Goal: Task Accomplishment & Management: Manage account settings

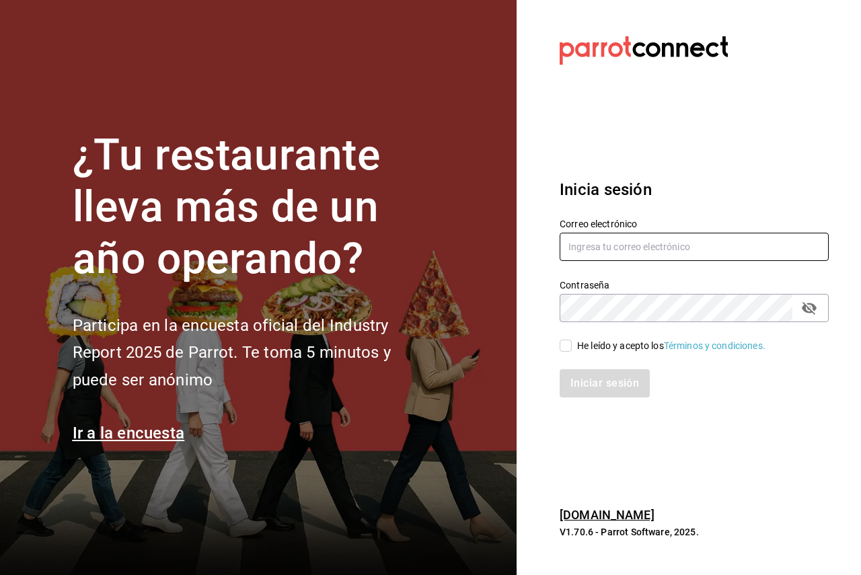
click at [738, 262] on div "Correo electrónico" at bounding box center [694, 240] width 269 height 45
click at [730, 251] on input "text" at bounding box center [694, 247] width 269 height 28
paste input "encantomasaryk@cdmx.com"
type input "encantomasaryk@cdmx.com"
click at [592, 344] on div "He leído y acepto los Términos y condiciones." at bounding box center [671, 346] width 188 height 14
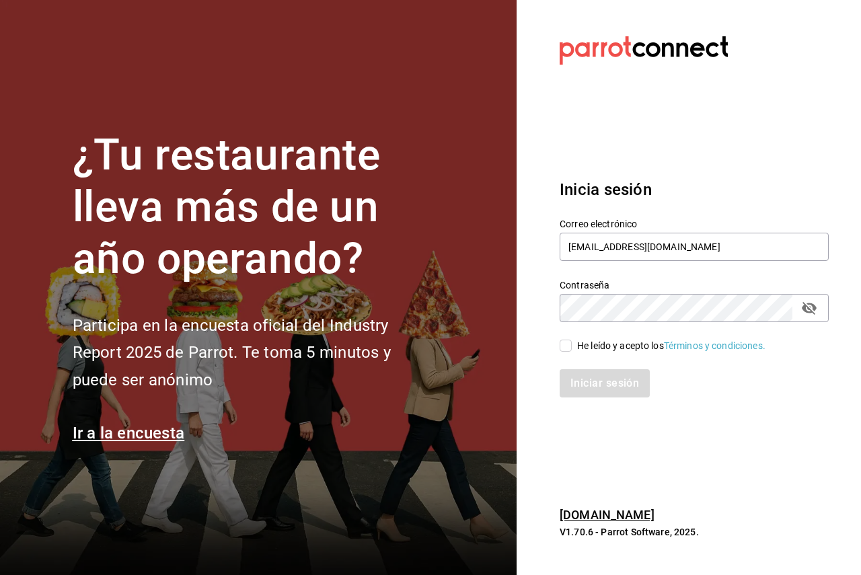
click at [572, 344] on input "He leído y acepto los Términos y condiciones." at bounding box center [566, 346] width 12 height 12
checkbox input "true"
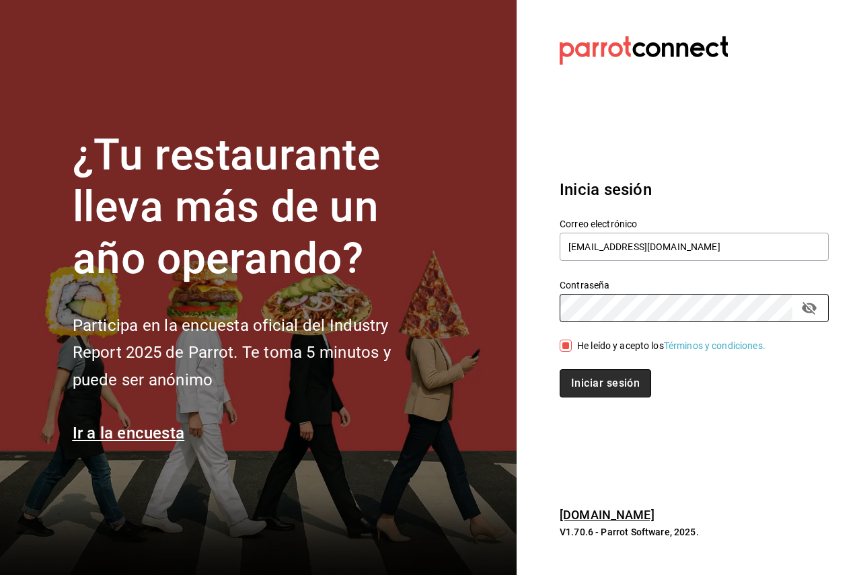
click at [602, 386] on button "Iniciar sesión" at bounding box center [605, 383] width 91 height 28
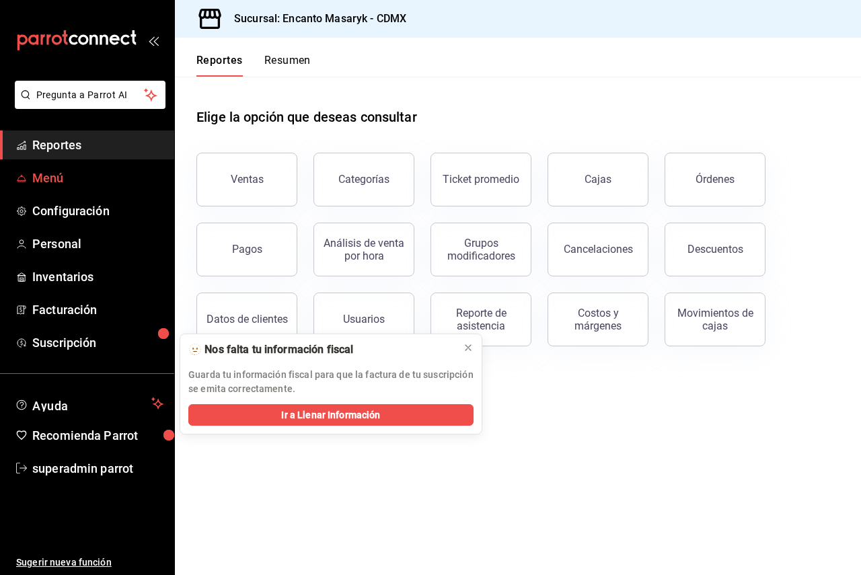
click at [81, 177] on span "Menú" at bounding box center [97, 178] width 131 height 18
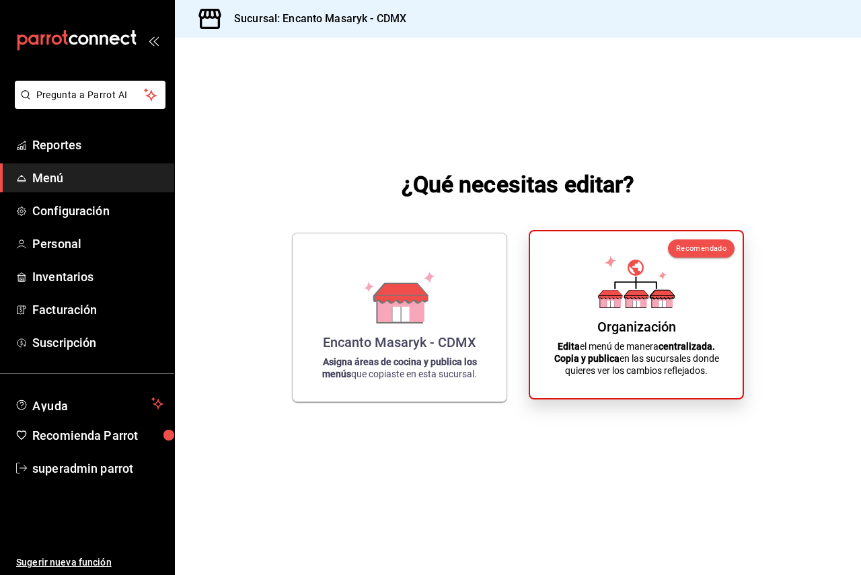
click at [636, 303] on icon at bounding box center [636, 303] width 7 height 7
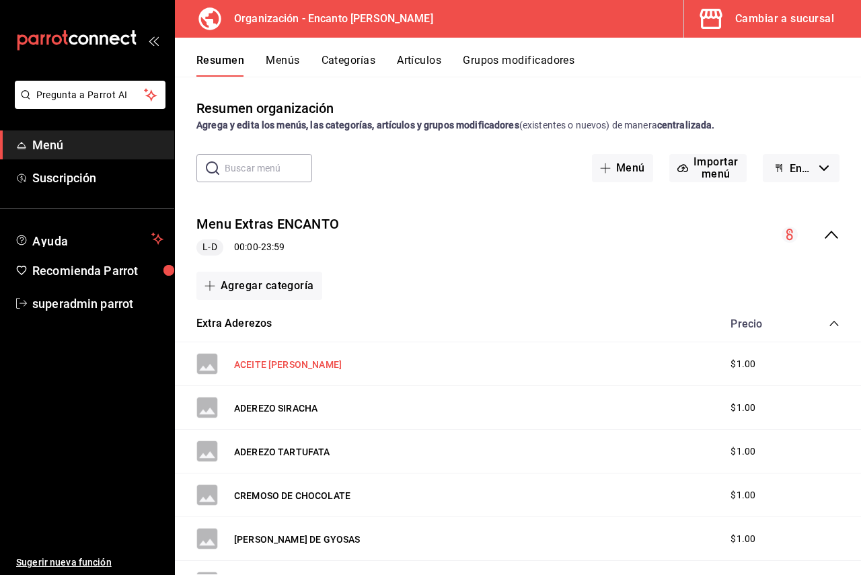
click at [274, 365] on button "ACEITE DE CHILES" at bounding box center [288, 364] width 108 height 13
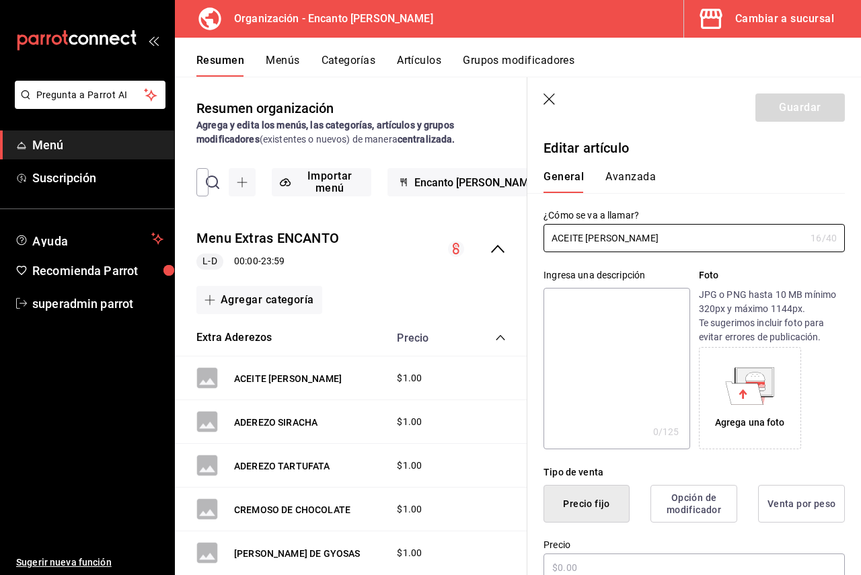
type input "$1.00"
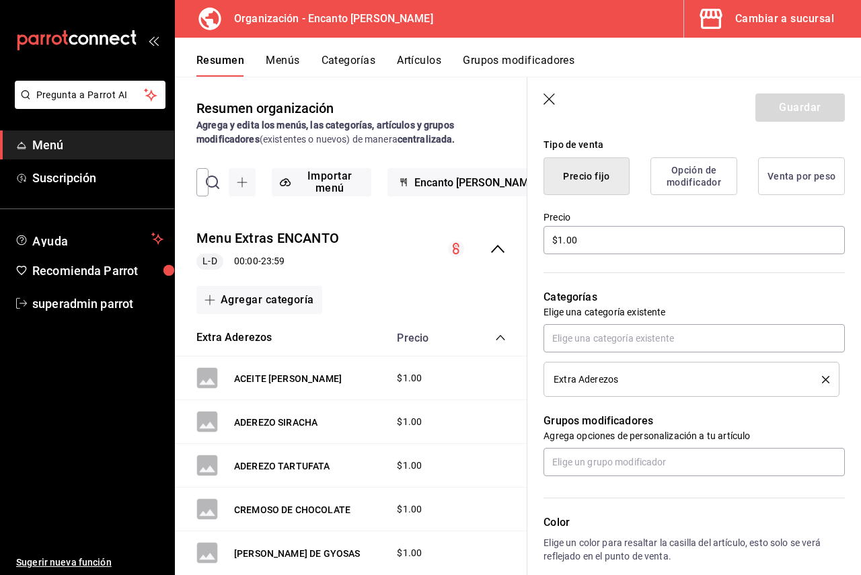
scroll to position [269, 0]
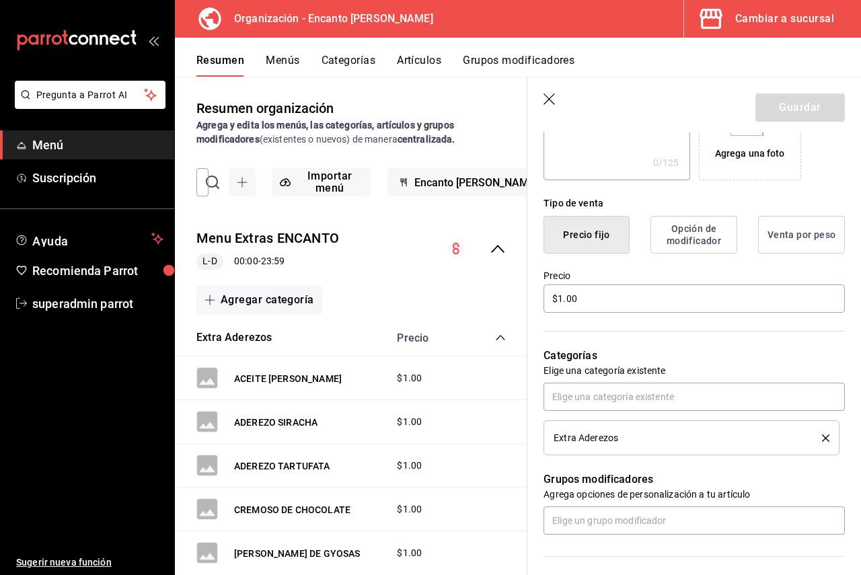
click at [546, 92] on header "Guardar" at bounding box center [694, 104] width 334 height 55
click at [550, 98] on icon "button" at bounding box center [549, 99] width 13 height 13
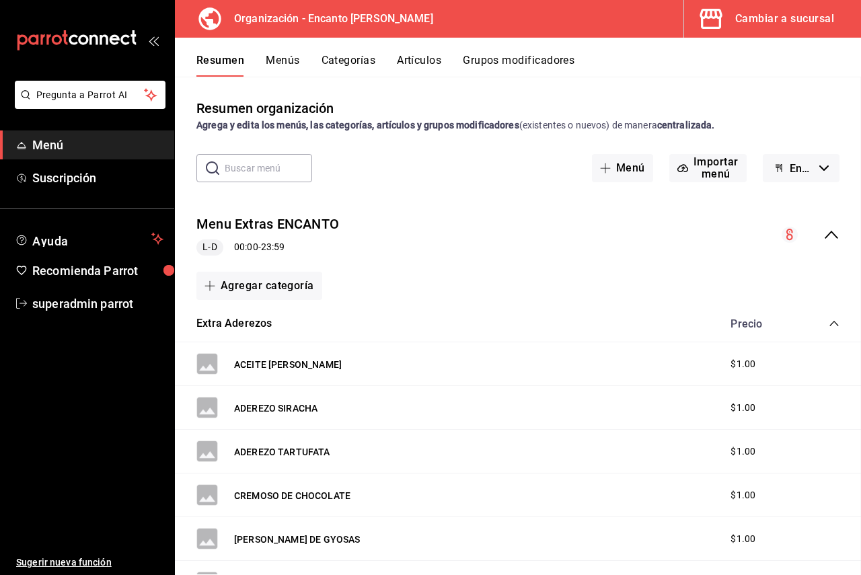
click at [550, 104] on div "Resumen organización Agrega y edita los menús, las categorías, artículos y grup…" at bounding box center [518, 115] width 686 height 34
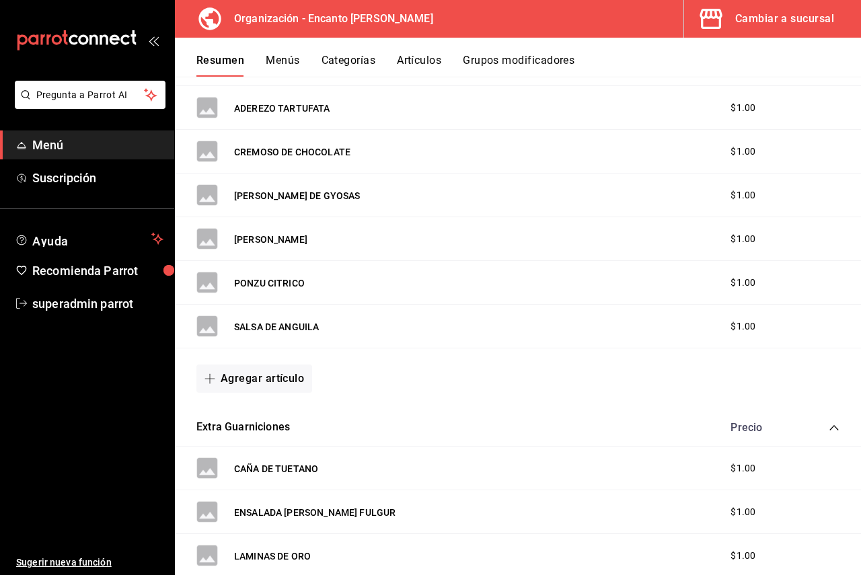
scroll to position [404, 0]
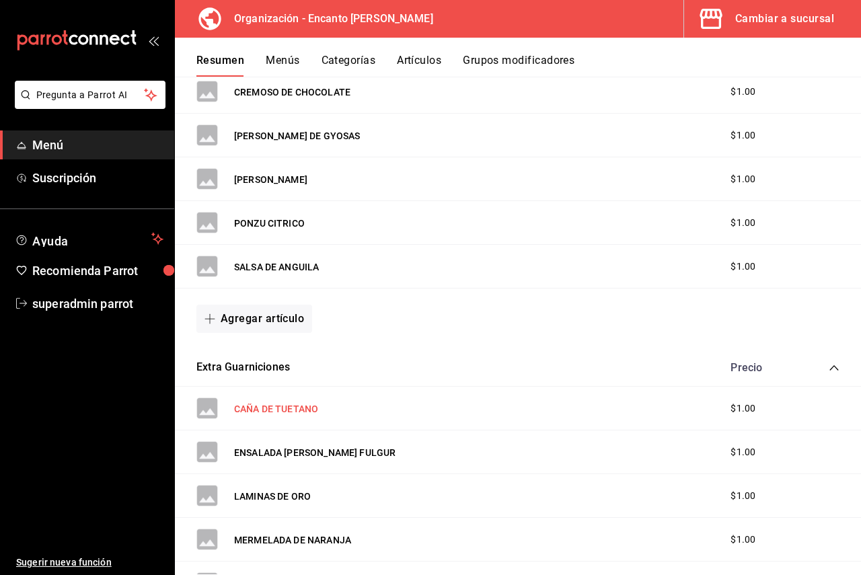
click at [252, 408] on button "CAÑA DE TUETANO" at bounding box center [276, 408] width 84 height 13
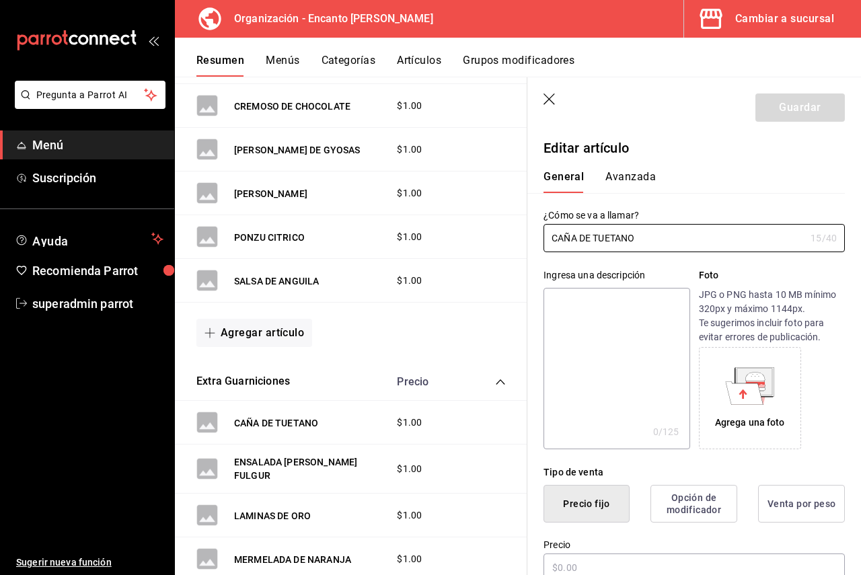
type input "$1.00"
click at [650, 231] on input "CAÑA DE TUETANOeeeeeeeeeeeeeeeeeeeeeeeee" at bounding box center [674, 238] width 262 height 27
click at [651, 231] on input "CAÑA DE TUETANOeeeeeeeeeeeeeeeeeeeeeeeee" at bounding box center [674, 238] width 262 height 27
click at [640, 233] on input "CAÑA DE TUETANOeeeeeeeeeeeeeeeeeeeeeeeee" at bounding box center [674, 238] width 262 height 27
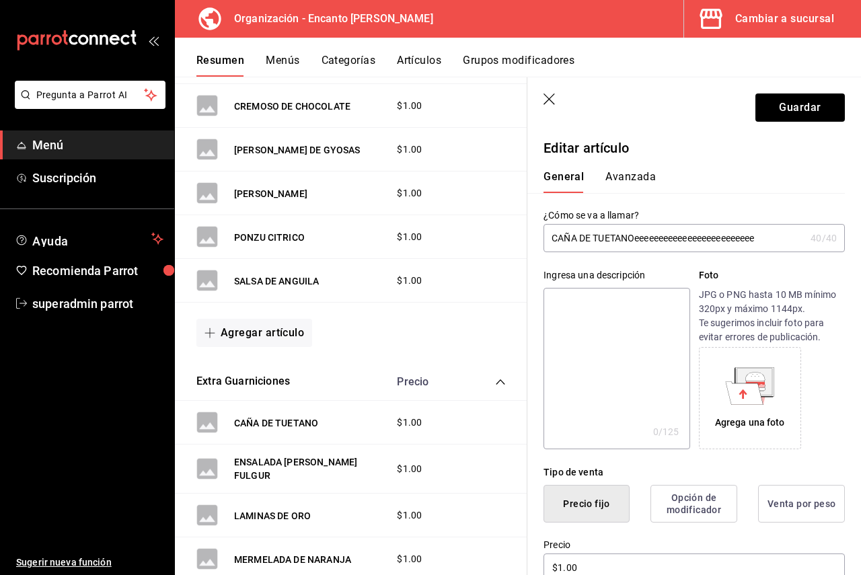
drag, startPoint x: 635, startPoint y: 237, endPoint x: 773, endPoint y: 227, distance: 139.0
click at [773, 227] on input "CAÑA DE TUETANOeeeeeeeeeeeeeeeeeeeeeeeee" at bounding box center [674, 238] width 262 height 27
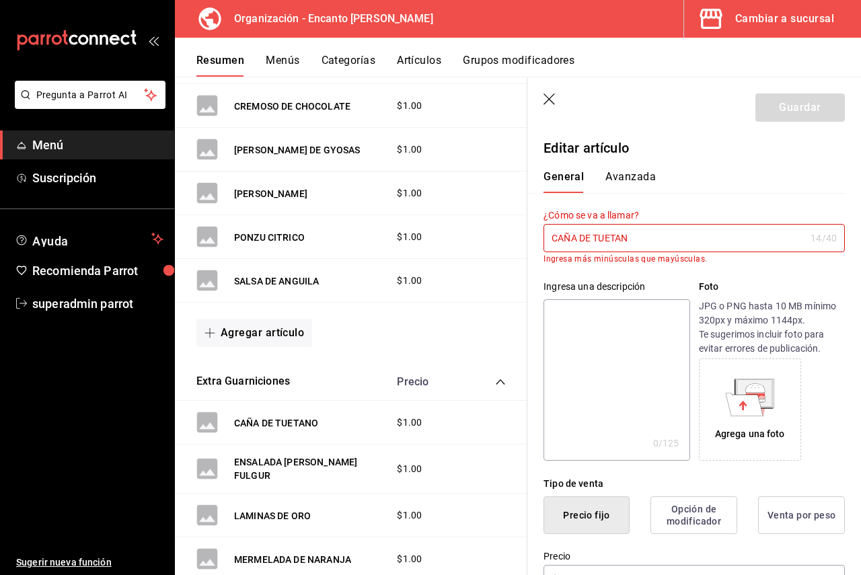
type input "CAÑA DE TUETAN"
click at [566, 100] on header "Guardar" at bounding box center [694, 104] width 334 height 55
click at [556, 100] on icon "button" at bounding box center [549, 99] width 13 height 13
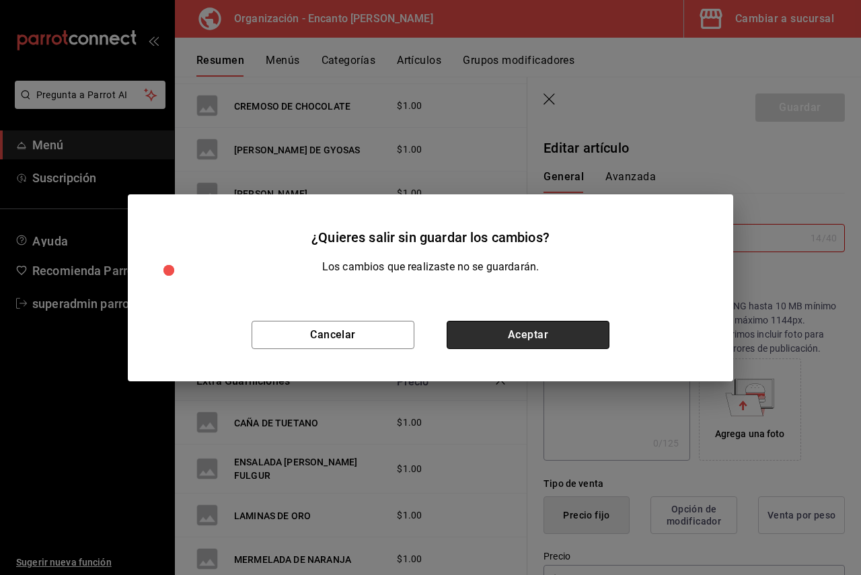
click at [474, 330] on button "Aceptar" at bounding box center [528, 335] width 163 height 28
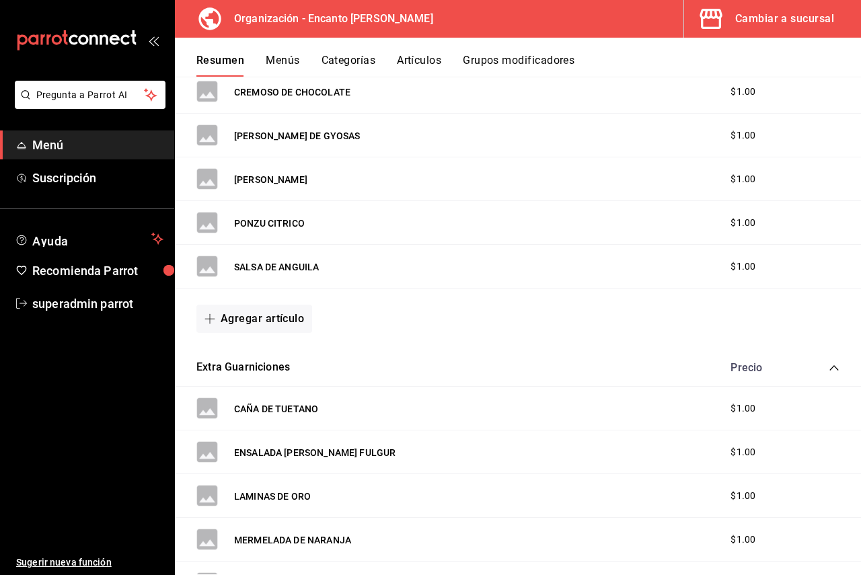
click at [716, 11] on icon "button" at bounding box center [710, 19] width 22 height 20
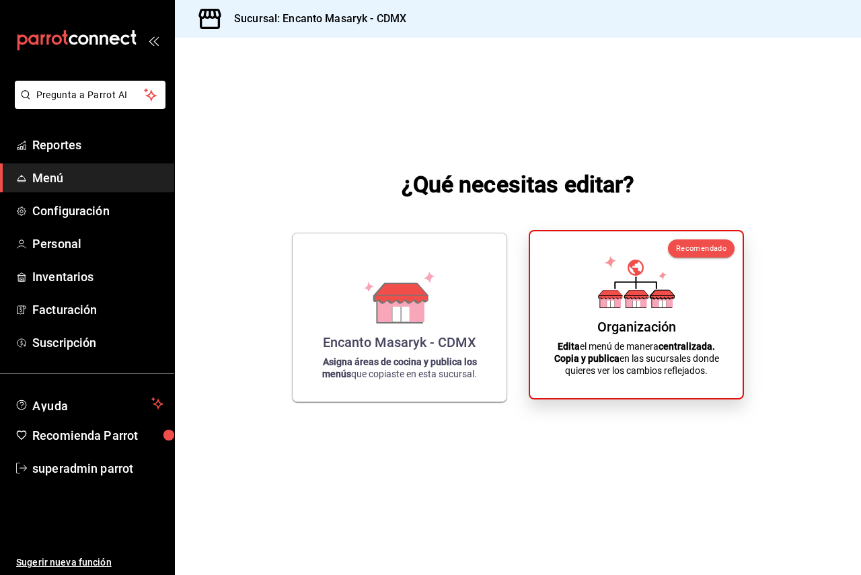
click at [648, 262] on icon at bounding box center [636, 282] width 77 height 52
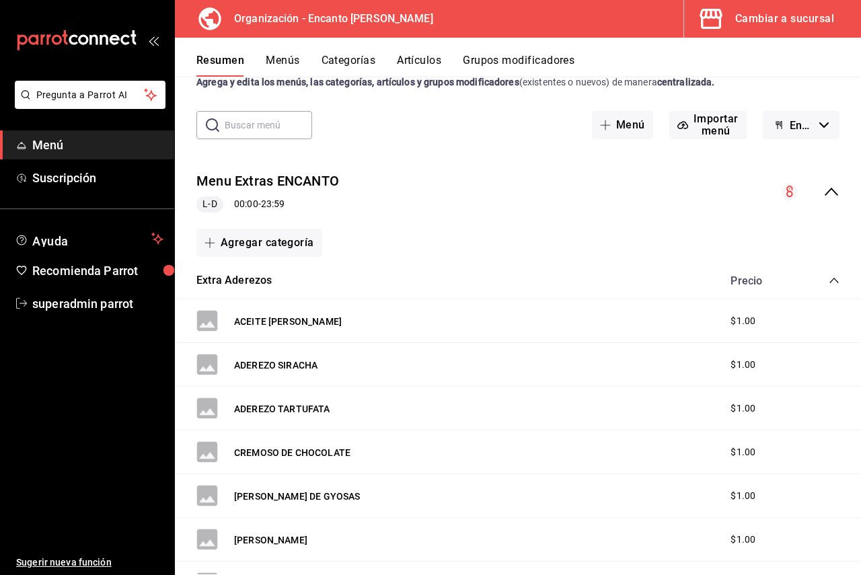
scroll to position [67, 0]
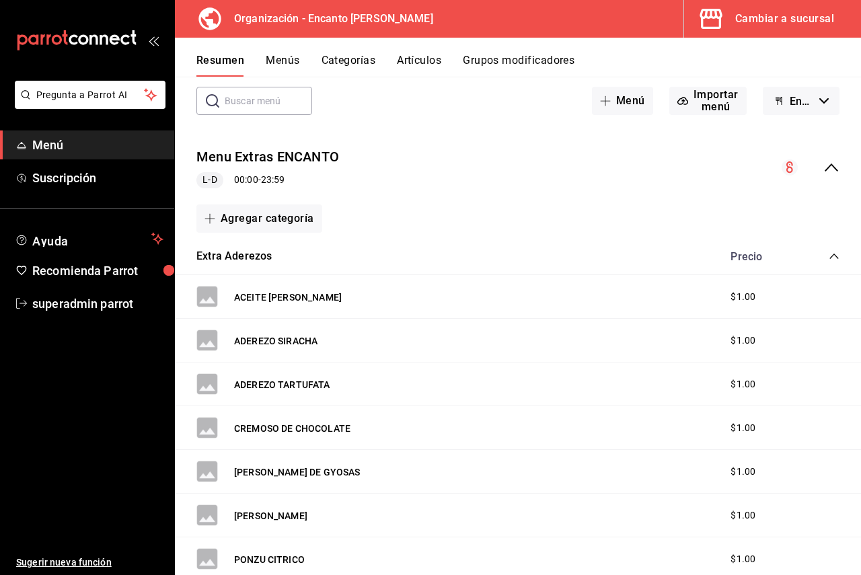
click at [408, 63] on button "Artículos" at bounding box center [419, 65] width 44 height 23
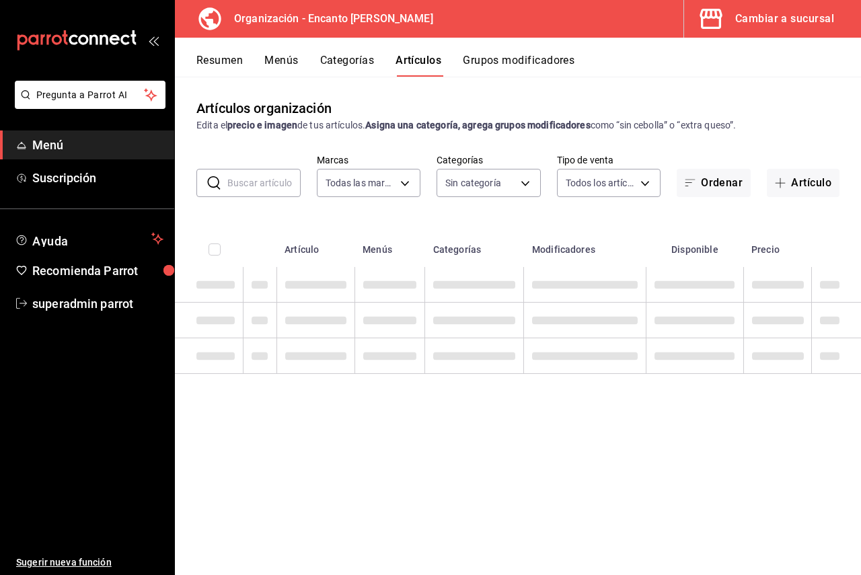
type input "c481bb78-10fa-47ce-ac99-feac7239b02e"
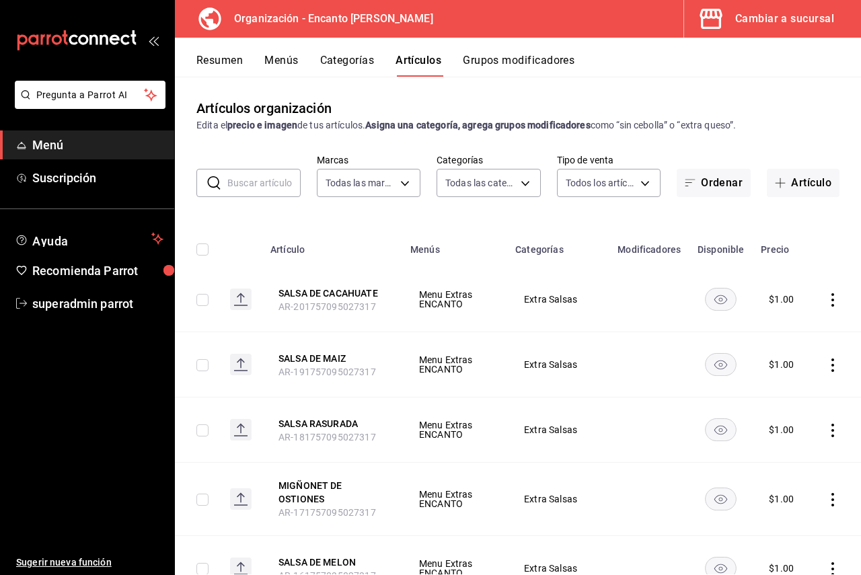
type input "1ea1c7c6-b1d4-4114-b965-f7f34729f4a3,f576ae9d-eb9c-4043-a514-0940a7dc2e00,2e54a…"
click at [356, 310] on span "AR-201757095027317" at bounding box center [327, 306] width 98 height 11
click at [340, 280] on th "SALSA DE CACAHUATE AR-201757095027317" at bounding box center [332, 299] width 140 height 65
click at [350, 293] on button "SALSA DE CACAHUATE" at bounding box center [332, 292] width 108 height 13
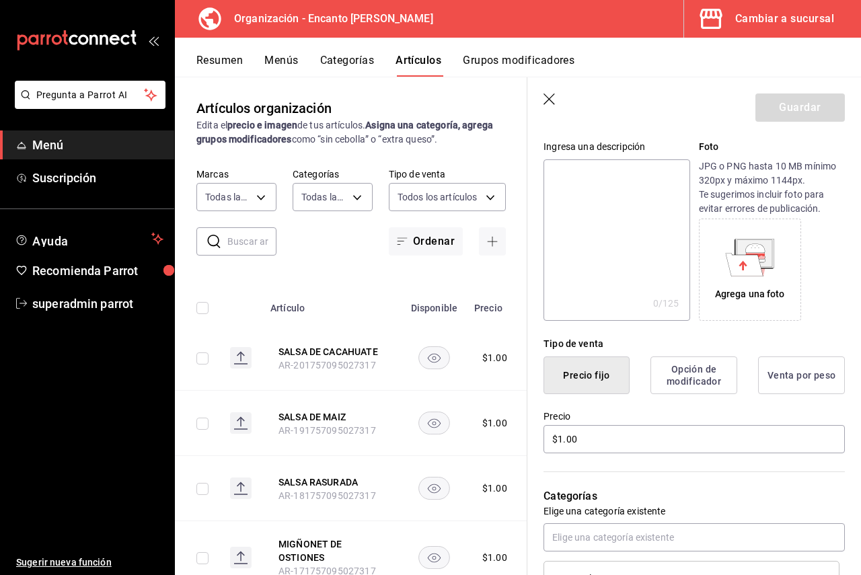
scroll to position [135, 0]
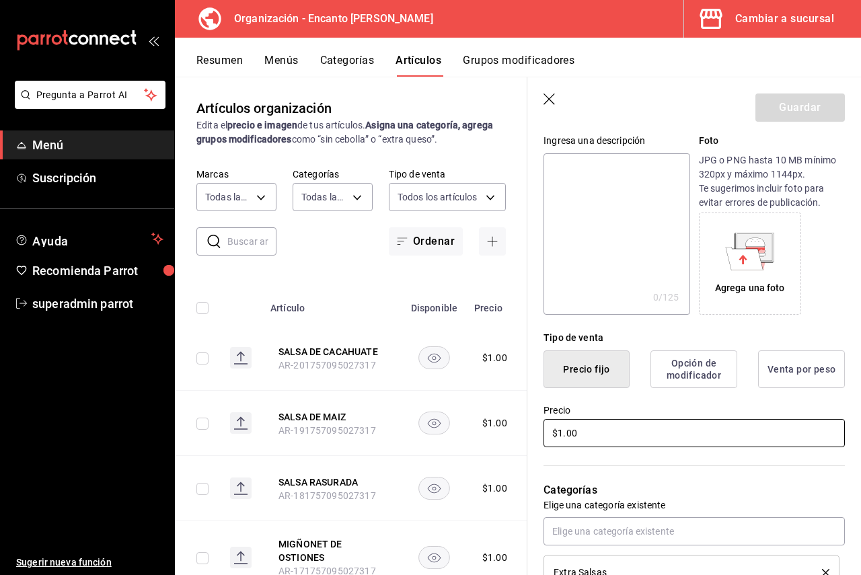
click at [588, 434] on input "$1.00" at bounding box center [693, 433] width 301 height 28
type input "$1.00"
type input "$3.00"
click at [785, 109] on div "Guardar" at bounding box center [799, 107] width 89 height 28
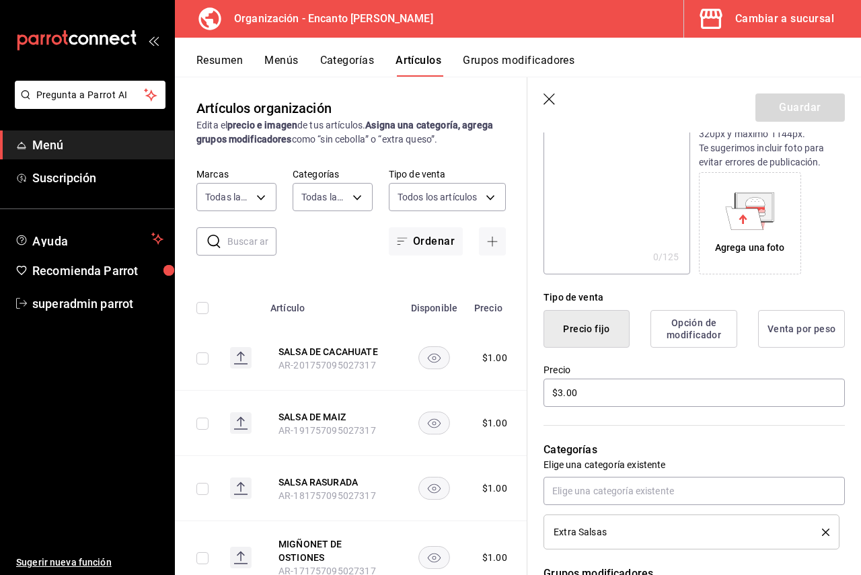
scroll to position [0, 0]
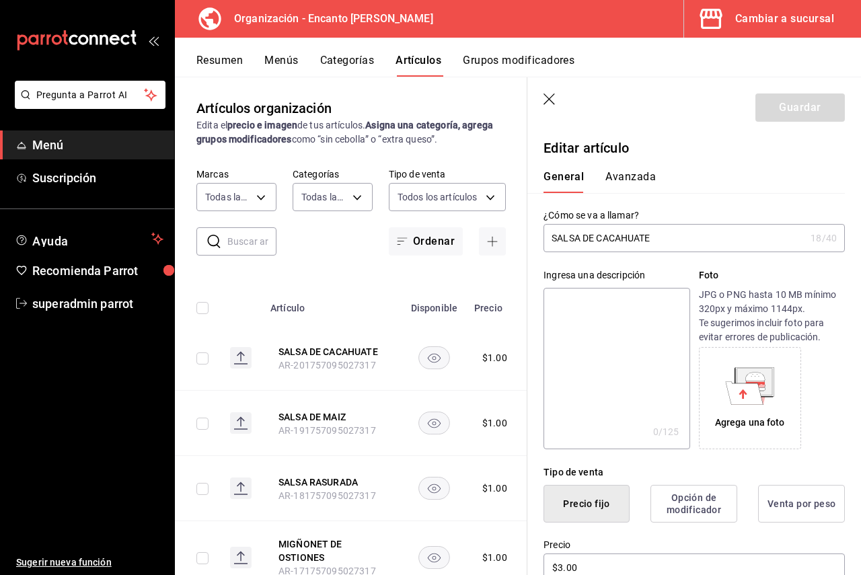
click at [679, 247] on input "SALSA DE CACAHUATE" at bounding box center [674, 238] width 262 height 27
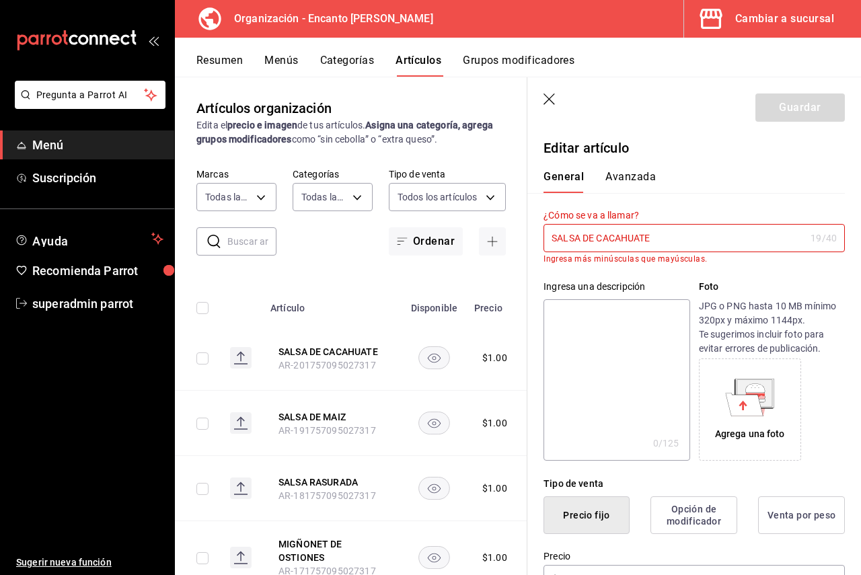
click at [679, 247] on input "SALSA DE CACAHUATE" at bounding box center [674, 238] width 262 height 27
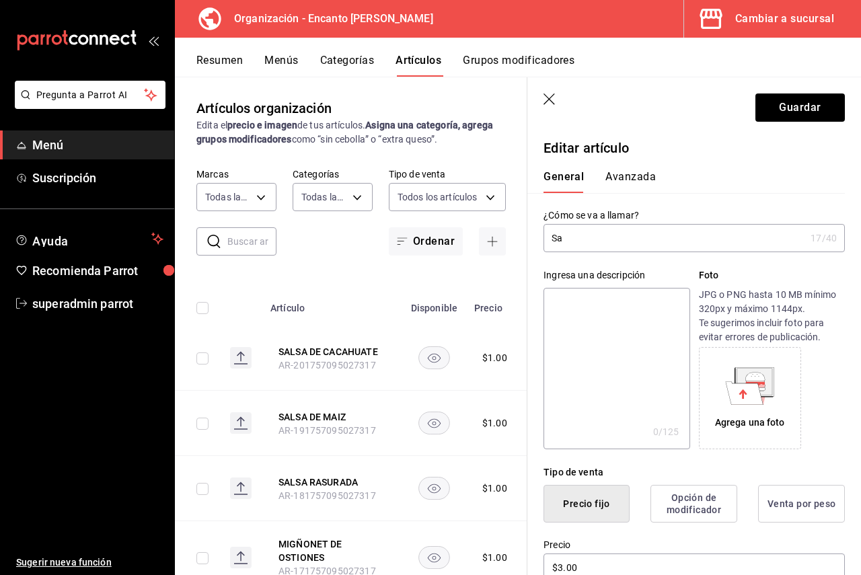
type input "S"
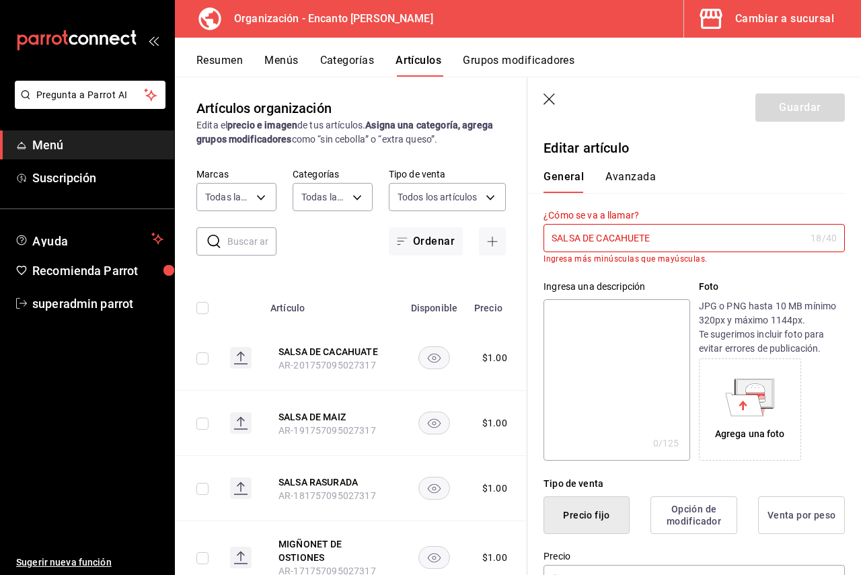
type input "SALSA DE CACAHUETE"
click at [687, 201] on div "¿Cómo se va a llamar? SALSA DE CACAHUETE 18 /40 ¿Cómo se va a llamar? Ingresa m…" at bounding box center [685, 228] width 317 height 71
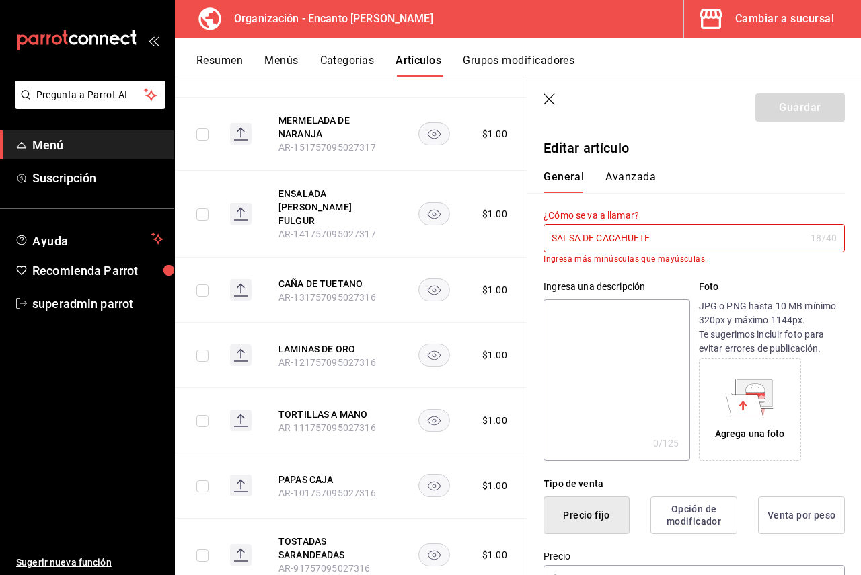
scroll to position [605, 0]
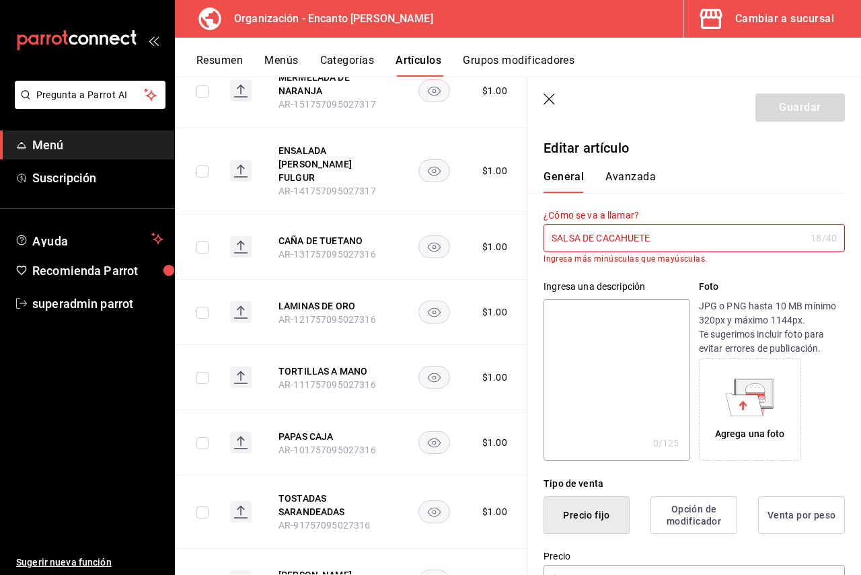
drag, startPoint x: 580, startPoint y: 235, endPoint x: 560, endPoint y: 233, distance: 19.7
click at [560, 233] on input "SALSA DE CACAHUETE" at bounding box center [674, 238] width 262 height 27
click at [547, 97] on icon "button" at bounding box center [548, 98] width 11 height 11
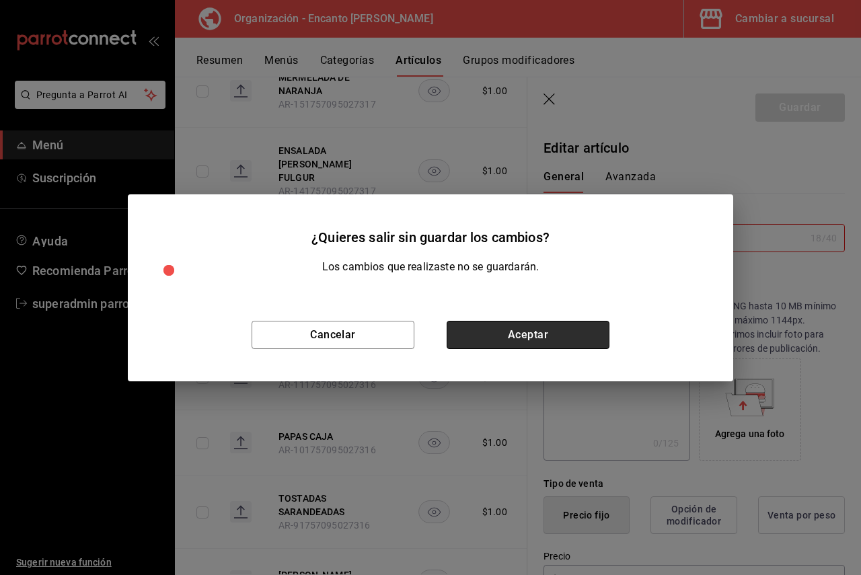
click at [508, 326] on button "Aceptar" at bounding box center [528, 335] width 163 height 28
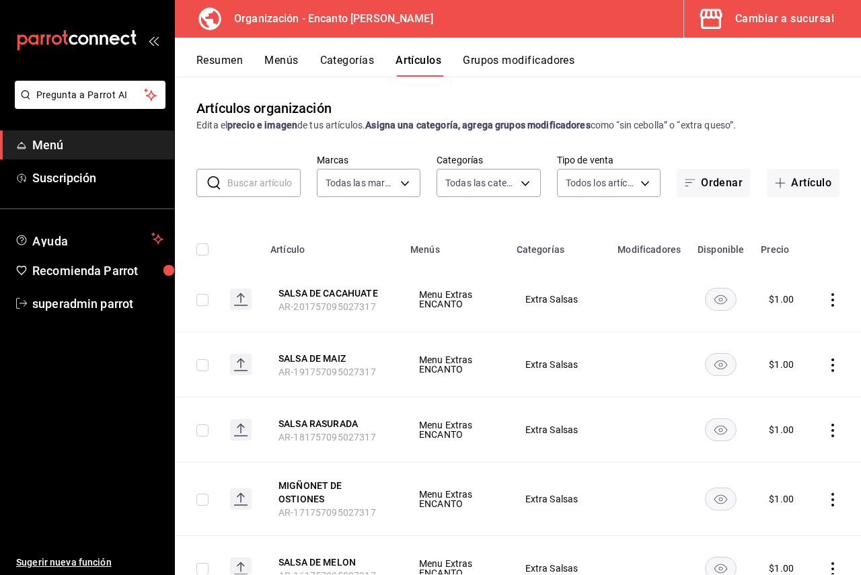
click at [765, 30] on button "Cambiar a sucursal" at bounding box center [767, 19] width 166 height 38
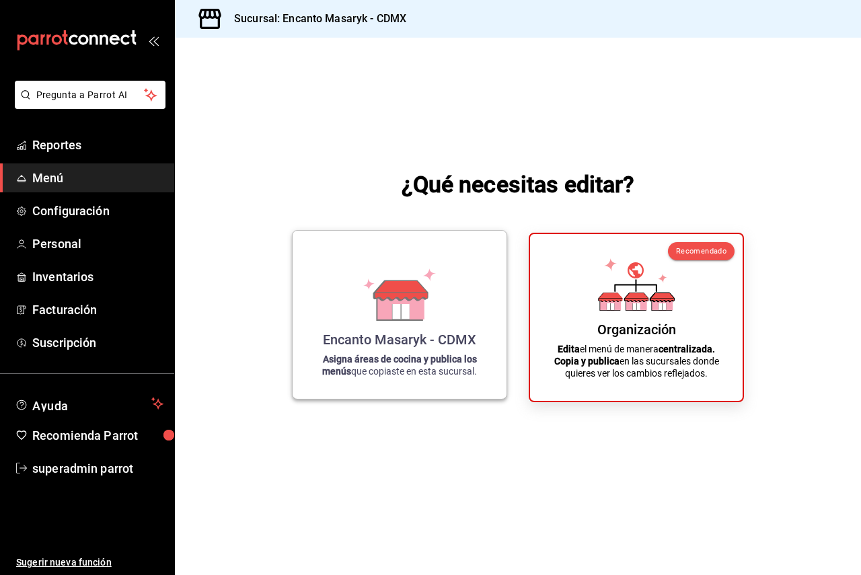
click at [346, 286] on div "Encanto Masaryk - CDMX Asigna áreas de cocina y publica los menús que copiaste …" at bounding box center [400, 314] width 182 height 147
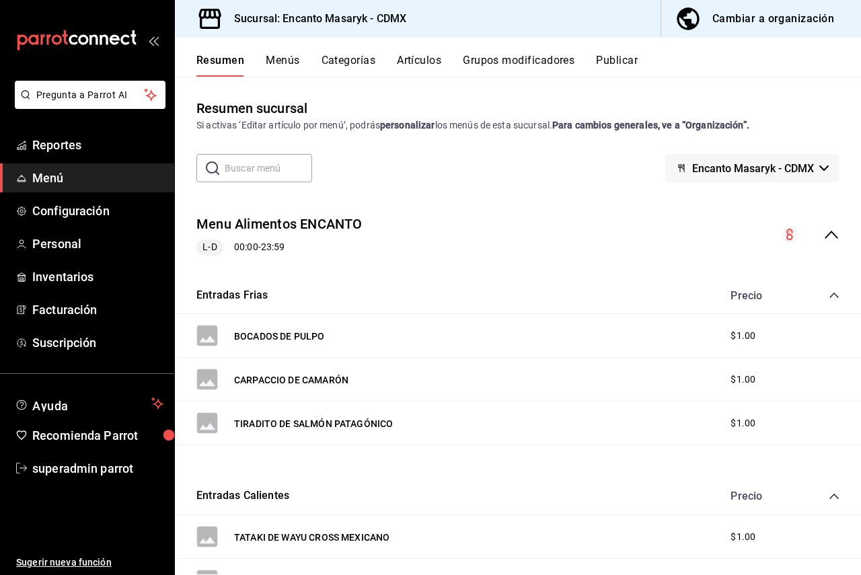
click at [295, 71] on button "Menús" at bounding box center [283, 65] width 34 height 23
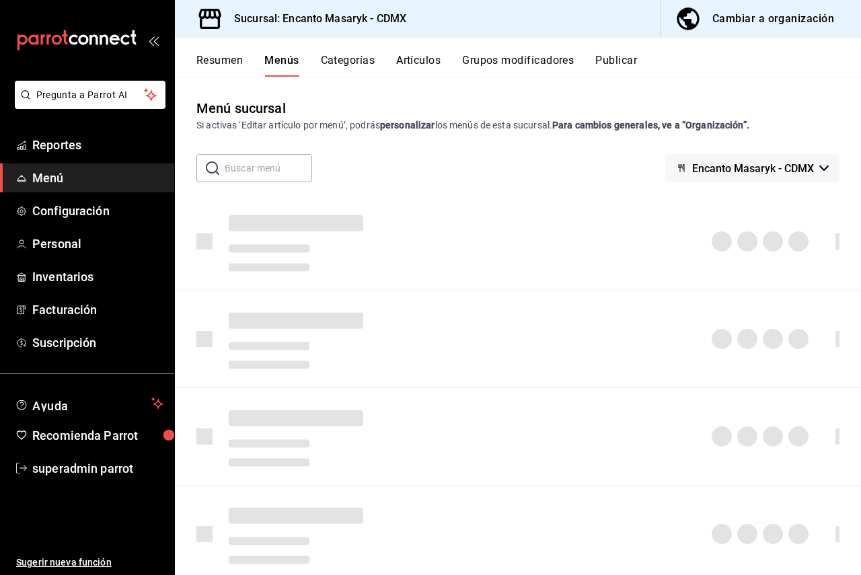
click at [217, 66] on button "Resumen" at bounding box center [219, 65] width 46 height 23
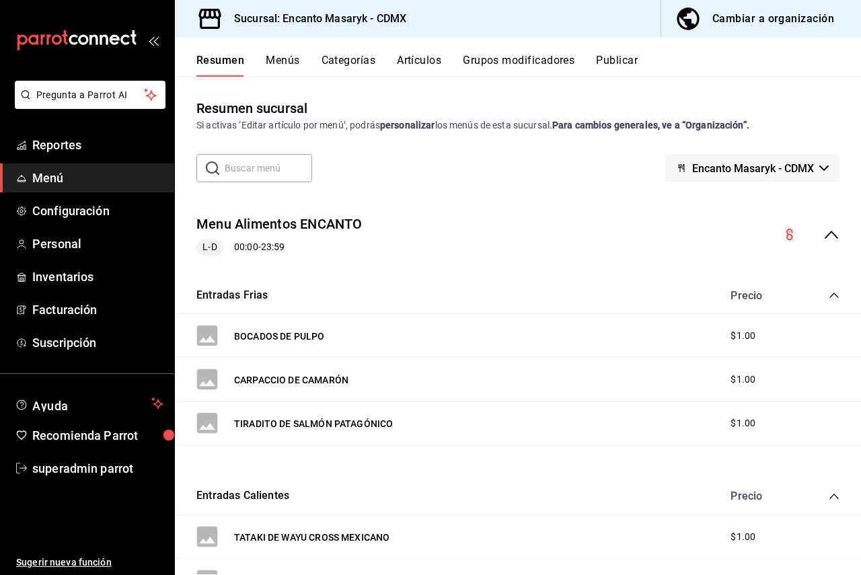
click at [405, 61] on button "Artículos" at bounding box center [419, 65] width 44 height 23
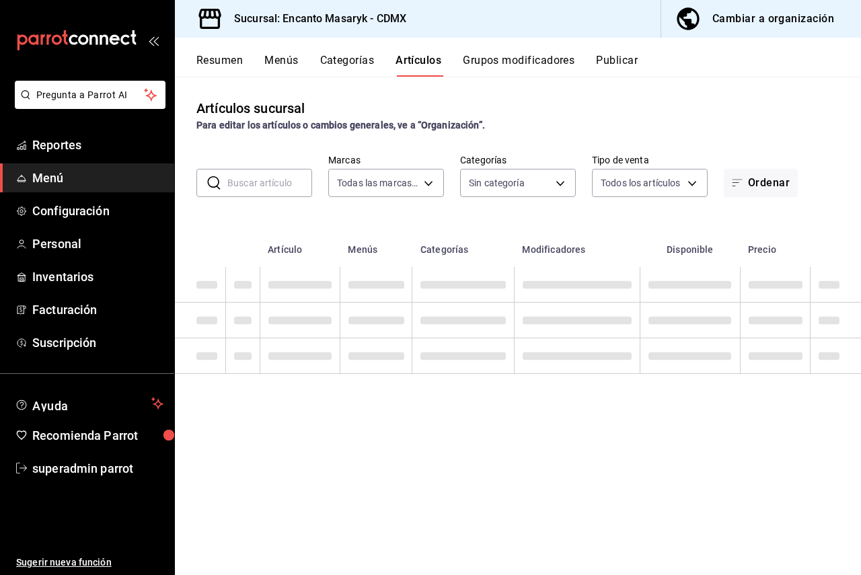
type input "695a2f07-c127-4e2f-a901-334bb8e3f3f8"
type input "b6e4121c-4d98-4e63-9618-9d7c93a1cd0c,8bdf8658-0b6f-4198-ab12-6ea3e57956a0,566cc…"
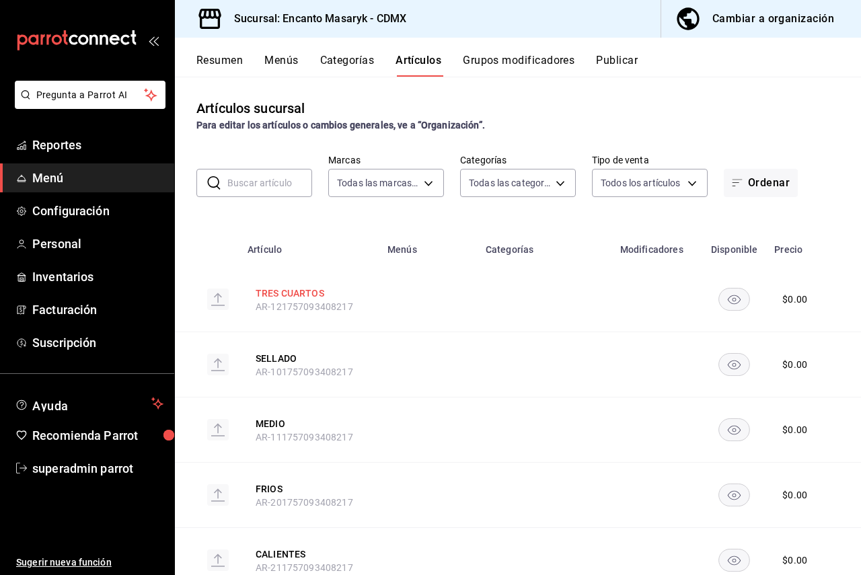
click at [290, 292] on button "TRES CUARTOS" at bounding box center [310, 292] width 108 height 13
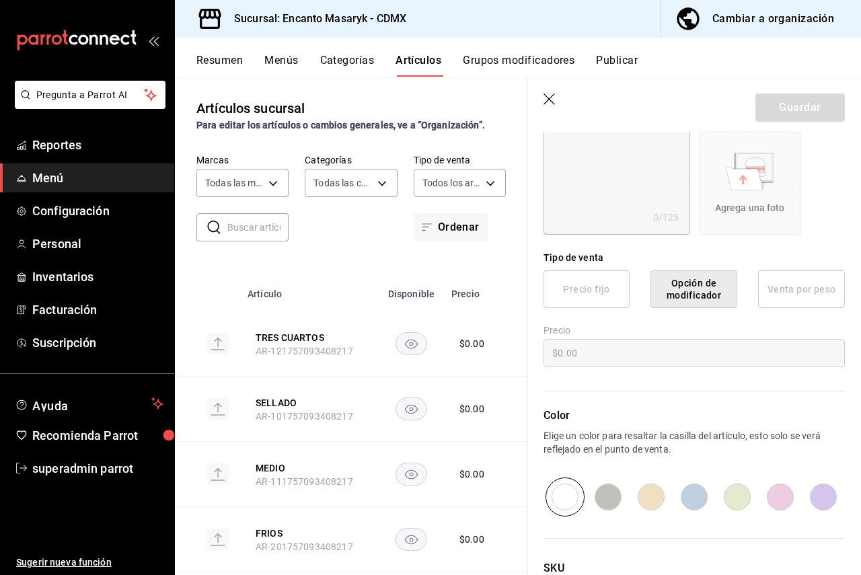
scroll to position [274, 0]
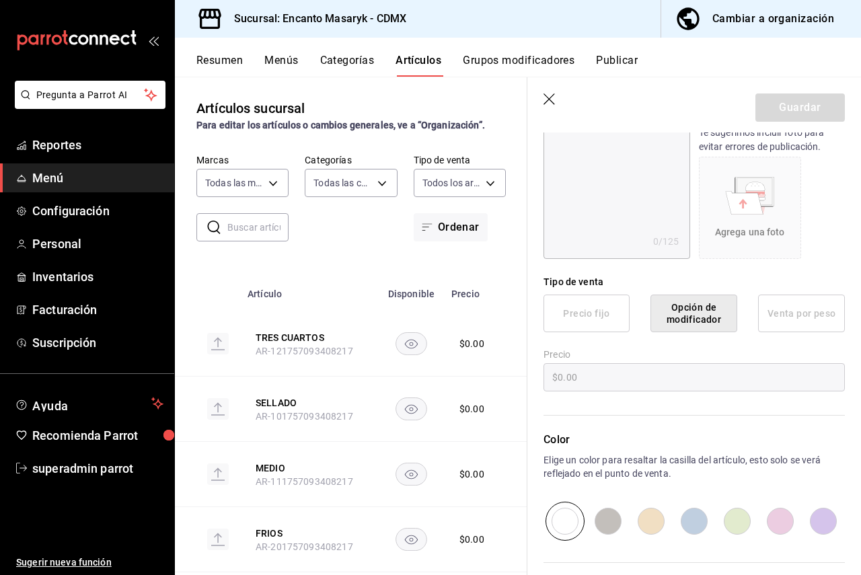
click at [548, 95] on icon "button" at bounding box center [549, 99] width 13 height 13
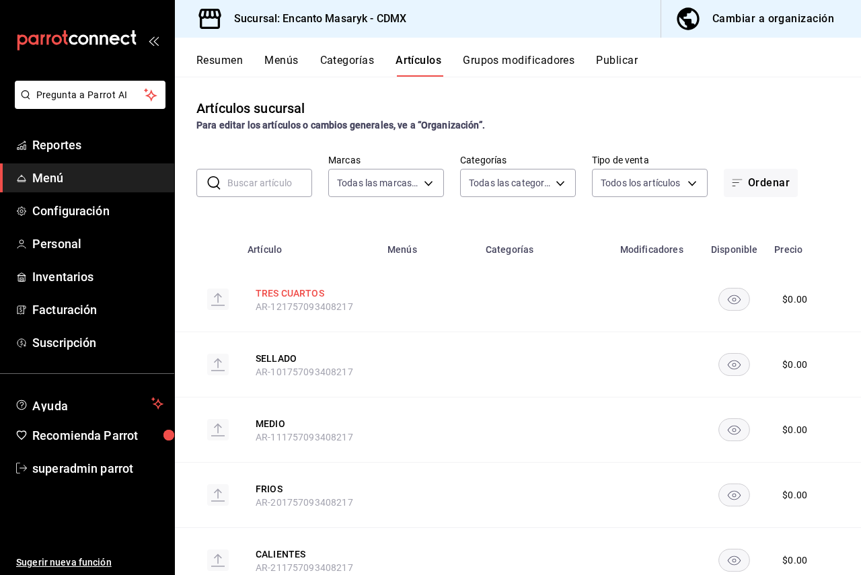
click at [330, 290] on button "TRES CUARTOS" at bounding box center [310, 292] width 108 height 13
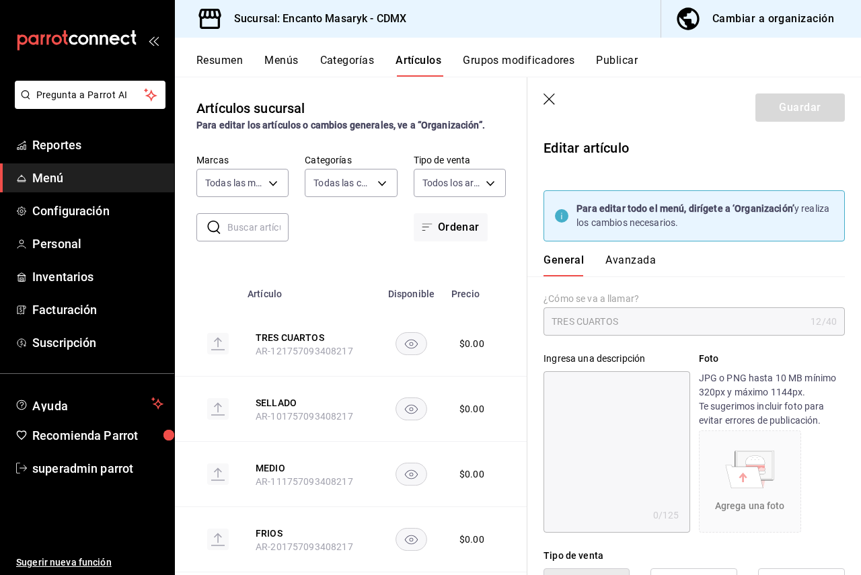
type input "$0.00"
click at [558, 93] on header "Guardar" at bounding box center [694, 104] width 334 height 55
click at [549, 99] on icon "button" at bounding box center [549, 99] width 13 height 13
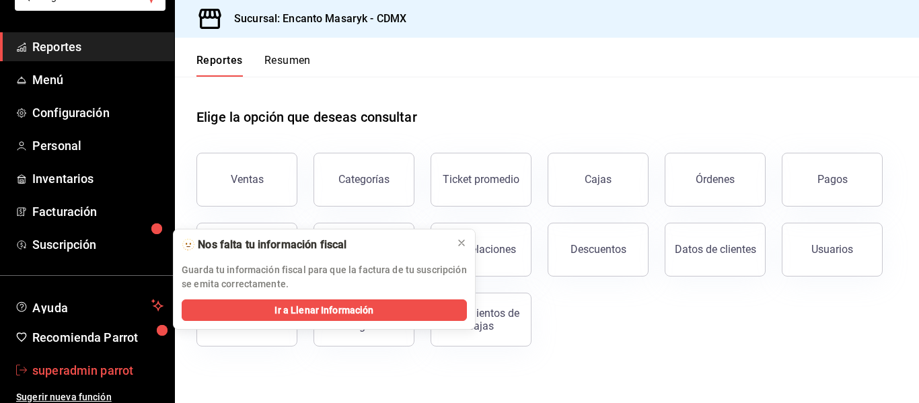
scroll to position [105, 0]
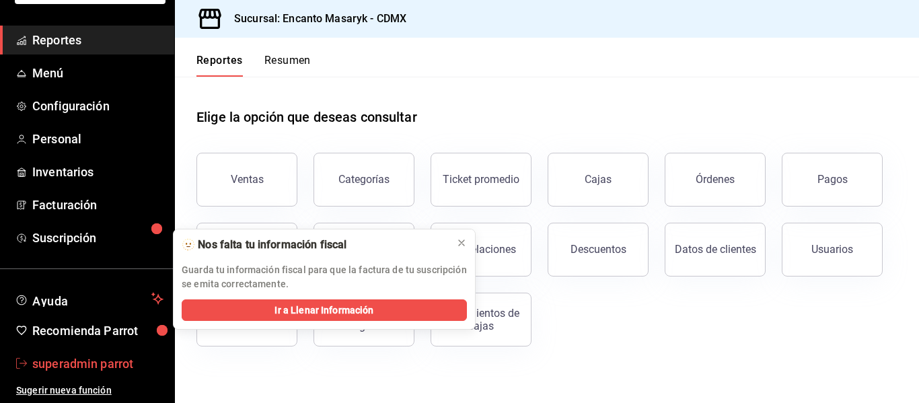
click at [91, 366] on span "superadmin parrot" at bounding box center [97, 363] width 131 height 18
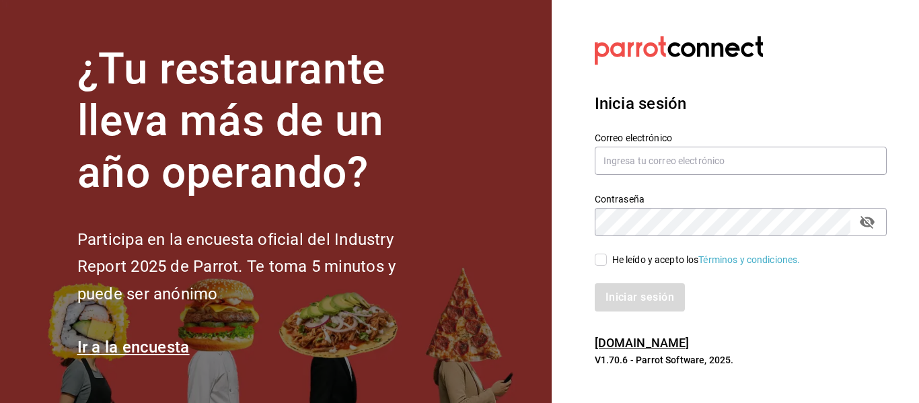
click at [698, 132] on div "Correo electrónico" at bounding box center [741, 154] width 292 height 45
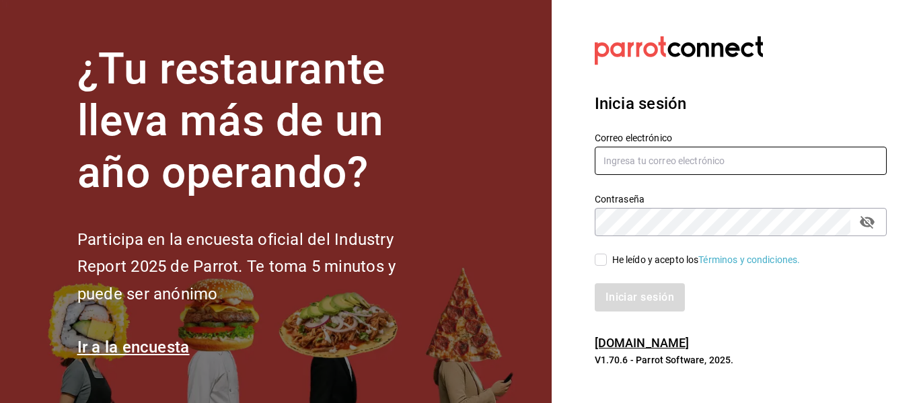
click at [685, 155] on input "text" at bounding box center [741, 161] width 292 height 28
paste input "coffe@napoles.com"
type input "coffe@napoles.com"
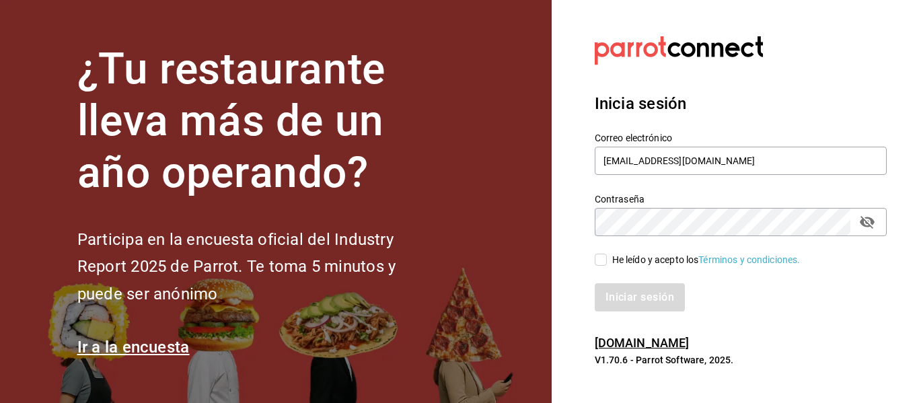
click at [607, 268] on div "Iniciar sesión" at bounding box center [732, 289] width 308 height 44
click at [602, 261] on input "He leído y acepto los Términos y condiciones." at bounding box center [601, 260] width 12 height 12
checkbox input "true"
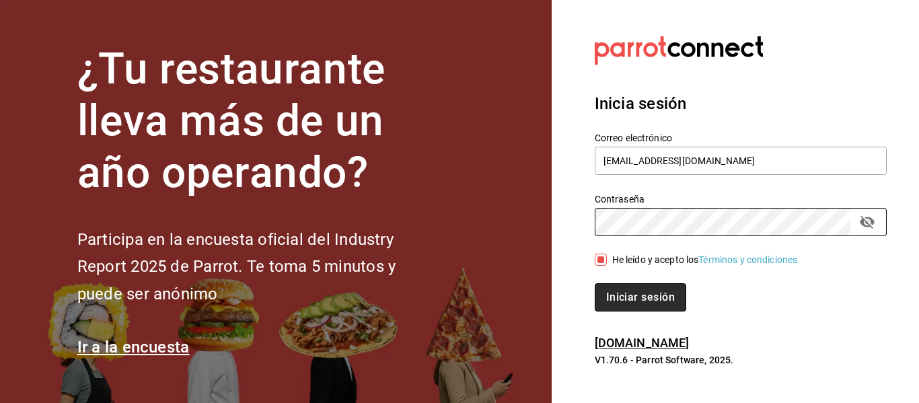
click at [620, 297] on button "Iniciar sesión" at bounding box center [640, 297] width 91 height 28
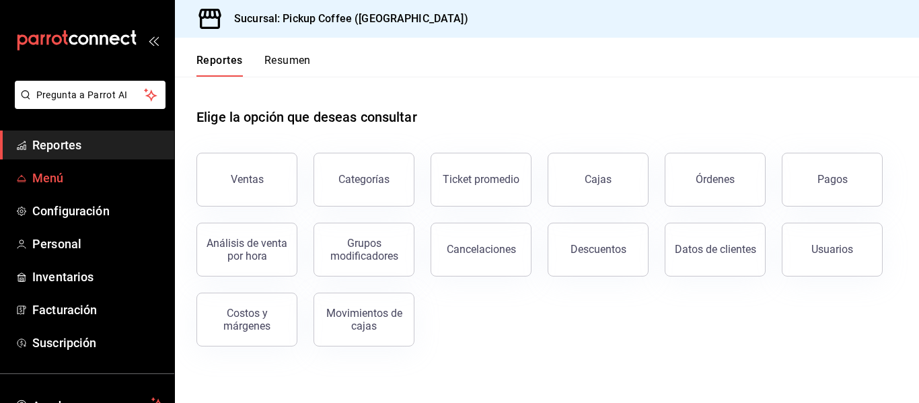
click at [42, 180] on span "Menú" at bounding box center [97, 178] width 131 height 18
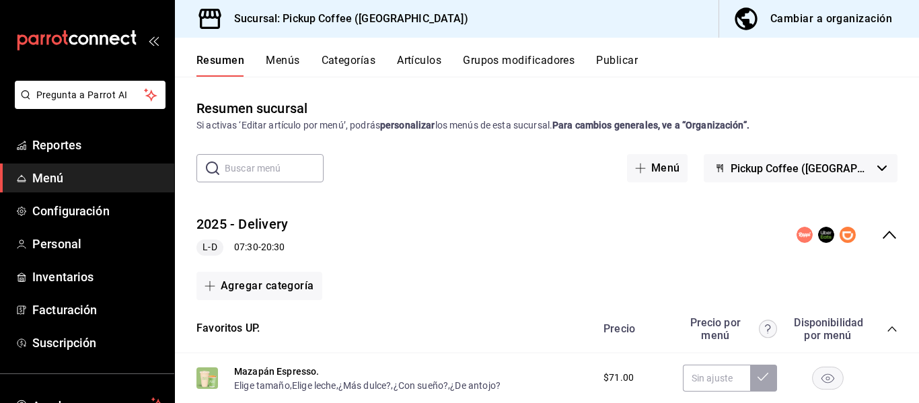
click at [611, 59] on button "Publicar" at bounding box center [617, 65] width 42 height 23
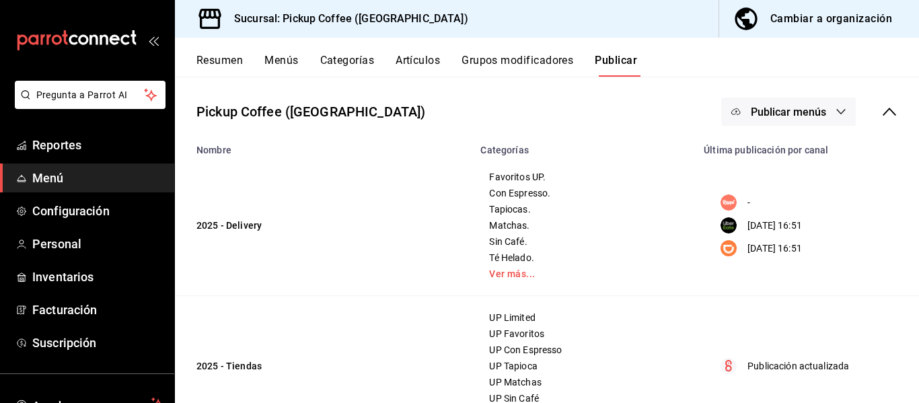
click at [882, 113] on icon at bounding box center [889, 112] width 16 height 16
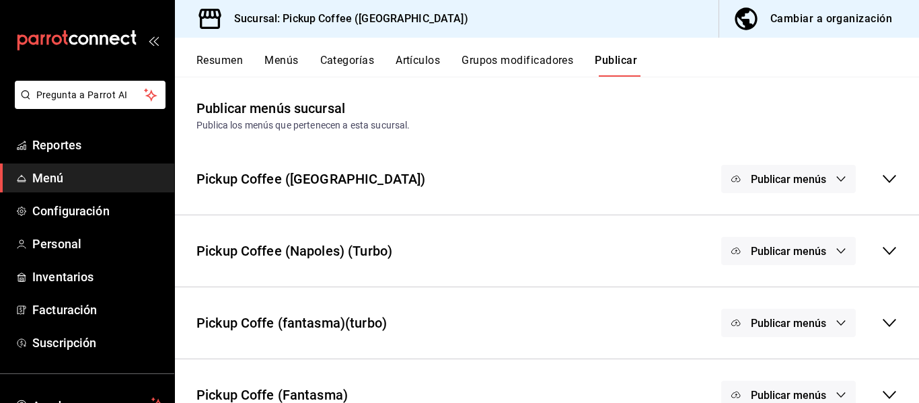
scroll to position [28, 0]
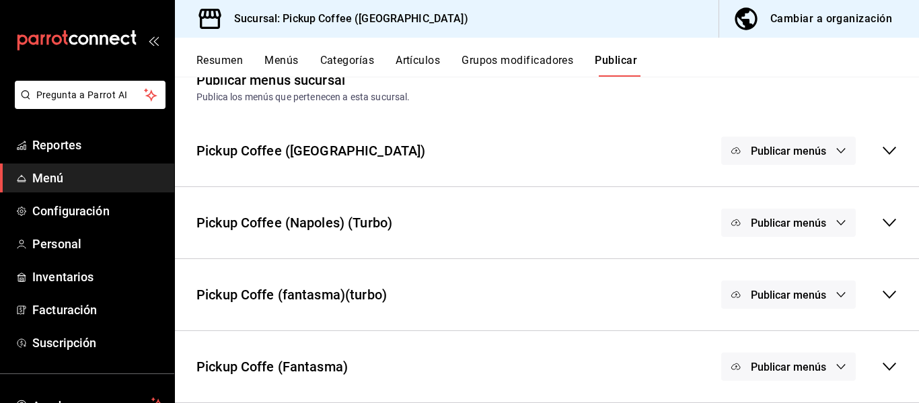
click at [784, 294] on span "Publicar menús" at bounding box center [788, 295] width 75 height 13
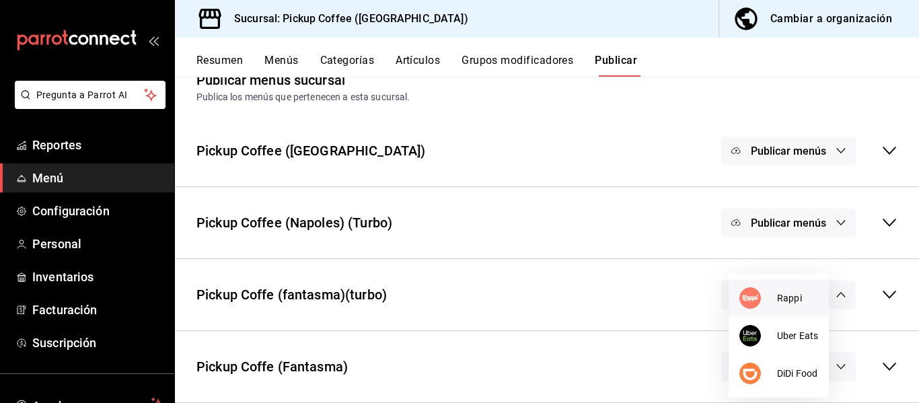
click at [783, 296] on span "Rappi" at bounding box center [797, 298] width 41 height 14
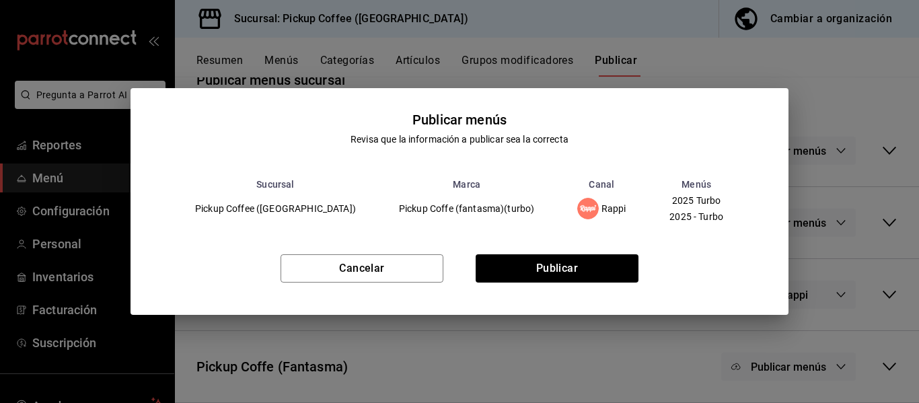
click at [592, 250] on div "Cancelar Publicar" at bounding box center [459, 274] width 658 height 82
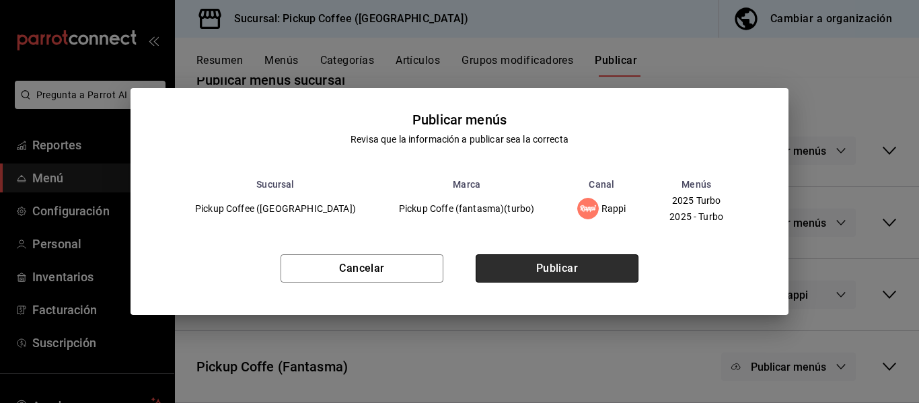
click at [590, 266] on button "Publicar" at bounding box center [556, 268] width 163 height 28
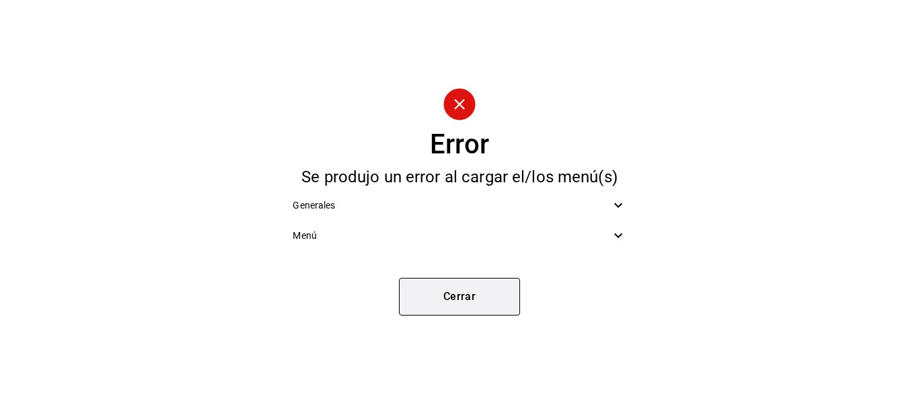
click at [482, 293] on button "Cerrar" at bounding box center [459, 297] width 121 height 38
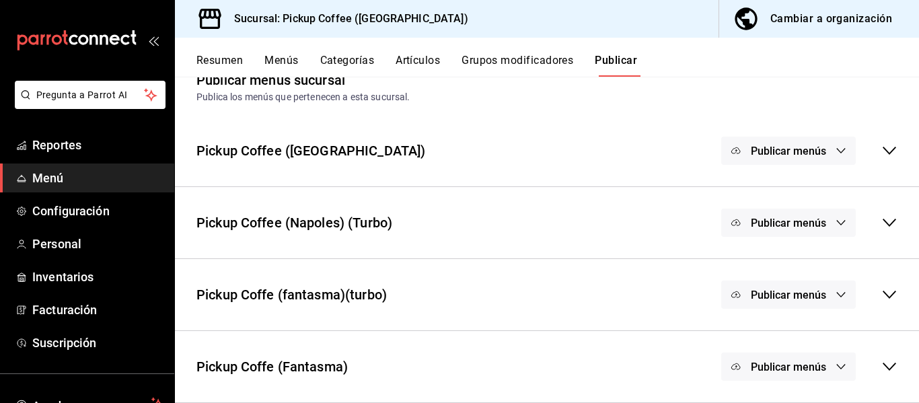
click at [881, 293] on icon at bounding box center [889, 294] width 16 height 16
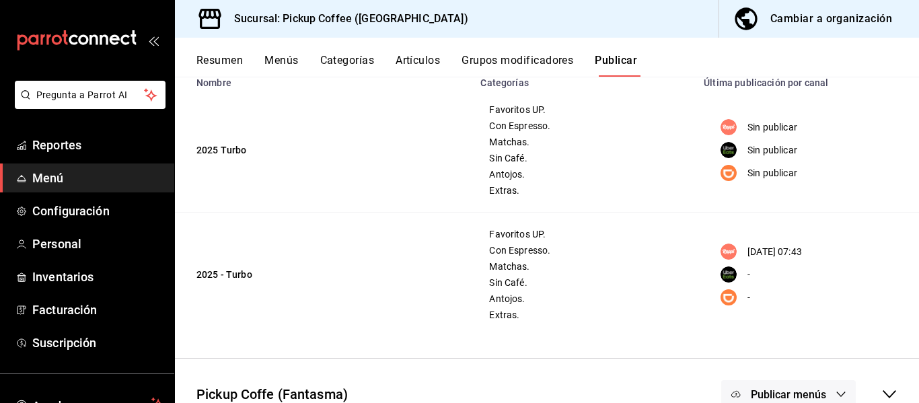
scroll to position [307, 0]
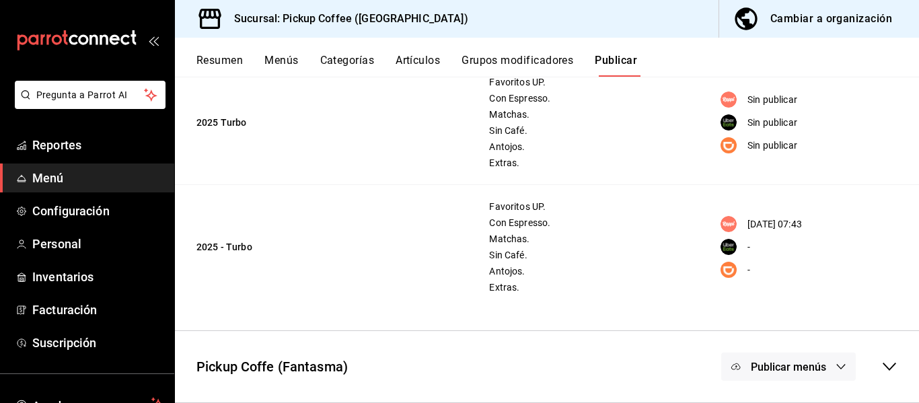
click at [880, 375] on div "Publicar menús" at bounding box center [809, 366] width 176 height 28
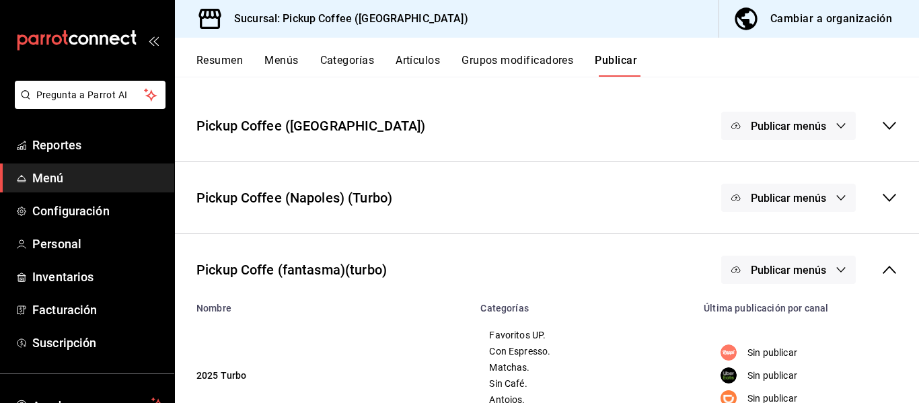
scroll to position [0, 0]
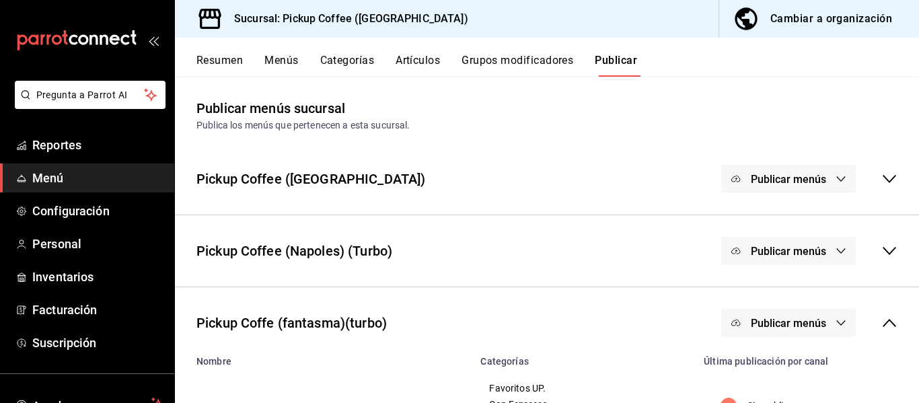
click at [881, 246] on icon at bounding box center [889, 251] width 16 height 16
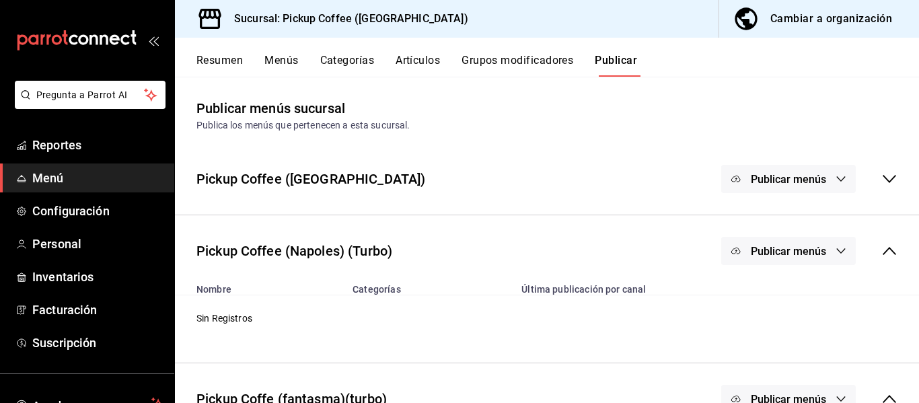
click at [868, 174] on div "Publicar menús" at bounding box center [809, 179] width 176 height 28
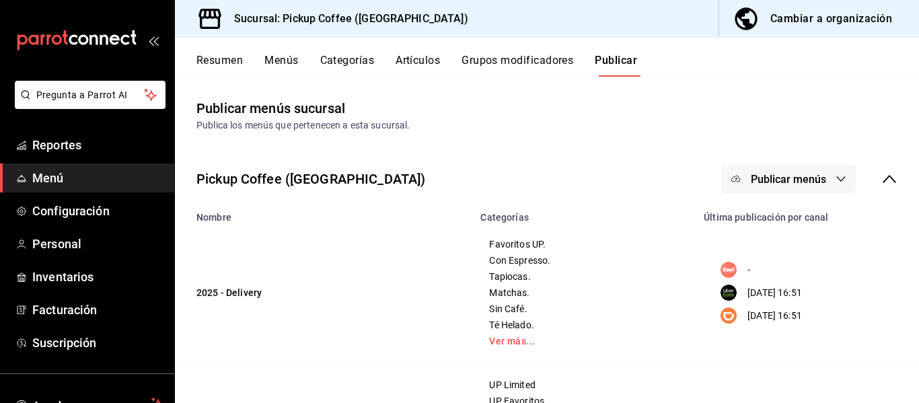
click at [780, 168] on button "Publicar menús" at bounding box center [788, 179] width 135 height 28
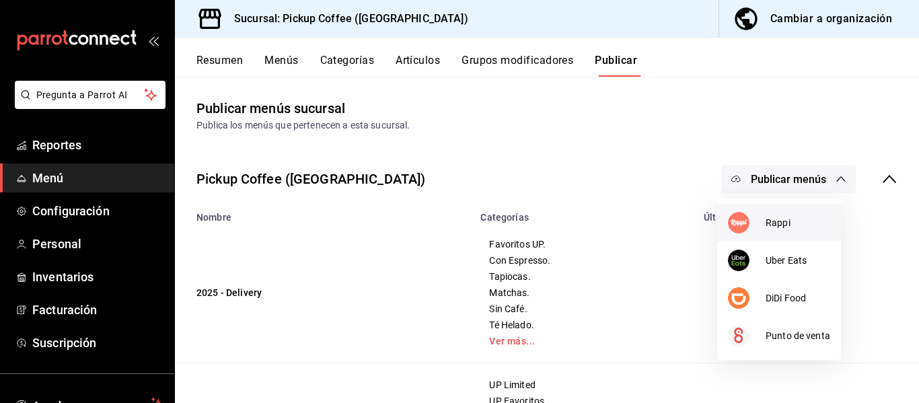
click at [762, 225] on div at bounding box center [747, 223] width 38 height 22
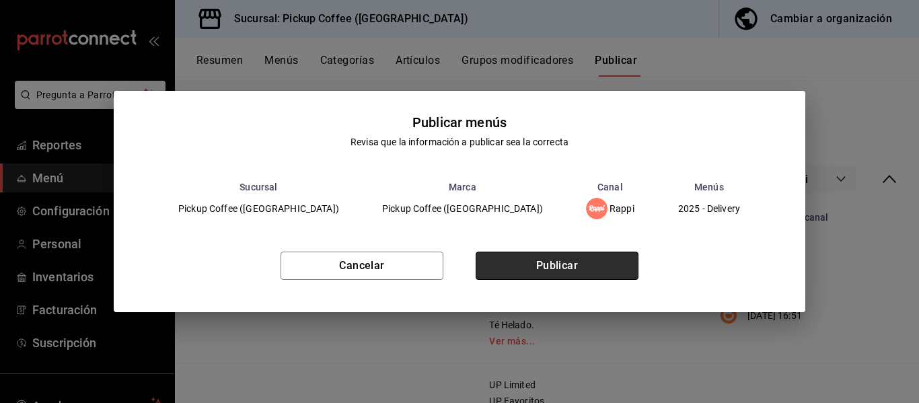
click at [578, 278] on button "Publicar" at bounding box center [556, 266] width 163 height 28
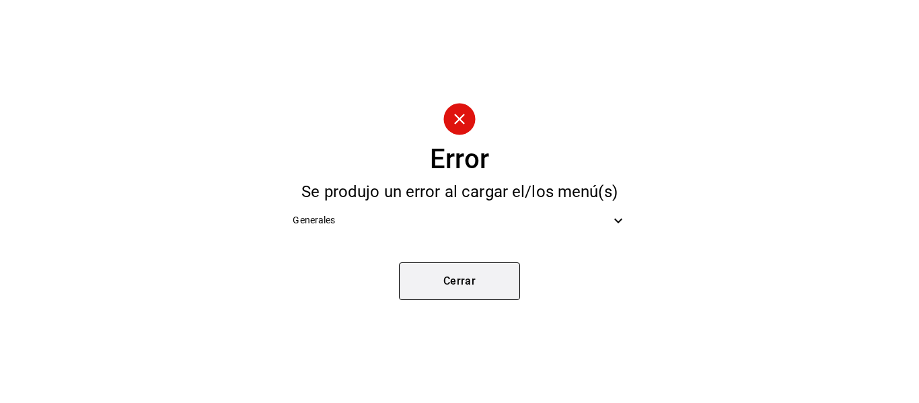
click at [447, 280] on button "Cerrar" at bounding box center [459, 281] width 121 height 38
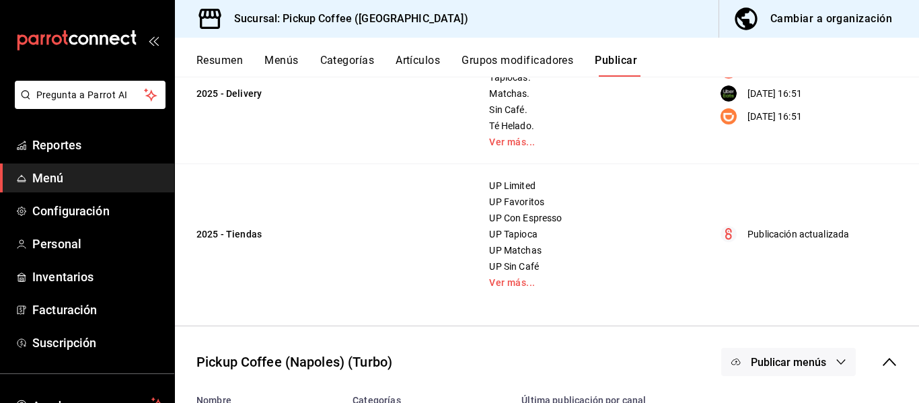
scroll to position [404, 0]
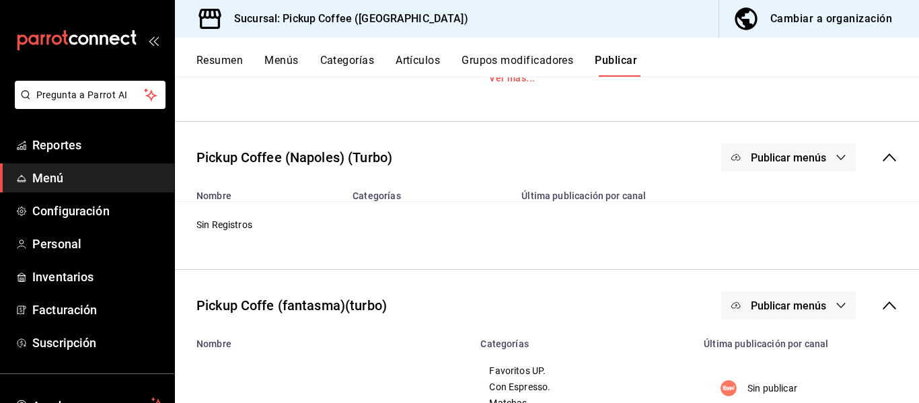
click at [790, 161] on div "Publicar menús" at bounding box center [788, 157] width 135 height 28
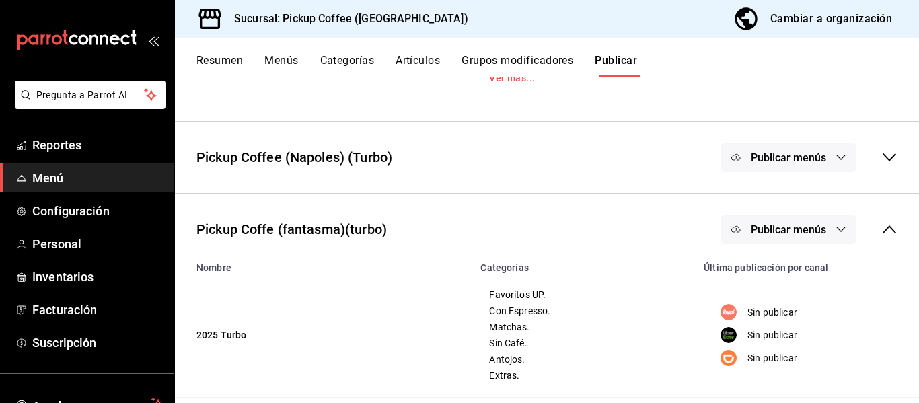
click at [769, 159] on div "Publicar menús" at bounding box center [788, 157] width 135 height 28
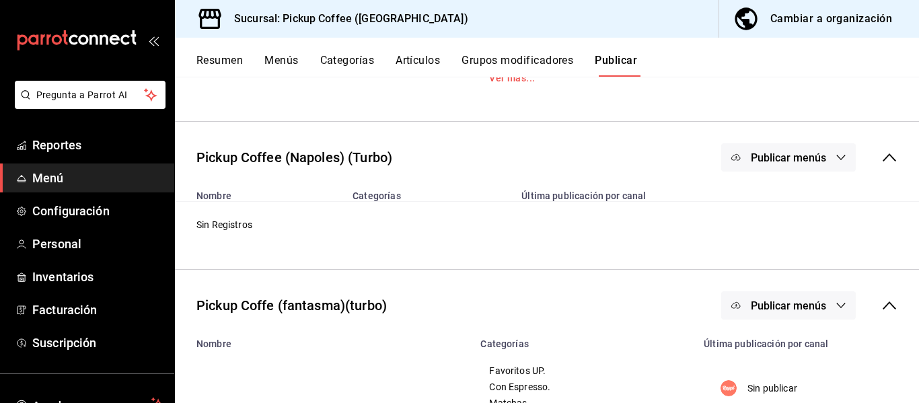
click at [804, 163] on div "Publicar menús" at bounding box center [788, 157] width 135 height 28
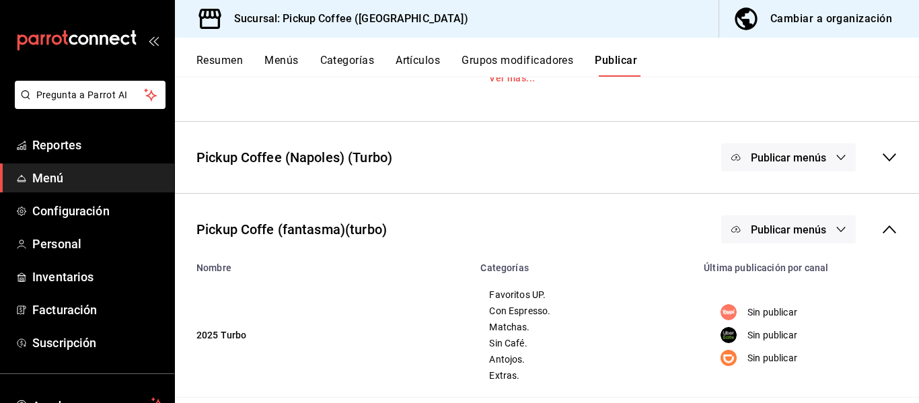
click at [800, 157] on div "Publicar menús" at bounding box center [788, 157] width 135 height 28
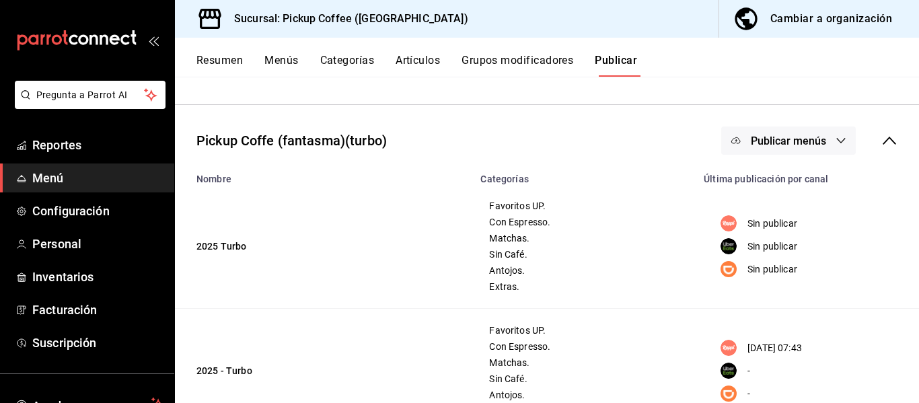
scroll to position [605, 0]
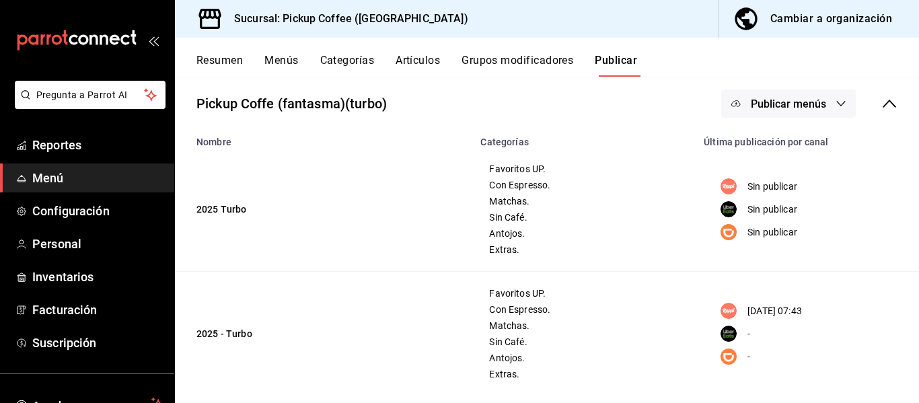
click at [769, 116] on button "Publicar menús" at bounding box center [788, 103] width 135 height 28
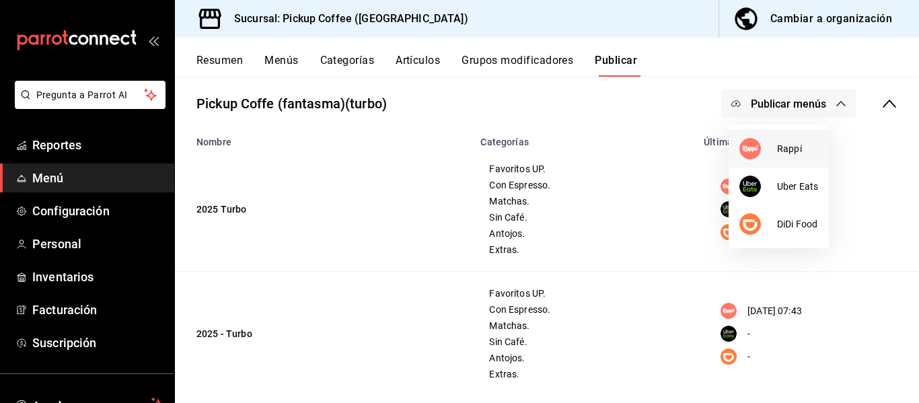
click at [741, 144] on img at bounding box center [750, 149] width 22 height 22
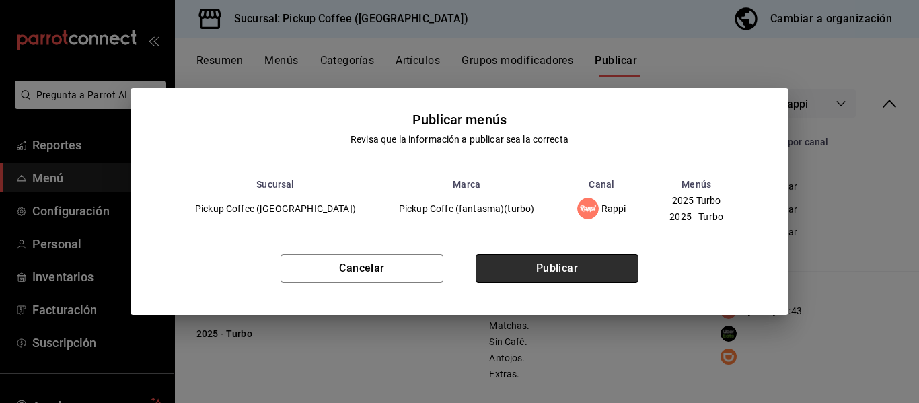
click at [590, 262] on button "Publicar" at bounding box center [556, 268] width 163 height 28
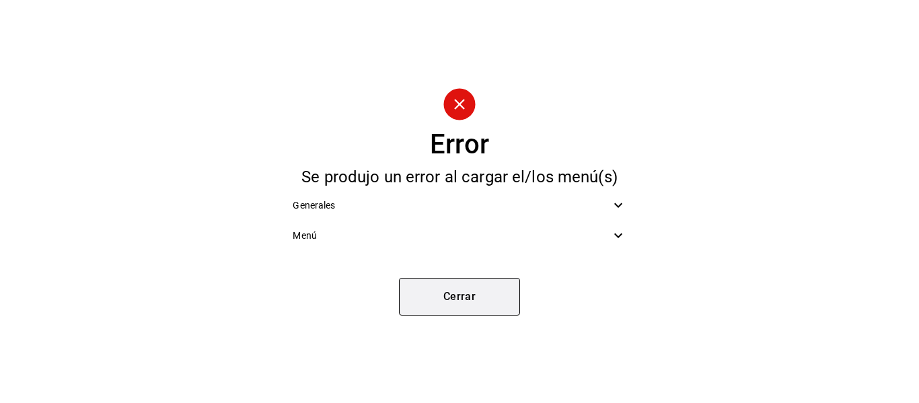
click at [497, 289] on button "Cerrar" at bounding box center [459, 297] width 121 height 38
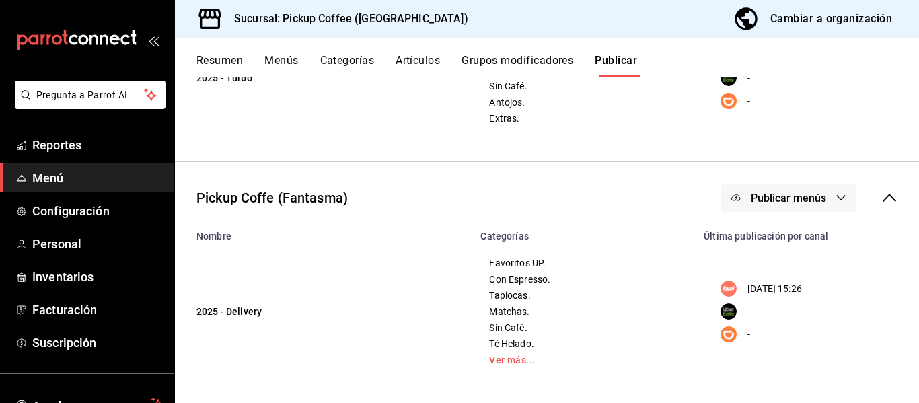
scroll to position [864, 0]
click at [752, 202] on span "Publicar menús" at bounding box center [788, 197] width 75 height 13
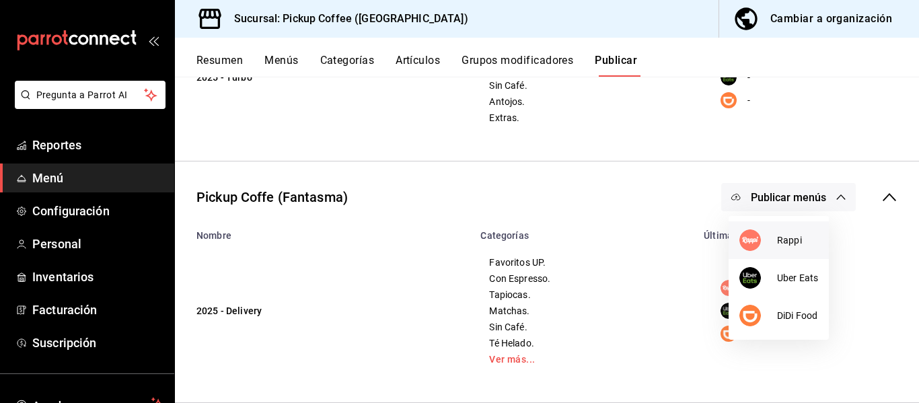
click at [737, 229] on li "Rappi" at bounding box center [778, 240] width 100 height 38
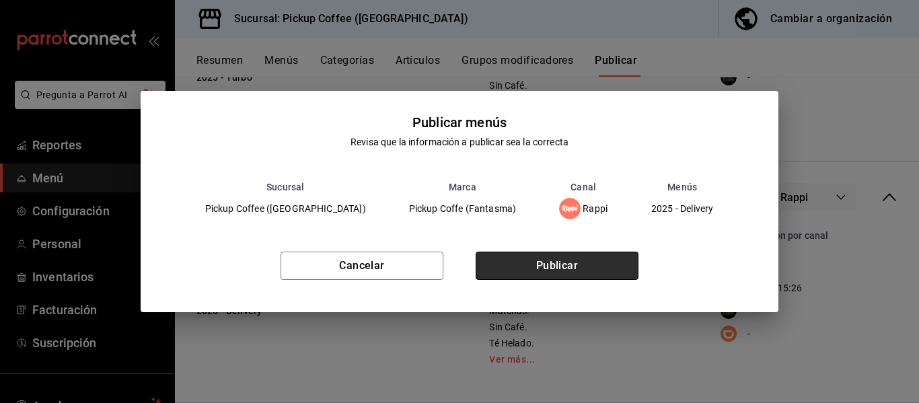
click at [582, 255] on button "Publicar" at bounding box center [556, 266] width 163 height 28
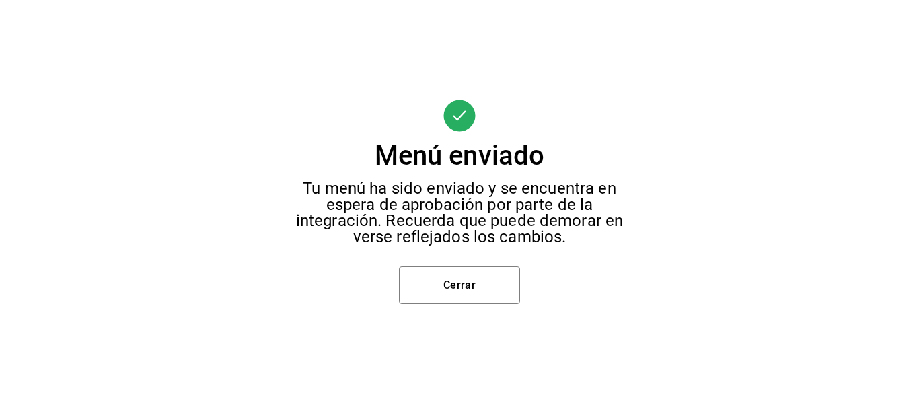
scroll to position [175, 0]
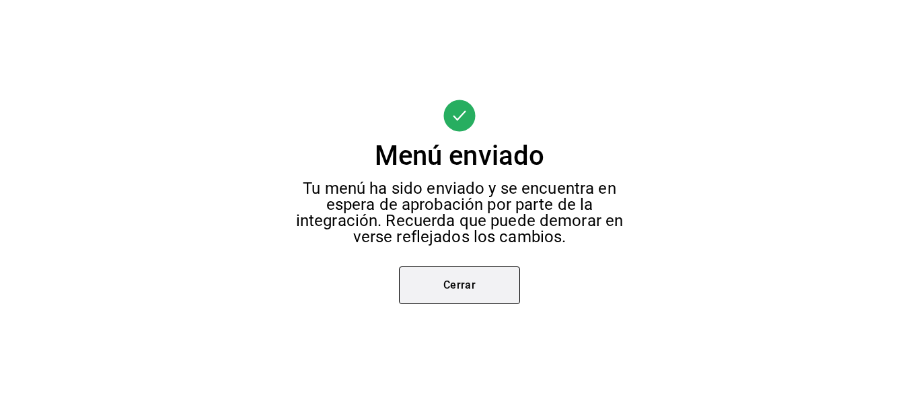
click at [481, 282] on button "Cerrar" at bounding box center [459, 285] width 121 height 38
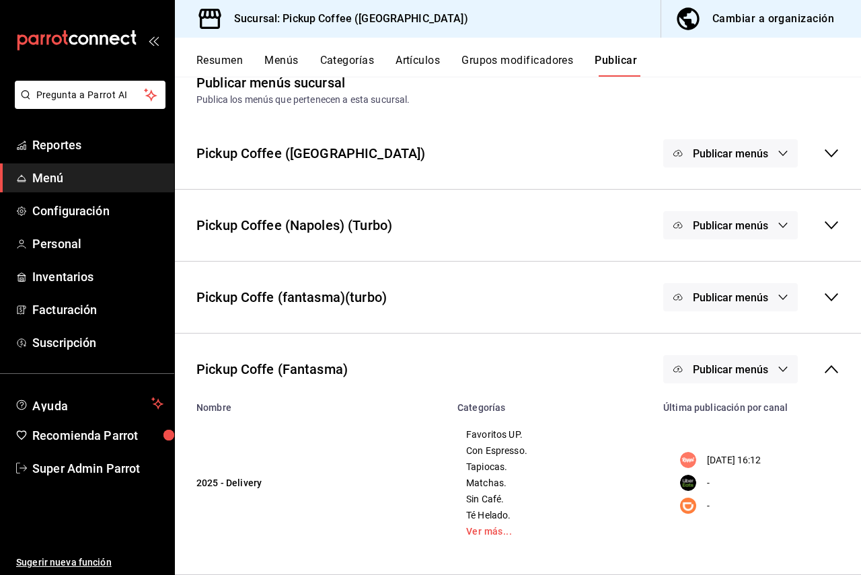
scroll to position [26, 0]
drag, startPoint x: 192, startPoint y: 367, endPoint x: 367, endPoint y: 371, distance: 174.2
click at [367, 371] on div "Pickup Coffe (Fantasma) Publicar menús" at bounding box center [518, 369] width 686 height 50
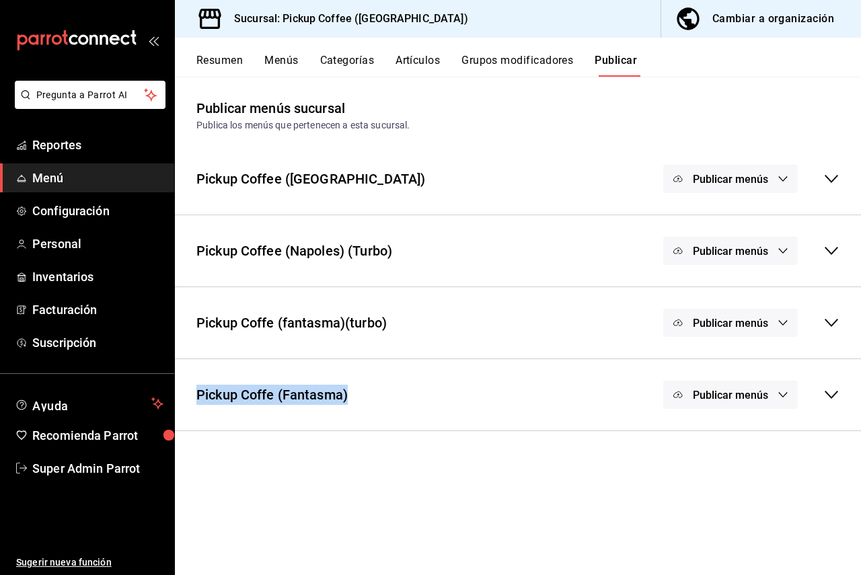
scroll to position [0, 0]
click at [427, 393] on div "Pickup Coffe (Fantasma) Publicar menús" at bounding box center [518, 395] width 686 height 50
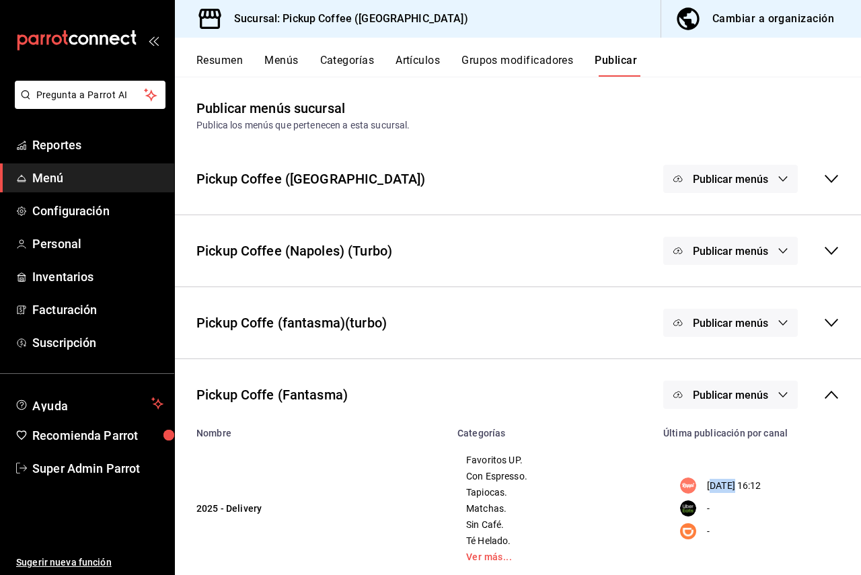
drag, startPoint x: 730, startPoint y: 486, endPoint x: 703, endPoint y: 486, distance: 26.9
click at [707, 402] on p "17/09/2025 16:12" at bounding box center [734, 486] width 54 height 14
drag, startPoint x: 701, startPoint y: 486, endPoint x: 792, endPoint y: 487, distance: 91.5
click at [792, 402] on div "17/09/2025 16:12" at bounding box center [755, 485] width 167 height 16
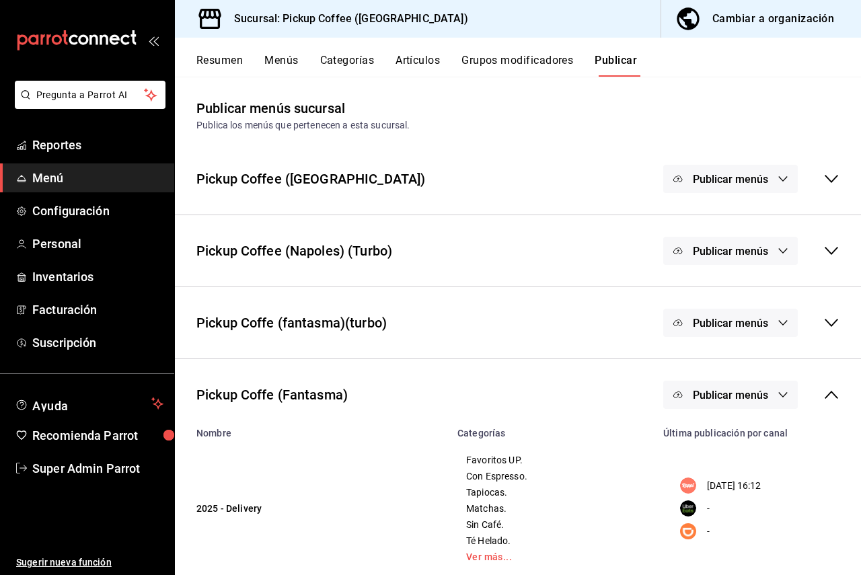
click at [823, 400] on icon at bounding box center [831, 395] width 16 height 16
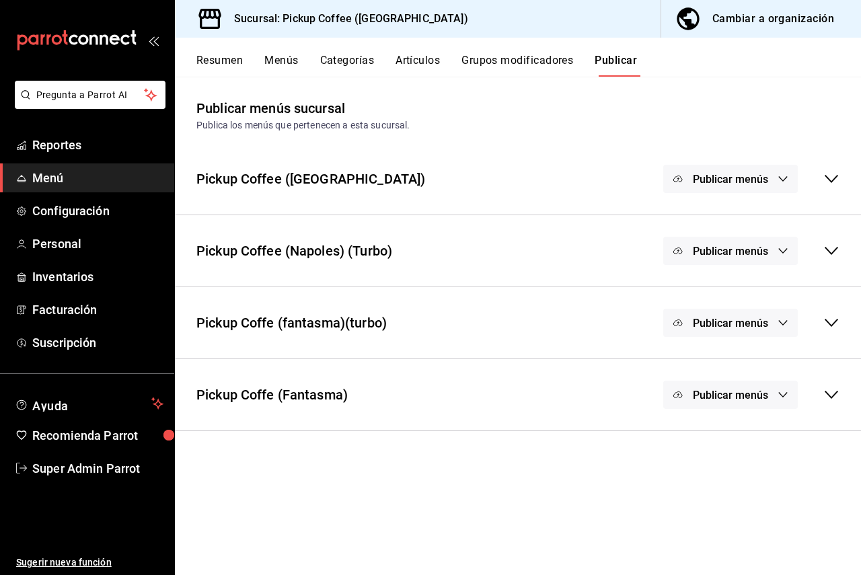
click at [820, 400] on div "Publicar menús" at bounding box center [751, 395] width 176 height 28
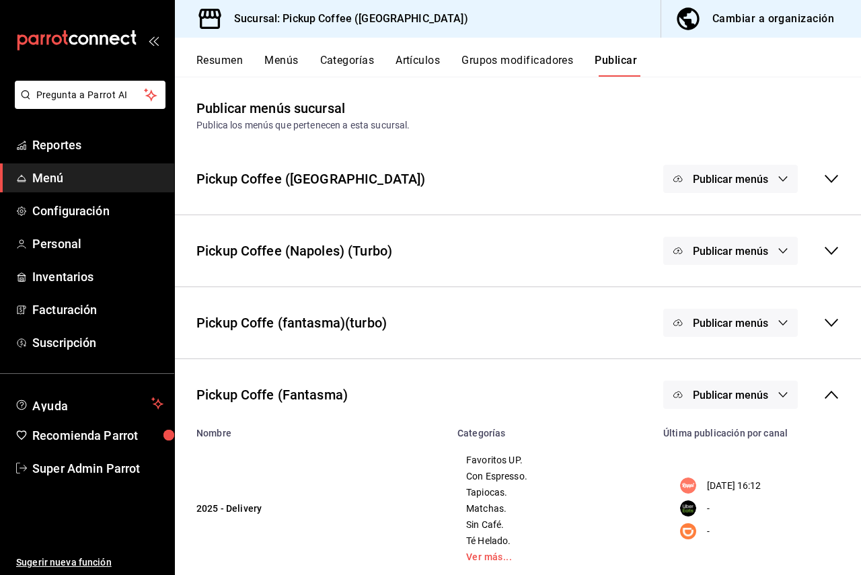
click at [818, 335] on div "Publicar menús" at bounding box center [751, 323] width 176 height 28
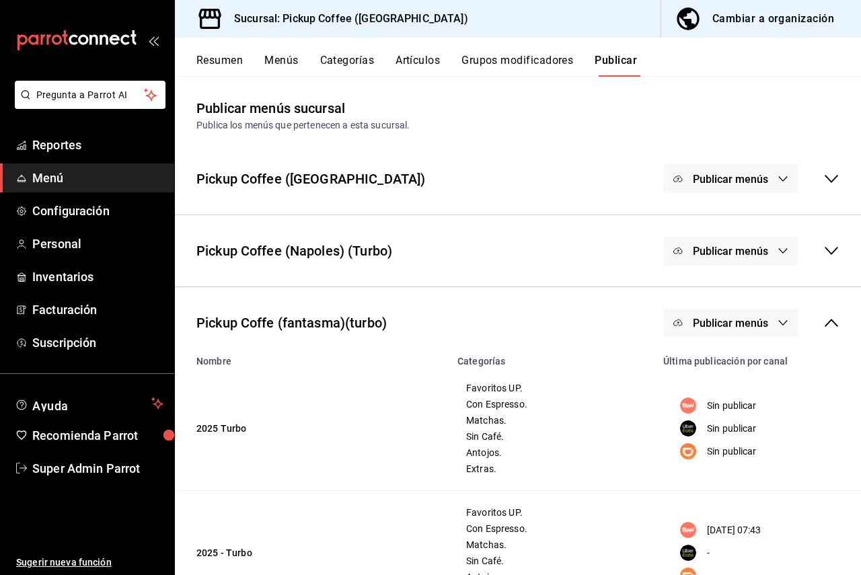
click at [823, 246] on icon at bounding box center [831, 251] width 16 height 16
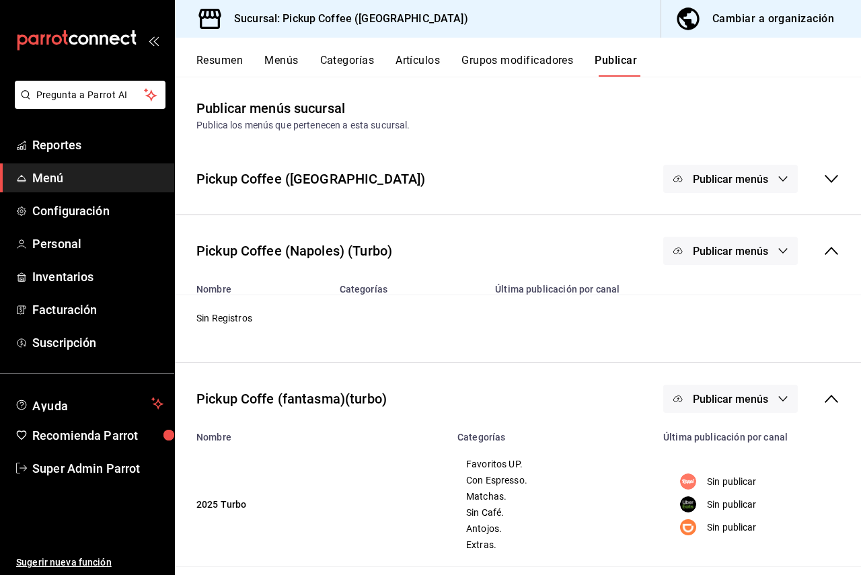
click at [827, 166] on div "Publicar menús" at bounding box center [751, 179] width 176 height 28
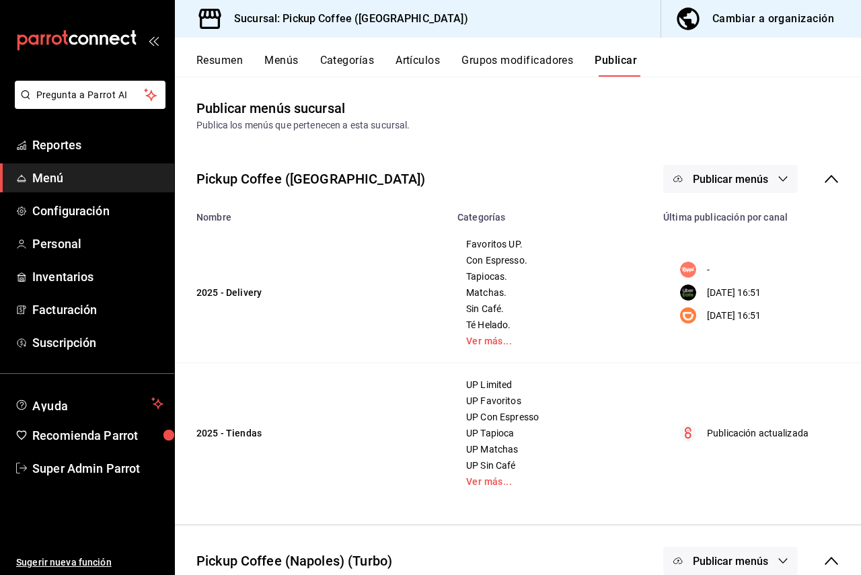
click at [823, 402] on icon at bounding box center [831, 561] width 16 height 16
drag, startPoint x: 282, startPoint y: 17, endPoint x: 406, endPoint y: 18, distance: 124.4
click at [406, 18] on div "Sucursal: Pickup Coffee (Nápoles)" at bounding box center [330, 19] width 288 height 38
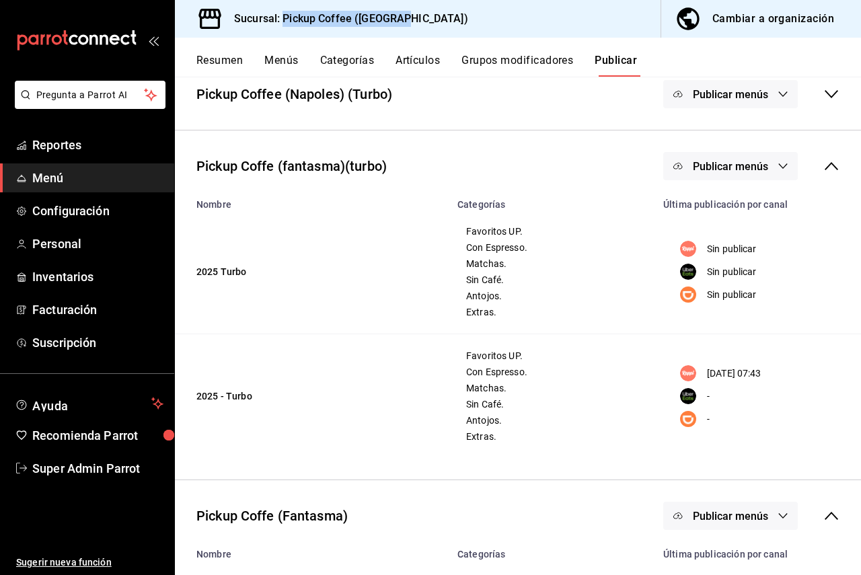
scroll to position [471, 0]
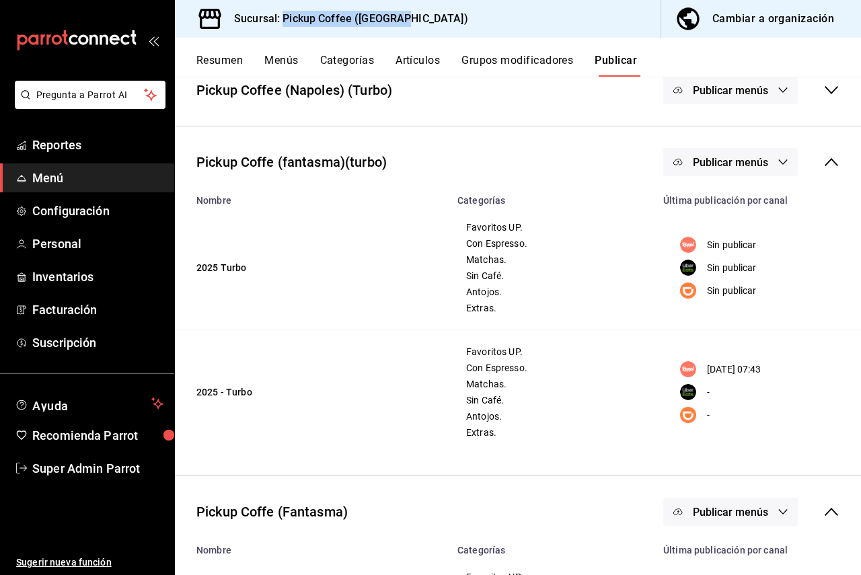
click at [693, 166] on span "Publicar menús" at bounding box center [730, 162] width 75 height 13
click at [701, 199] on div at bounding box center [700, 207] width 38 height 22
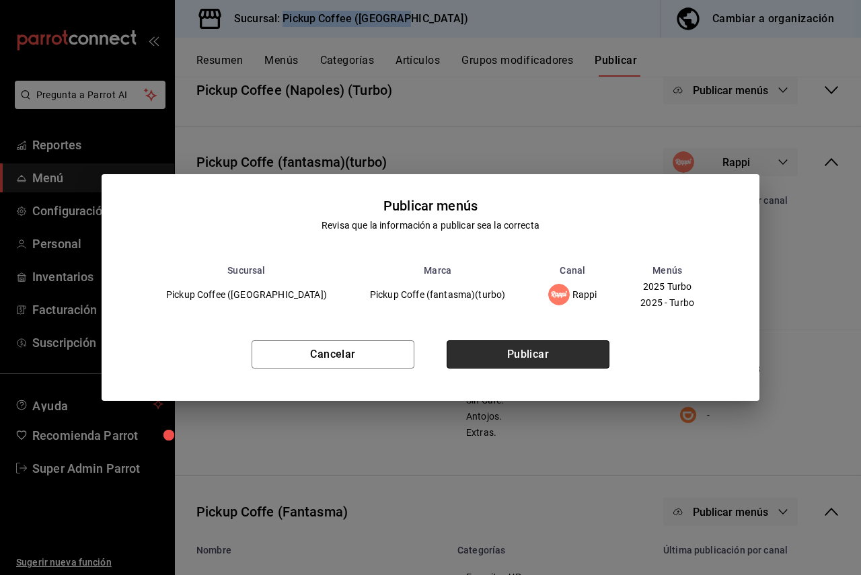
click at [525, 356] on button "Publicar" at bounding box center [528, 354] width 163 height 28
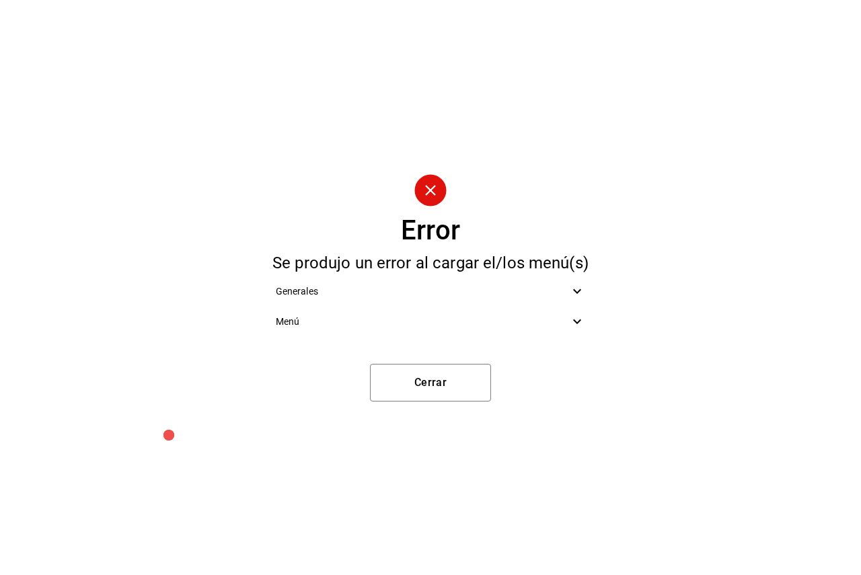
click at [421, 327] on span "Menú" at bounding box center [423, 322] width 294 height 14
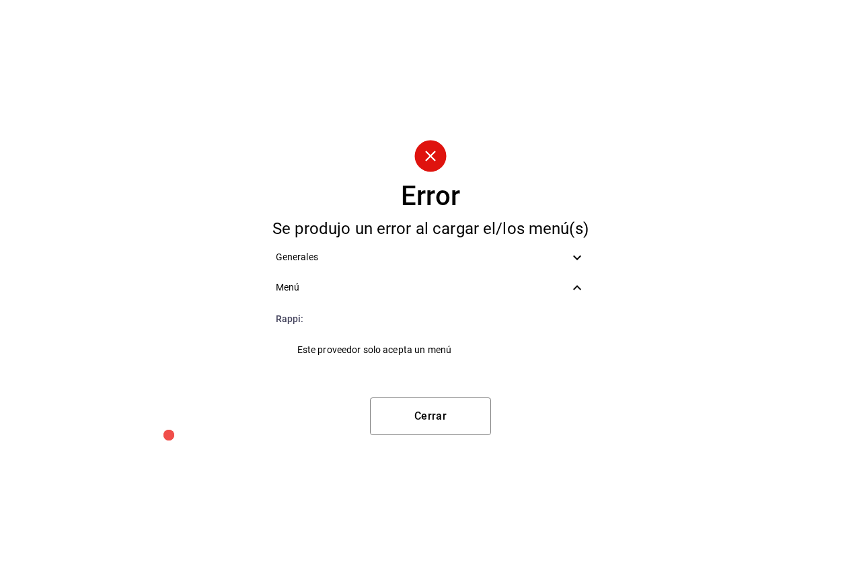
click at [395, 293] on span "Menú" at bounding box center [423, 287] width 294 height 14
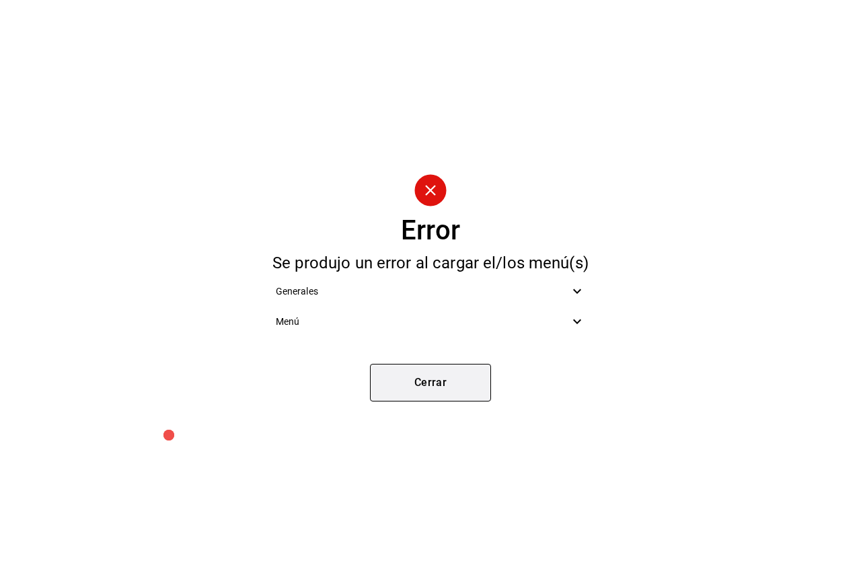
click at [426, 385] on button "Cerrar" at bounding box center [430, 383] width 121 height 38
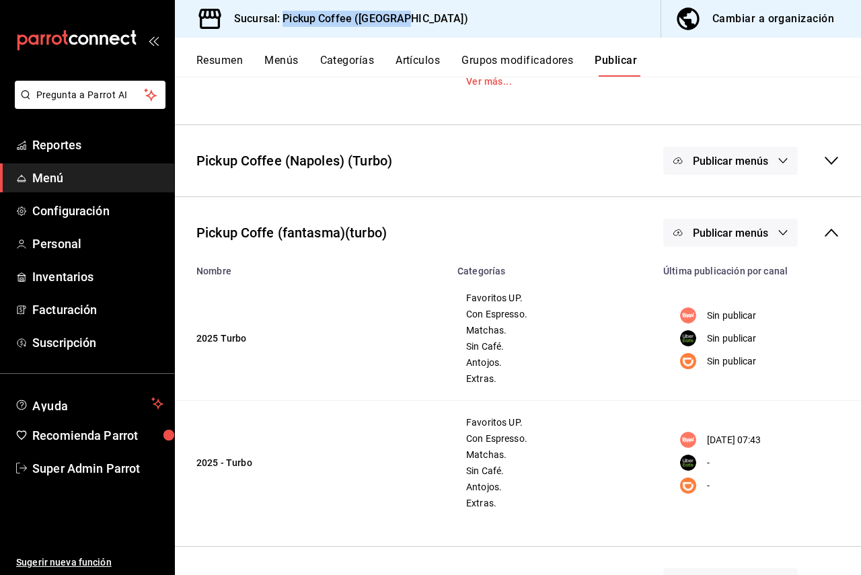
scroll to position [269, 0]
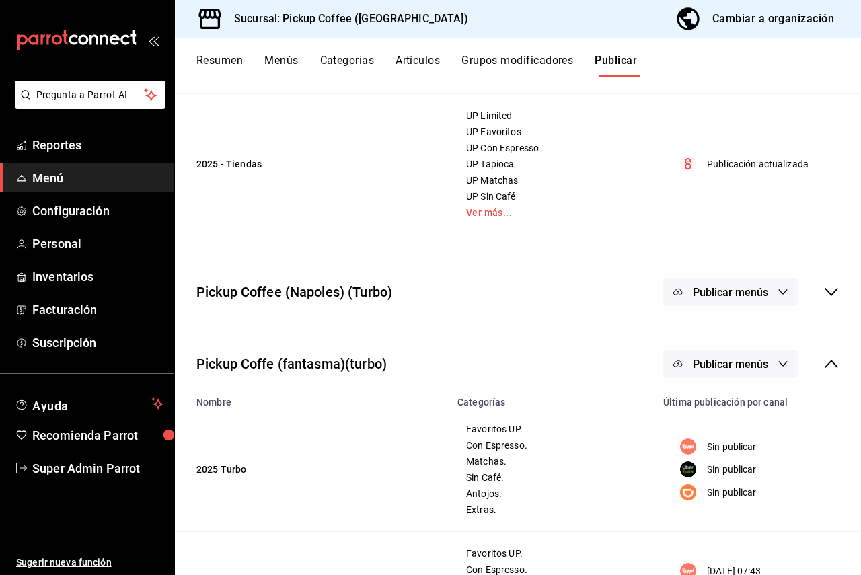
click at [700, 321] on div "Pickup Coffee (Napoles) (Turbo) Publicar menús Nombre Categorías Última publica…" at bounding box center [518, 292] width 686 height 72
click at [687, 301] on div "Publicar menús" at bounding box center [730, 292] width 135 height 28
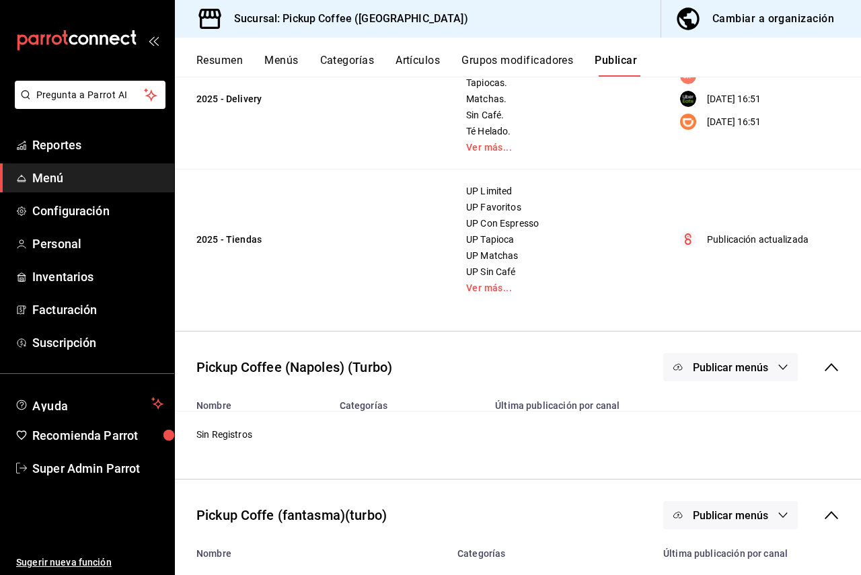
scroll to position [0, 0]
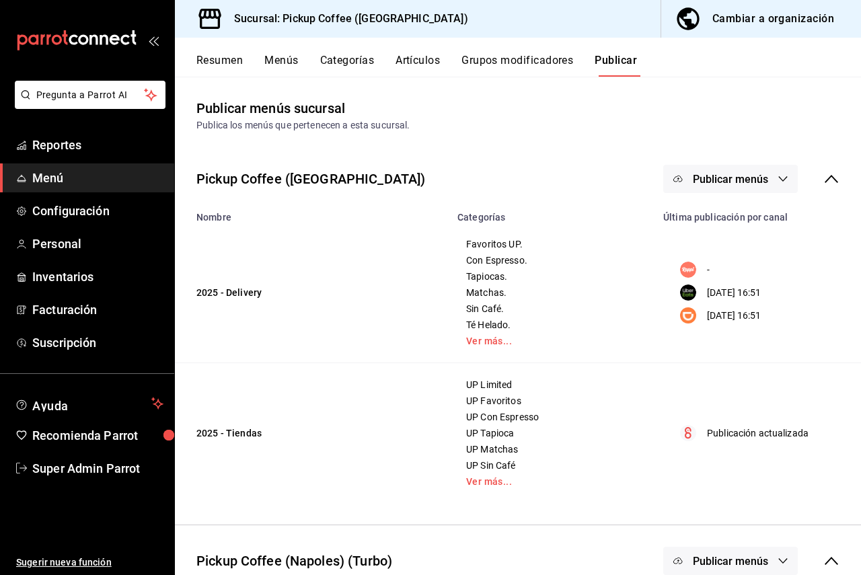
click at [694, 190] on button "Publicar menús" at bounding box center [730, 179] width 135 height 28
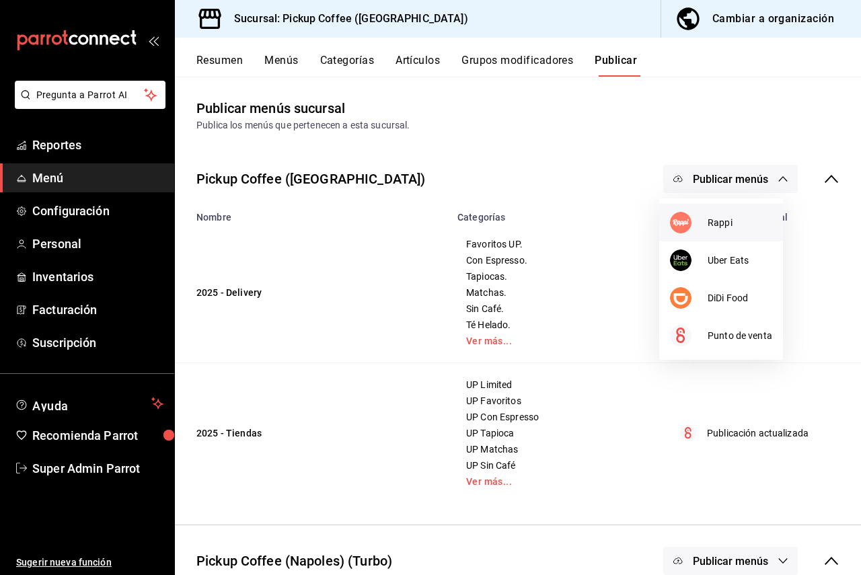
click at [715, 214] on li "Rappi" at bounding box center [721, 223] width 124 height 38
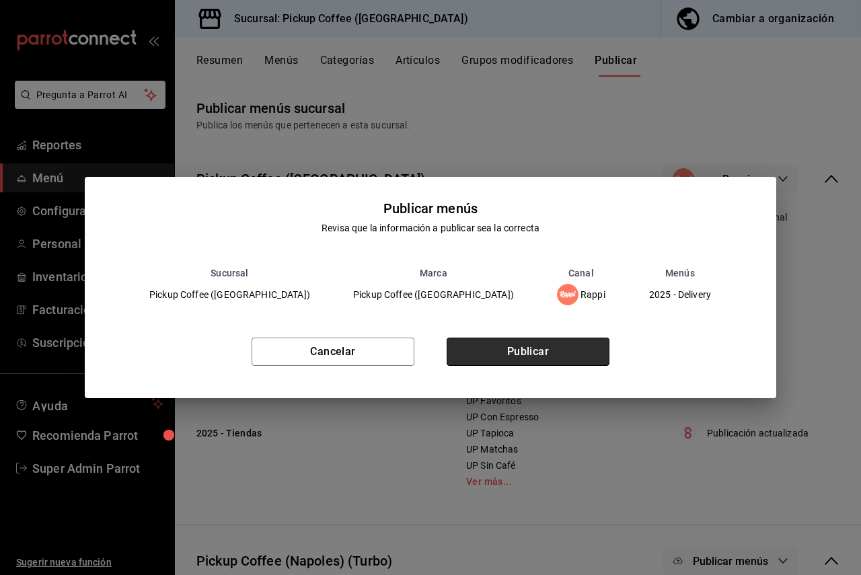
click at [504, 356] on button "Publicar" at bounding box center [528, 352] width 163 height 28
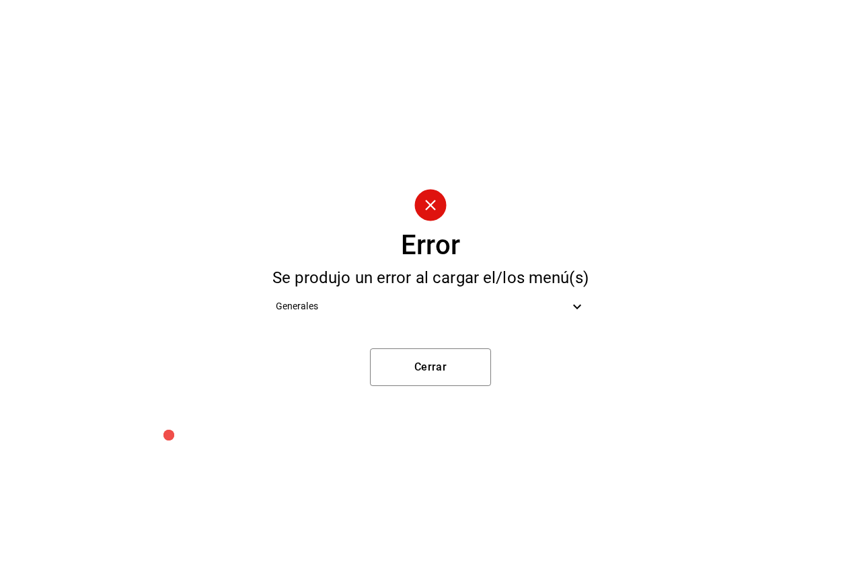
click at [417, 323] on ul "Generales" at bounding box center [431, 306] width 332 height 41
click at [418, 303] on span "Generales" at bounding box center [423, 306] width 294 height 14
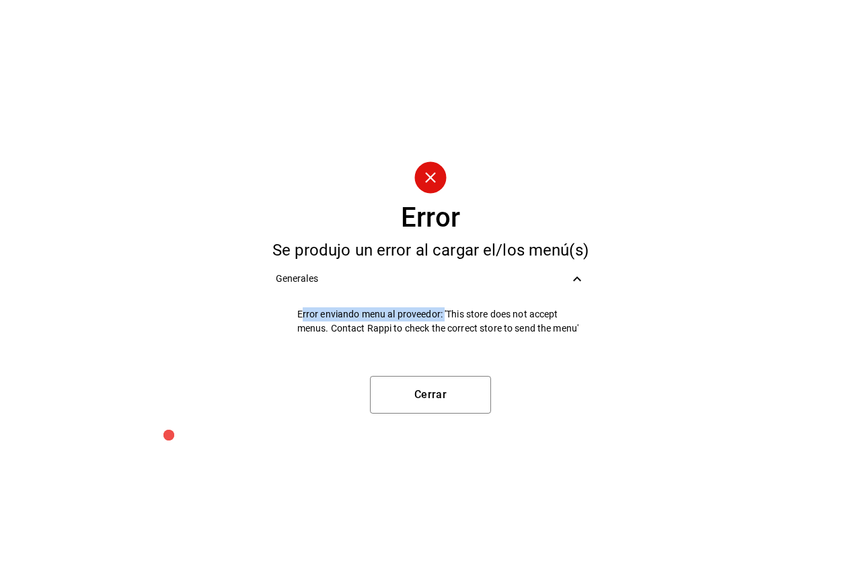
drag, startPoint x: 299, startPoint y: 311, endPoint x: 348, endPoint y: 313, distance: 48.5
click at [444, 320] on span "Error enviando menu al proveedor: 'This store does not accept menus. Contact Ra…" at bounding box center [441, 321] width 289 height 28
click at [327, 313] on span "Error enviando menu al proveedor: 'This store does not accept menus. Contact Ra…" at bounding box center [441, 321] width 289 height 28
click at [291, 317] on li "Error enviando menu al proveedor: 'This store does not accept menus. Contact Ra…" at bounding box center [431, 321] width 332 height 44
click at [302, 311] on span "Error enviando menu al proveedor: 'This store does not accept menus. Contact Ra…" at bounding box center [441, 321] width 289 height 28
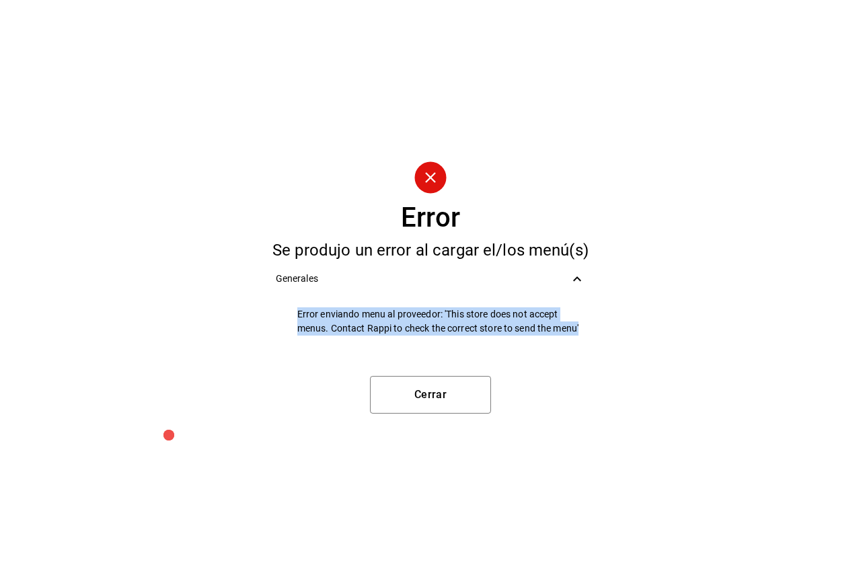
drag, startPoint x: 295, startPoint y: 315, endPoint x: 580, endPoint y: 333, distance: 286.4
click at [580, 333] on li "Error enviando menu al proveedor: 'This store does not accept menus. Contact Ra…" at bounding box center [431, 321] width 332 height 44
copy span "Error enviando menu al proveedor: 'This store does not accept menus. Contact Ra…"
click at [401, 402] on button "Cerrar" at bounding box center [430, 395] width 121 height 38
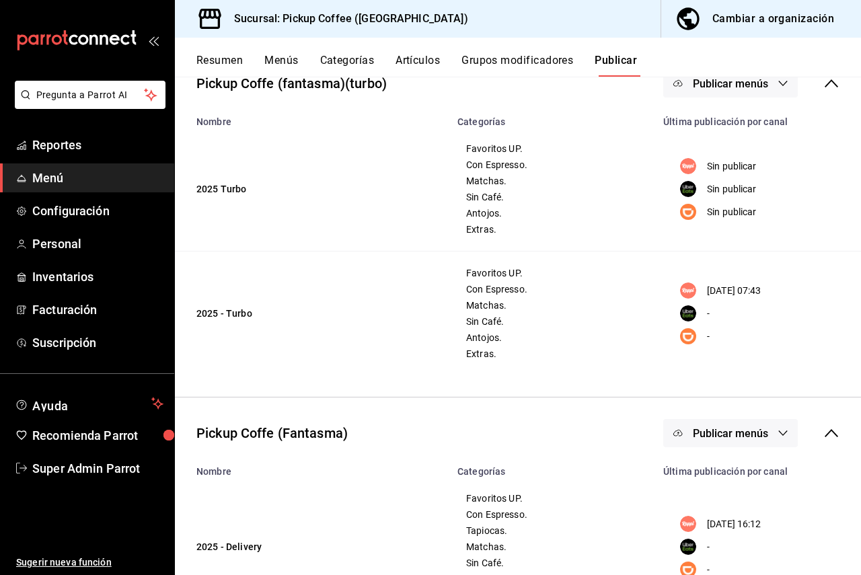
scroll to position [692, 0]
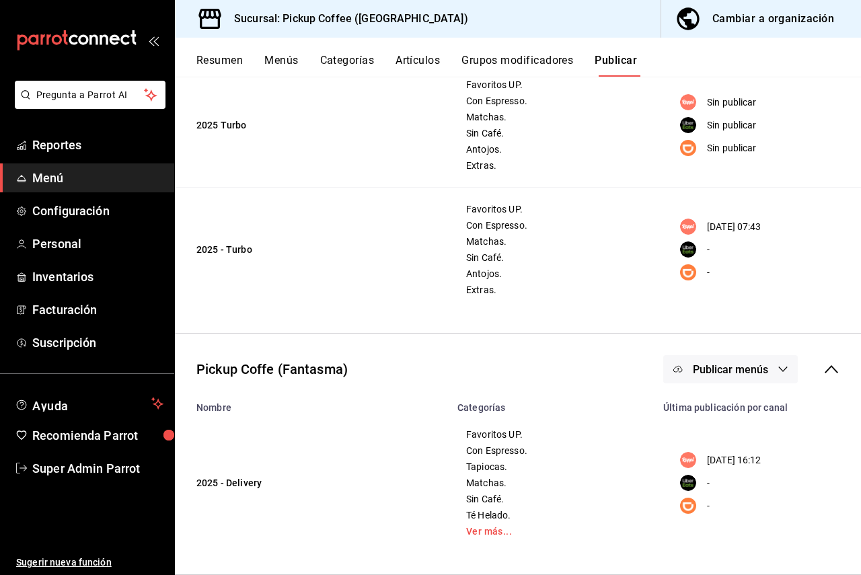
click at [724, 373] on span "Publicar menús" at bounding box center [730, 369] width 75 height 13
click at [494, 377] on div at bounding box center [430, 287] width 861 height 575
drag, startPoint x: 362, startPoint y: 362, endPoint x: 196, endPoint y: 371, distance: 166.3
click at [196, 371] on div "Pickup Coffe (Fantasma) Publicar menús" at bounding box center [518, 369] width 686 height 50
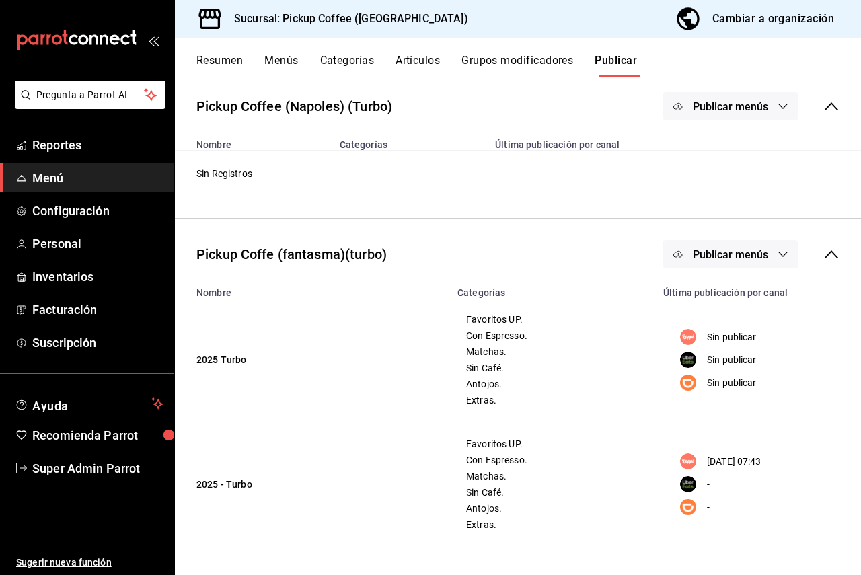
scroll to position [522, 0]
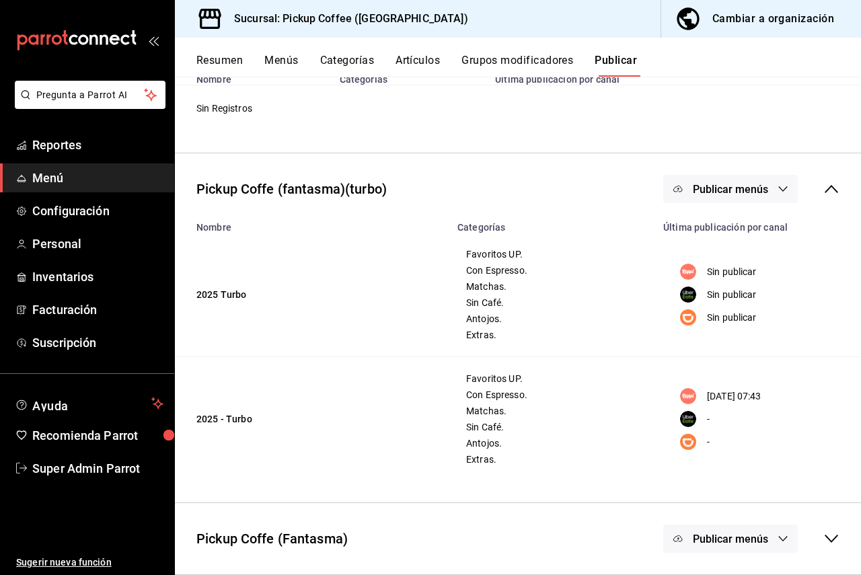
click at [831, 188] on div "Pickup Coffe (fantasma)(turbo) Publicar menús" at bounding box center [518, 189] width 686 height 50
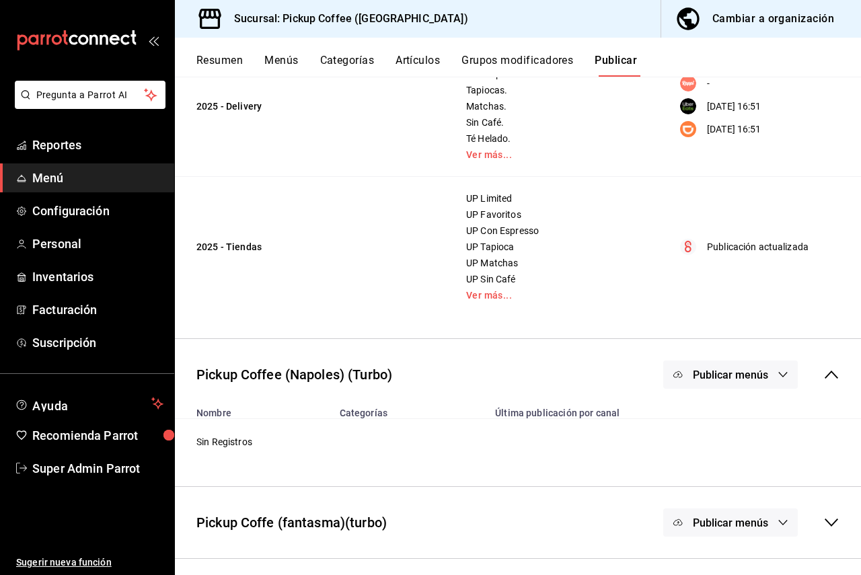
scroll to position [243, 0]
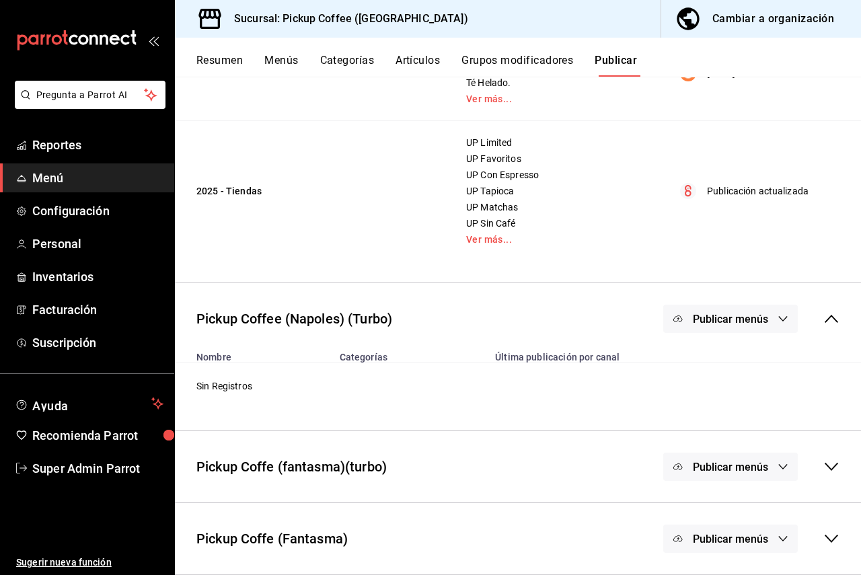
click at [825, 402] on icon at bounding box center [831, 539] width 13 height 8
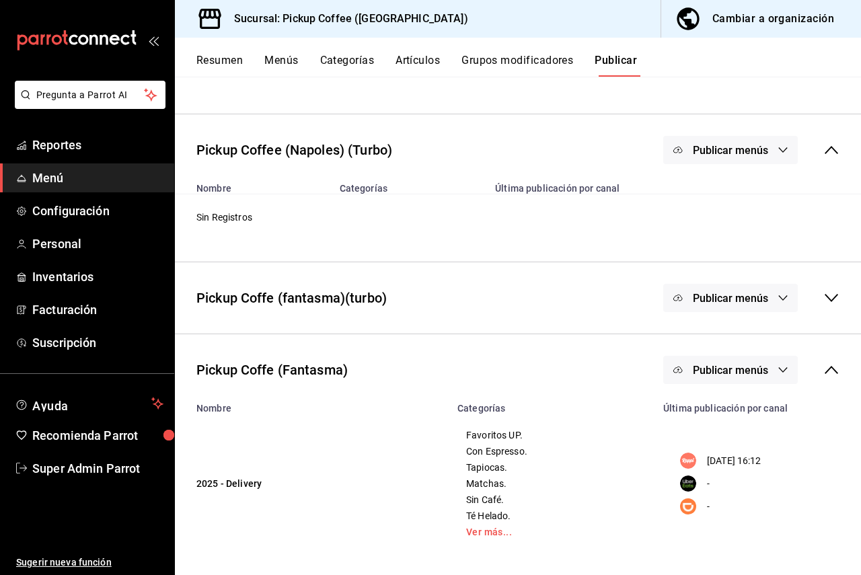
scroll to position [414, 0]
drag, startPoint x: 697, startPoint y: 459, endPoint x: 771, endPoint y: 465, distance: 73.5
click at [771, 402] on div "17/09/2025 16:12" at bounding box center [755, 460] width 167 height 16
drag, startPoint x: 192, startPoint y: 367, endPoint x: 384, endPoint y: 367, distance: 192.3
click at [384, 367] on div "Pickup Coffe (Fantasma) Publicar menús" at bounding box center [518, 369] width 686 height 50
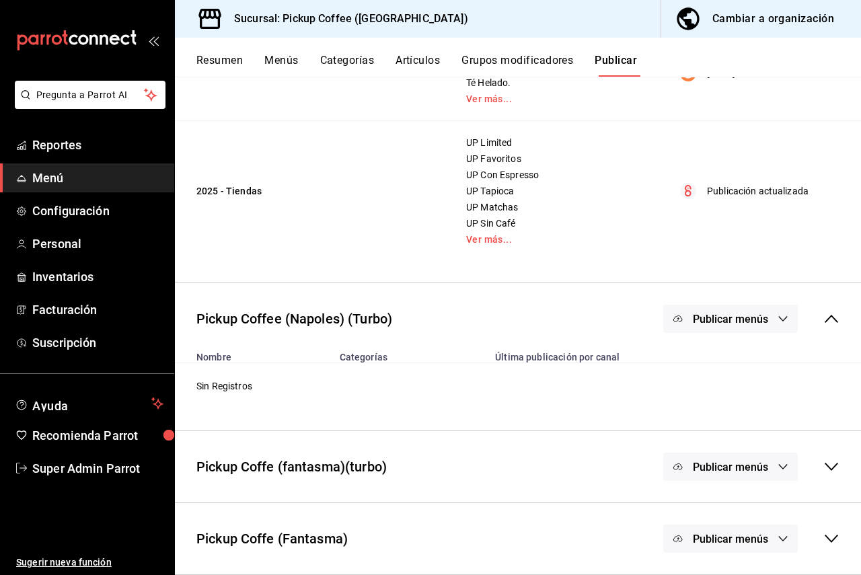
click at [384, 367] on td "Sin Registros" at bounding box center [518, 386] width 686 height 46
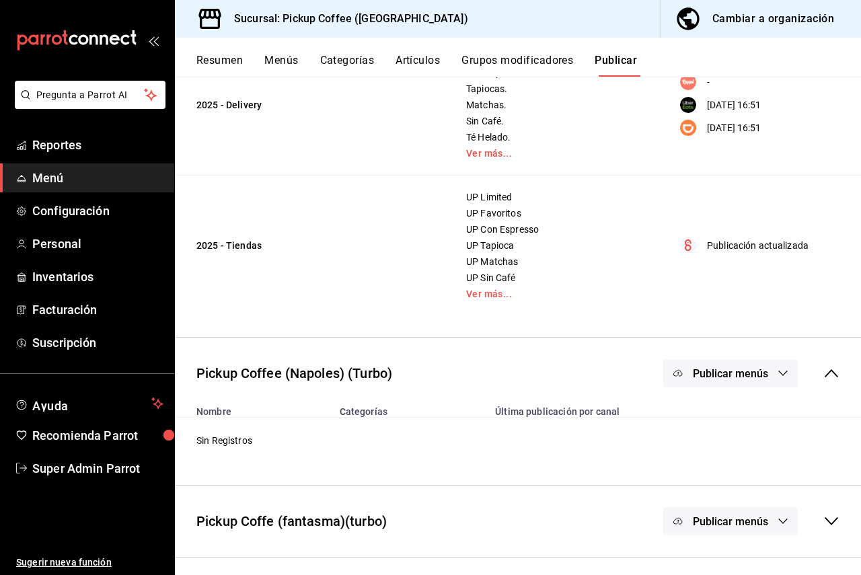
scroll to position [243, 0]
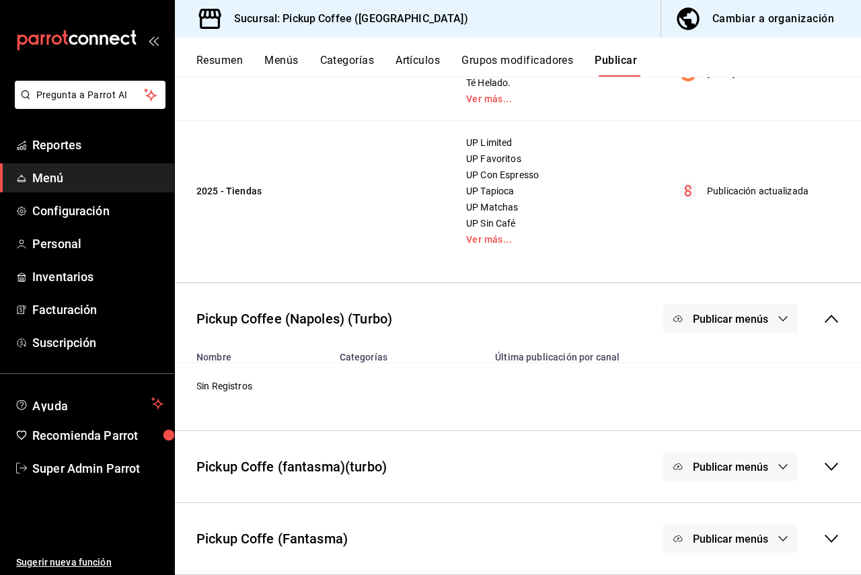
click at [594, 402] on div "Pickup Coffe (Fantasma) Publicar menús" at bounding box center [518, 539] width 686 height 50
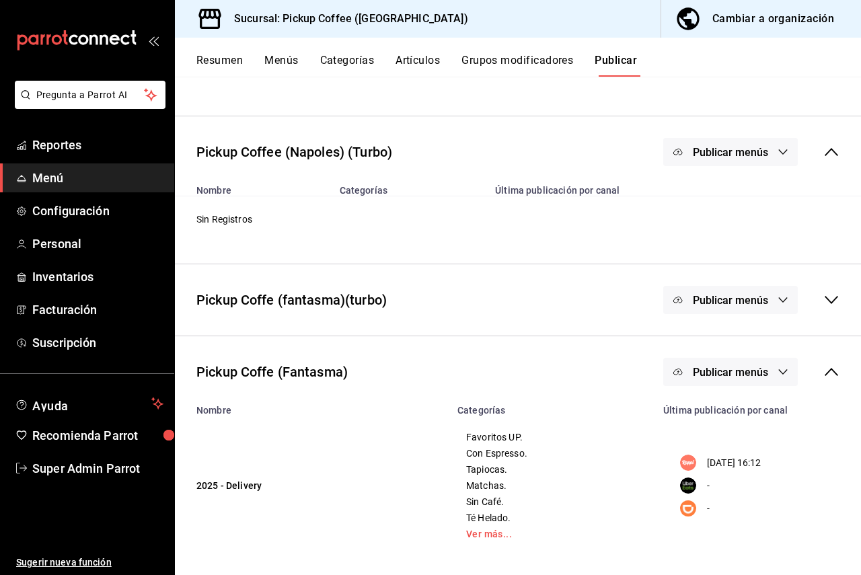
scroll to position [414, 0]
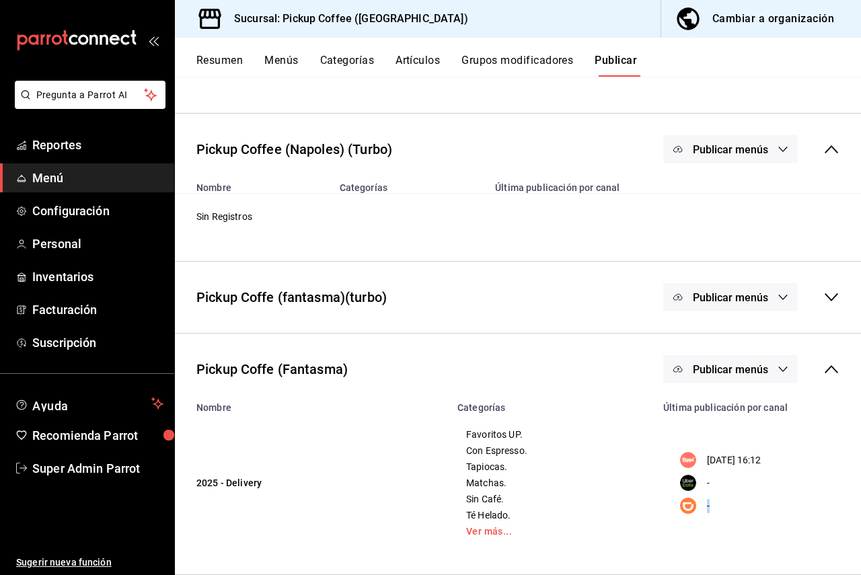
drag, startPoint x: 694, startPoint y: 506, endPoint x: 677, endPoint y: 506, distance: 16.8
click at [677, 402] on div "-" at bounding box center [755, 506] width 167 height 16
drag, startPoint x: 213, startPoint y: 372, endPoint x: 344, endPoint y: 372, distance: 131.1
click at [341, 371] on div "Pickup Coffe (Fantasma)" at bounding box center [271, 369] width 151 height 20
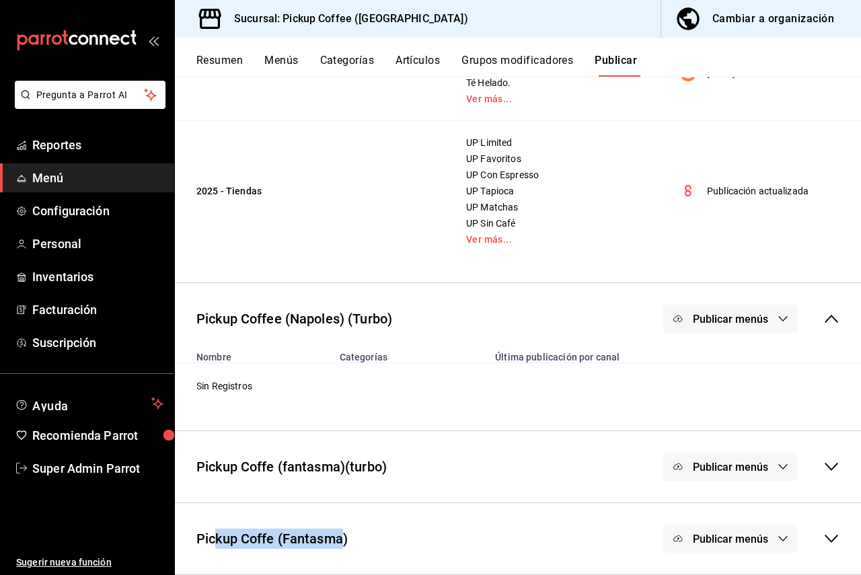
scroll to position [243, 0]
click at [407, 402] on div "Pickup Coffe (Fantasma) Publicar menús" at bounding box center [518, 539] width 686 height 50
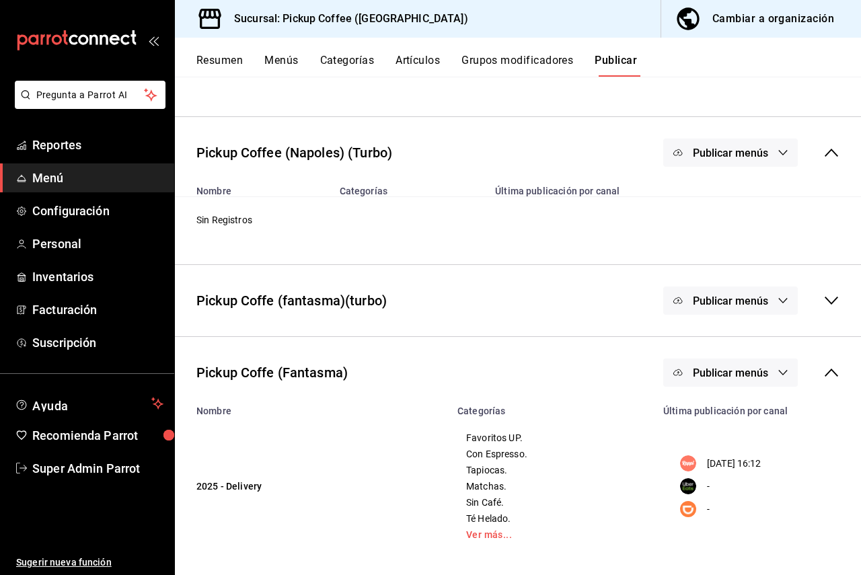
scroll to position [414, 0]
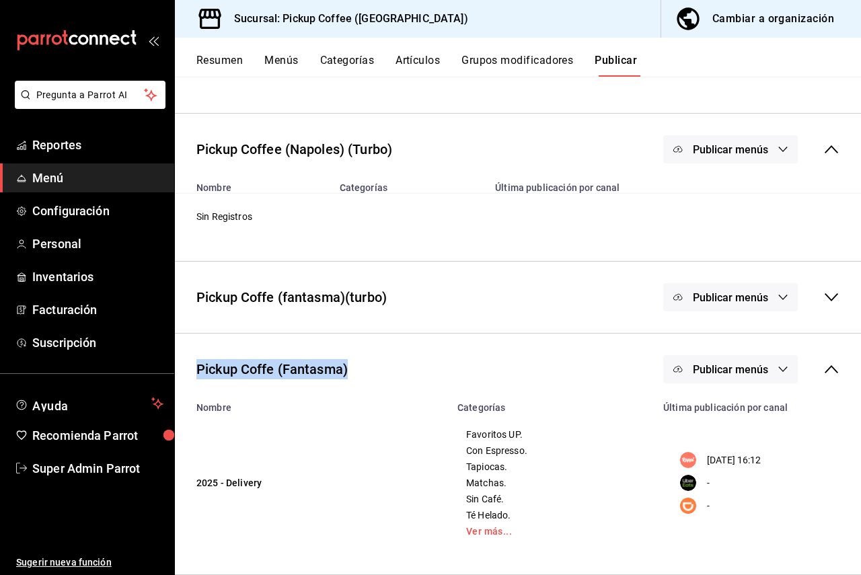
drag, startPoint x: 355, startPoint y: 369, endPoint x: 199, endPoint y: 372, distance: 156.1
click at [199, 372] on div "Pickup Coffe (Fantasma) Publicar menús" at bounding box center [518, 369] width 686 height 50
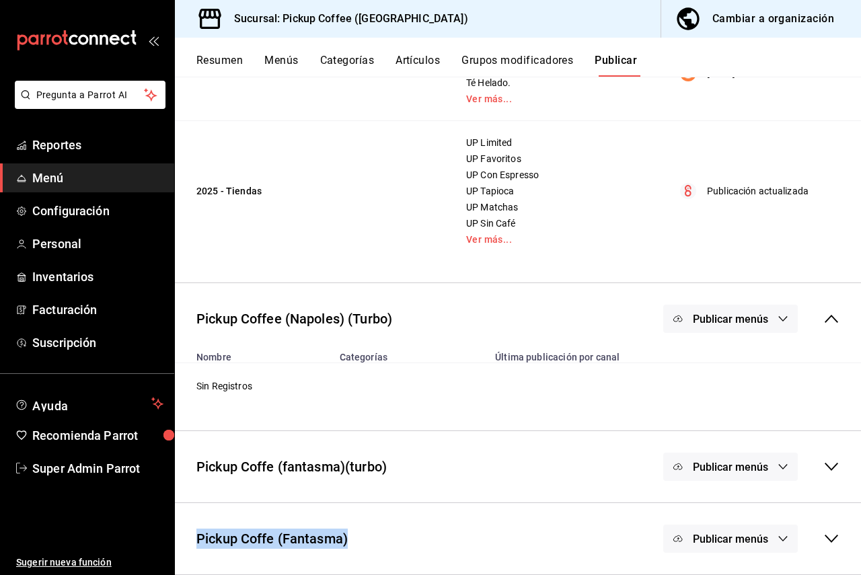
click at [468, 402] on div "Pickup Coffe (Fantasma) Publicar menús" at bounding box center [518, 539] width 686 height 50
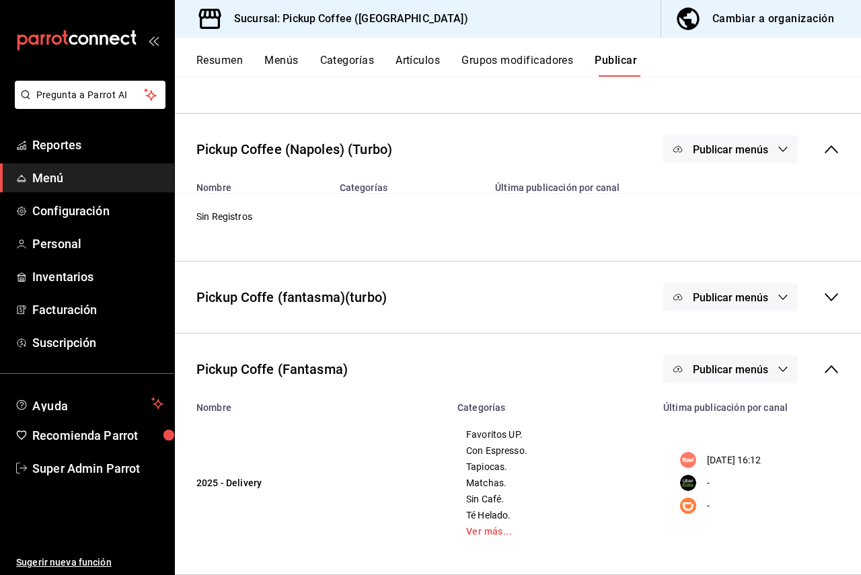
drag, startPoint x: 698, startPoint y: 459, endPoint x: 777, endPoint y: 463, distance: 79.5
click at [777, 402] on div "17/09/2025 16:12" at bounding box center [755, 460] width 167 height 16
drag, startPoint x: 689, startPoint y: 506, endPoint x: 679, endPoint y: 479, distance: 28.5
click at [679, 402] on div "17/09/2025 16:12 - -" at bounding box center [755, 482] width 168 height 63
click at [426, 369] on div "Pickup Coffe (Fantasma) Publicar menús" at bounding box center [518, 369] width 686 height 50
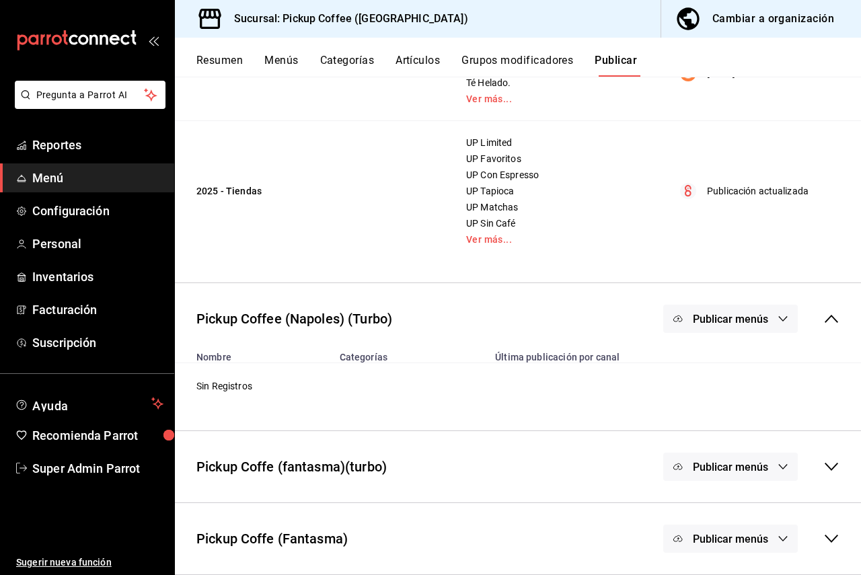
click at [414, 402] on div "Pickup Coffe (Fantasma) Publicar menús" at bounding box center [518, 539] width 686 height 50
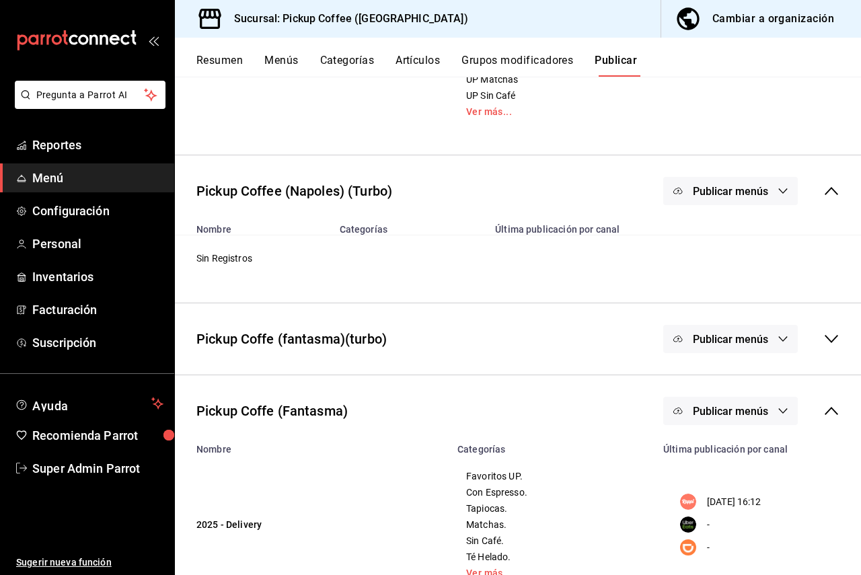
scroll to position [346, 0]
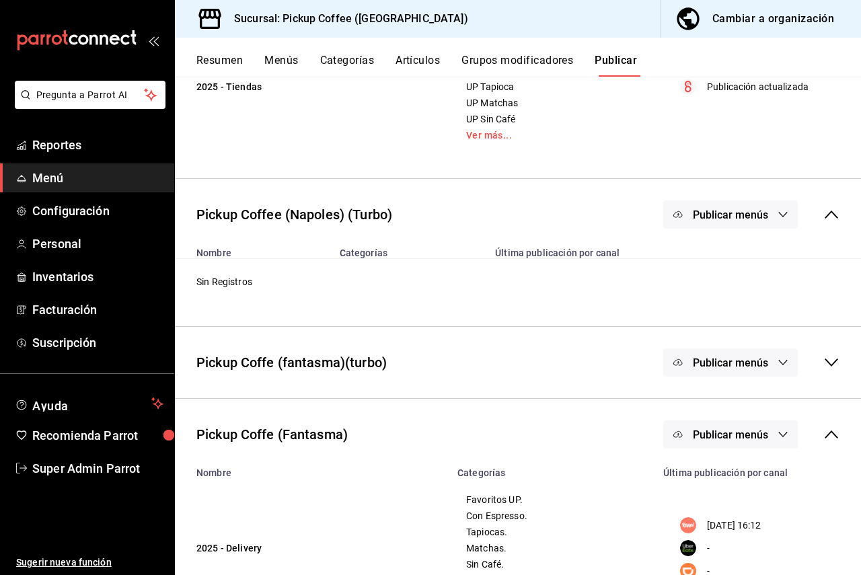
click at [525, 357] on div "Pickup Coffe (fantasma)(turbo) Publicar menús" at bounding box center [518, 363] width 686 height 50
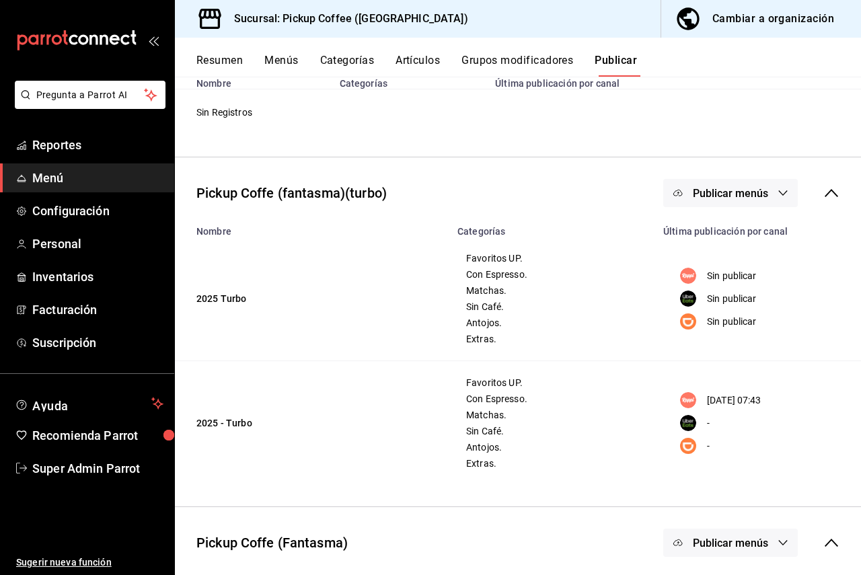
scroll to position [548, 0]
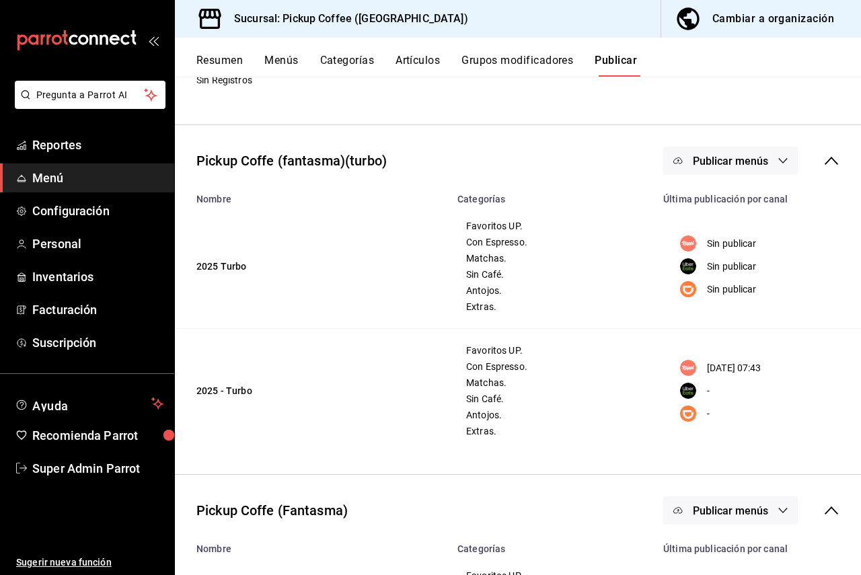
click at [308, 160] on div "Pickup Coffe (fantasma)(turbo)" at bounding box center [291, 161] width 190 height 20
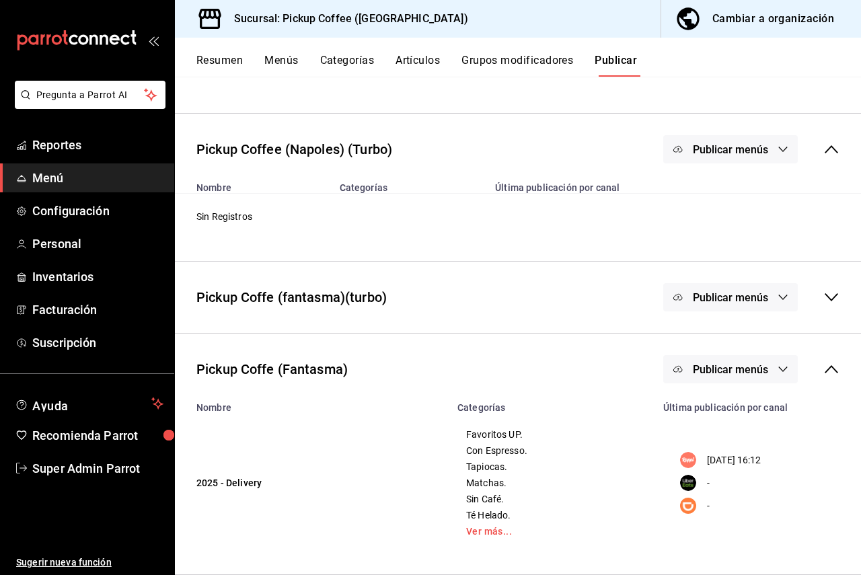
click at [504, 291] on div "Pickup Coffe (fantasma)(turbo) Publicar menús" at bounding box center [518, 297] width 686 height 50
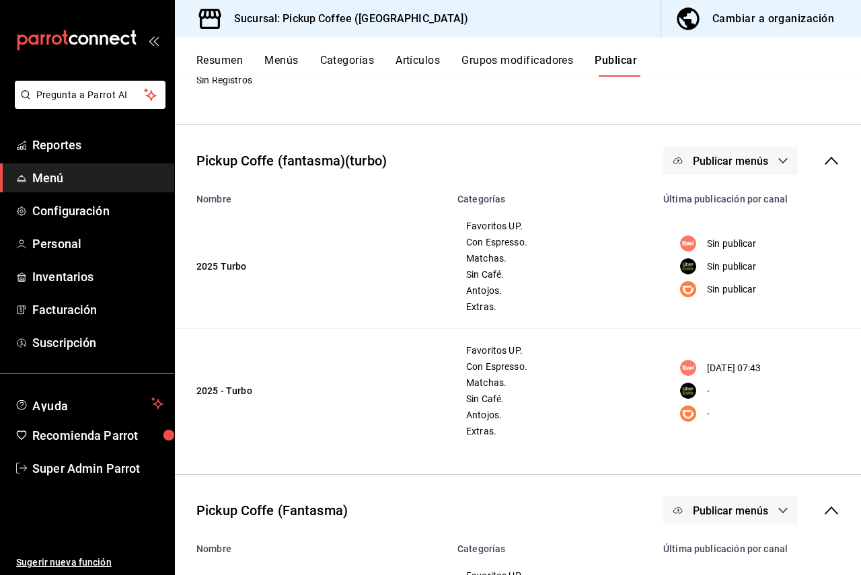
click at [527, 194] on th "Categorías" at bounding box center [552, 195] width 206 height 19
click at [266, 165] on div "Pickup Coffe (fantasma)(turbo)" at bounding box center [291, 161] width 190 height 20
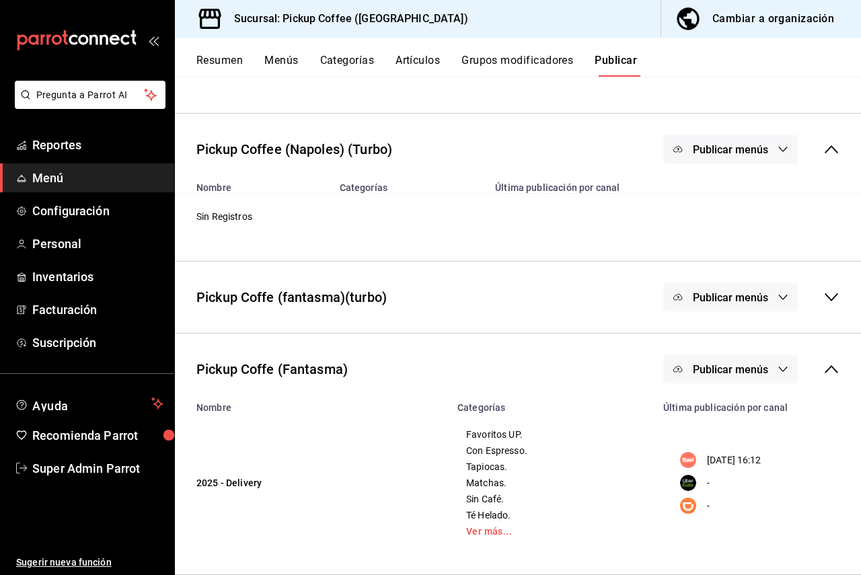
click at [270, 299] on div "Pickup Coffe (fantasma)(turbo)" at bounding box center [291, 297] width 190 height 20
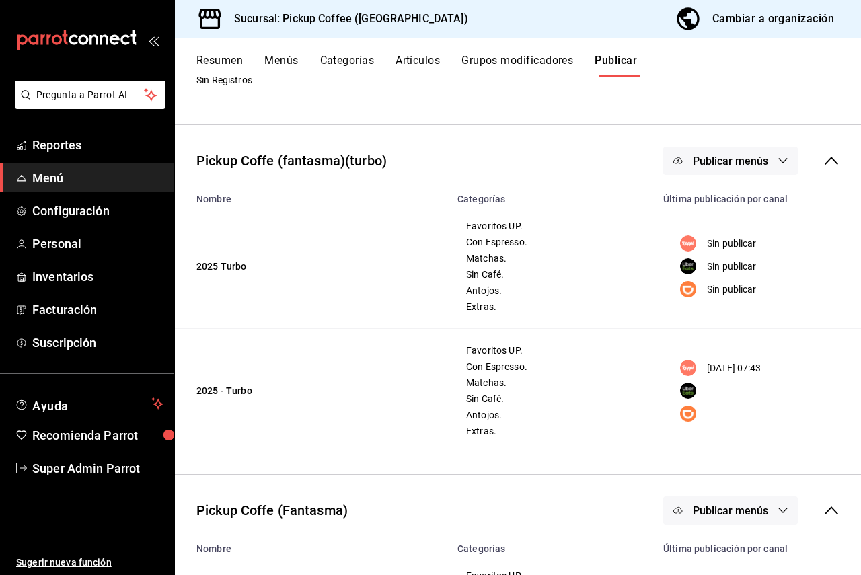
click at [811, 402] on div "Publicar menús" at bounding box center [751, 510] width 176 height 28
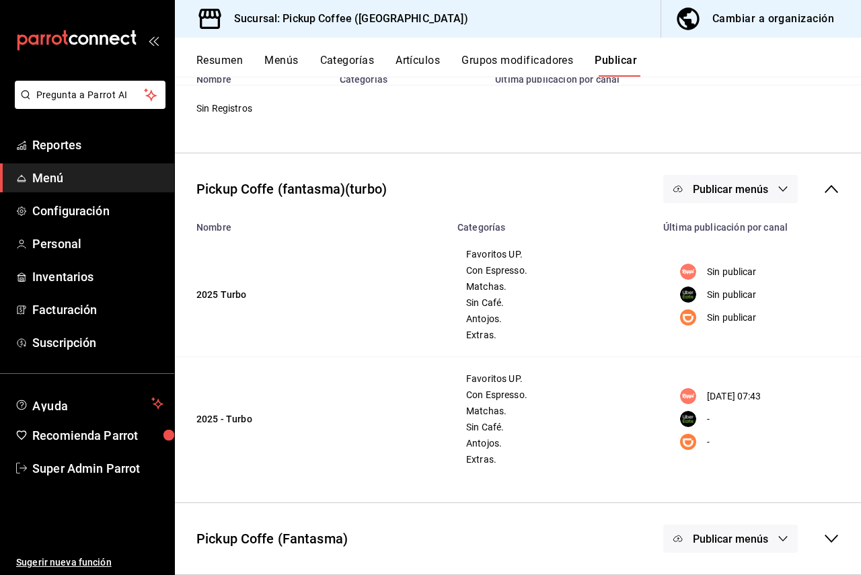
scroll to position [522, 0]
click at [63, 176] on span "Menú" at bounding box center [97, 178] width 131 height 18
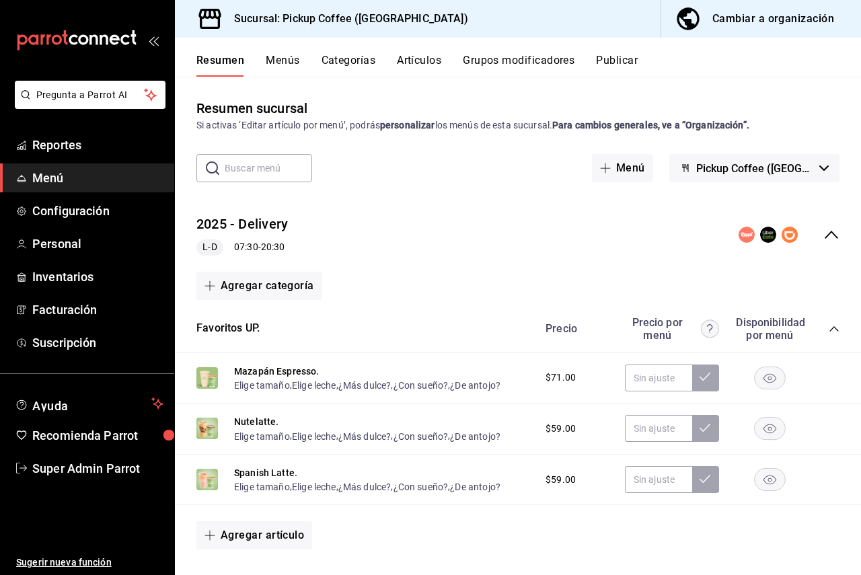
click at [280, 64] on button "Menús" at bounding box center [283, 65] width 34 height 23
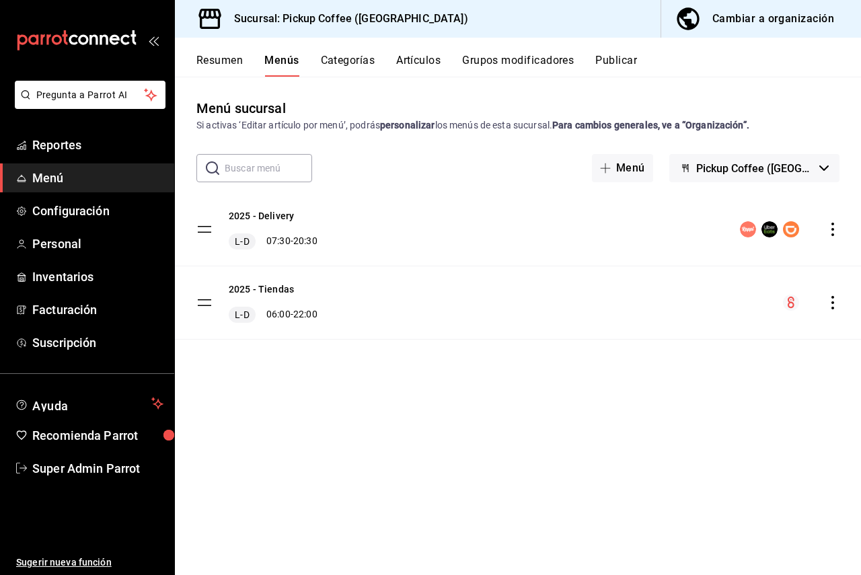
click at [625, 74] on button "Publicar" at bounding box center [616, 65] width 42 height 23
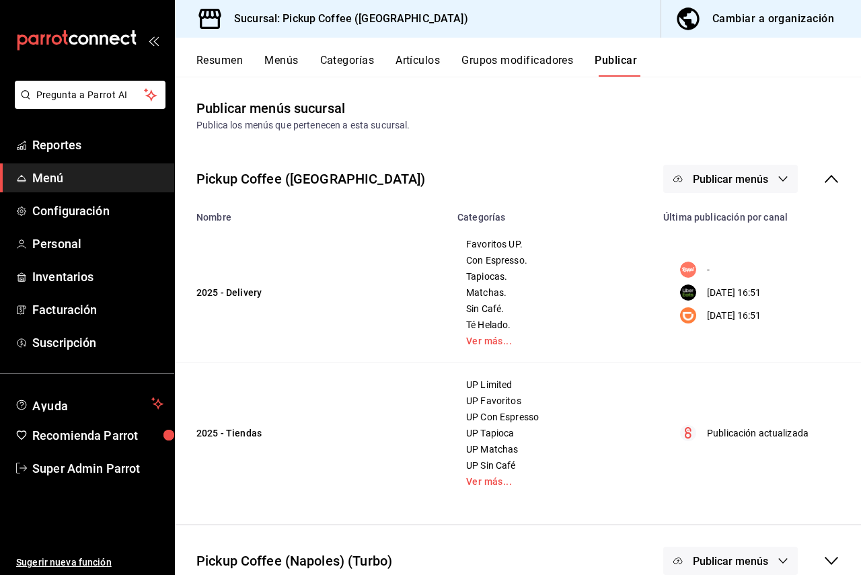
click at [533, 63] on button "Grupos modificadores" at bounding box center [517, 65] width 112 height 23
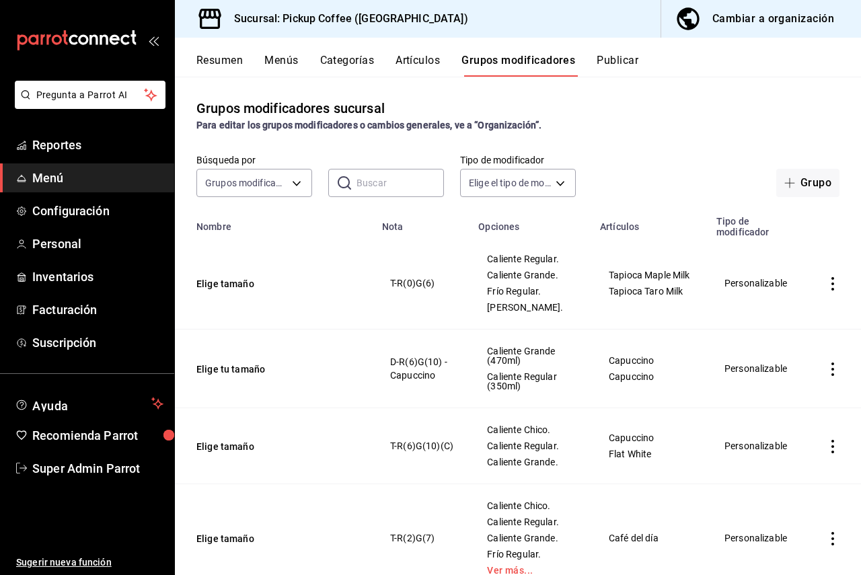
click at [65, 174] on span "Menú" at bounding box center [97, 178] width 131 height 18
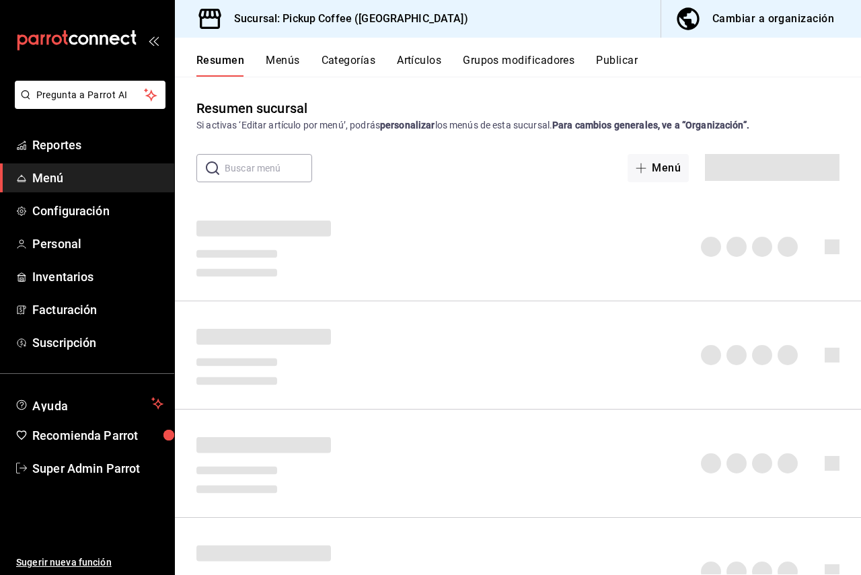
click at [642, 60] on div "Resumen Menús Categorías Artículos Grupos modificadores Publicar" at bounding box center [528, 65] width 664 height 23
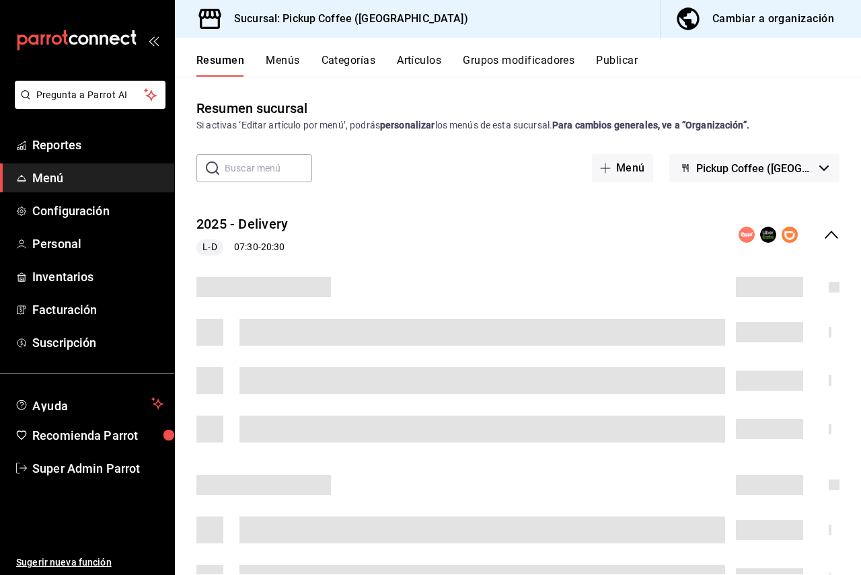
click at [629, 58] on button "Publicar" at bounding box center [617, 65] width 42 height 23
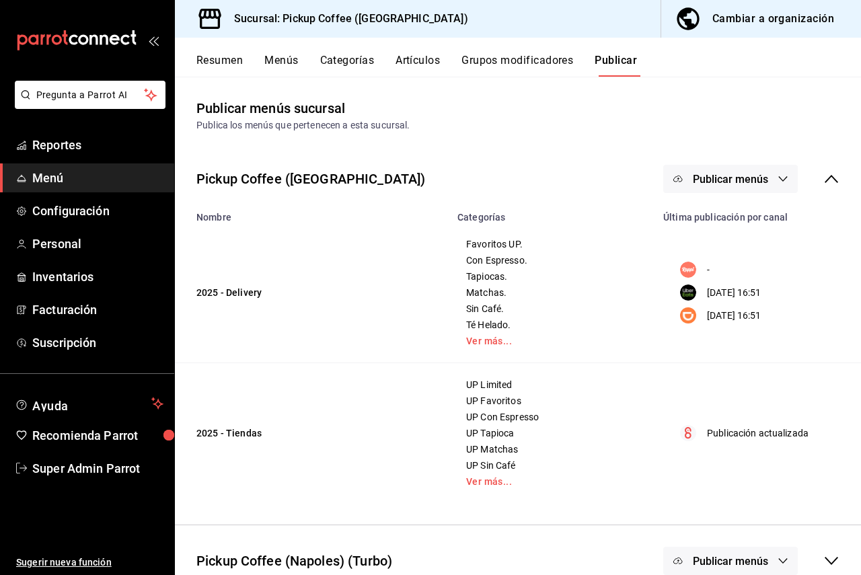
click at [824, 179] on icon at bounding box center [831, 179] width 16 height 16
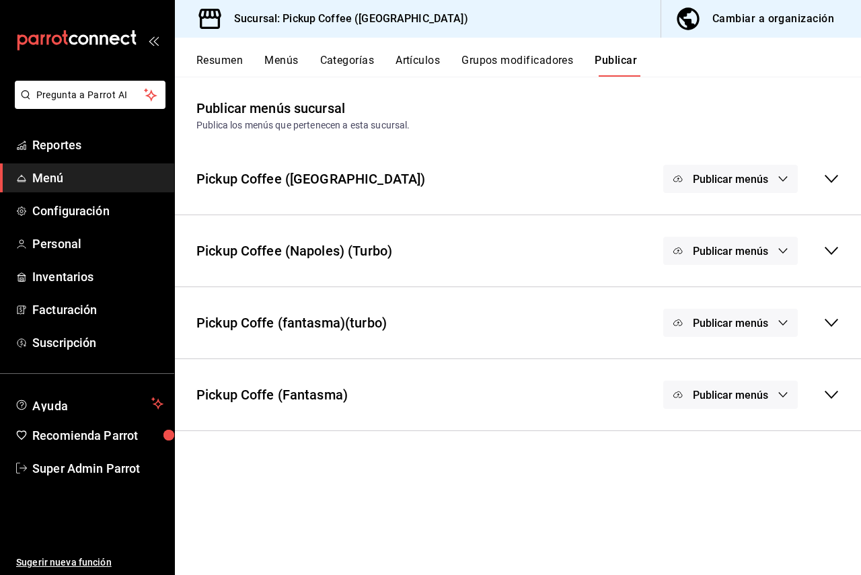
click at [831, 391] on icon at bounding box center [831, 395] width 16 height 16
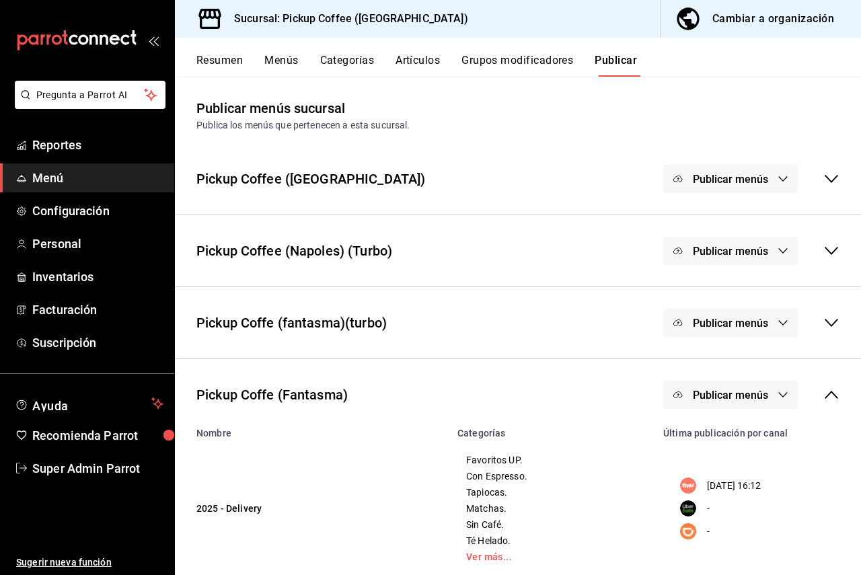
scroll to position [26, 0]
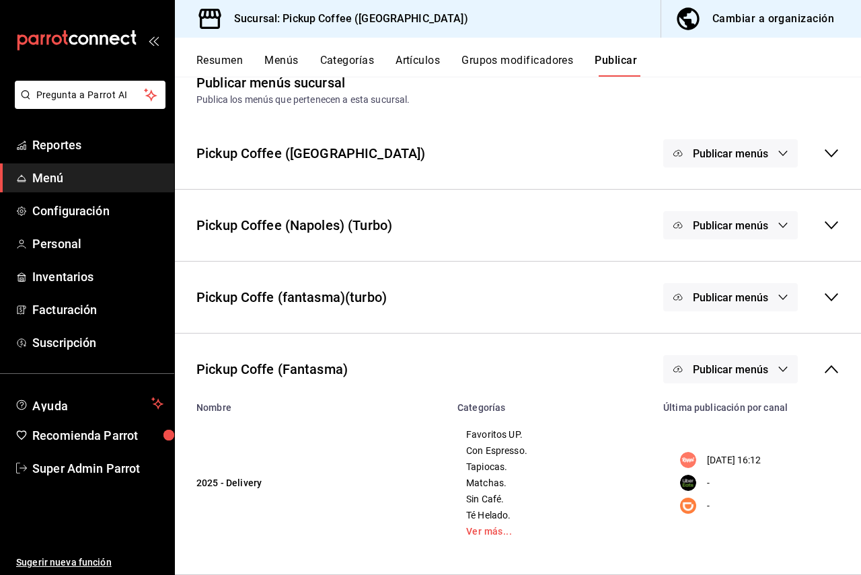
click at [713, 369] on span "Publicar menús" at bounding box center [730, 369] width 75 height 13
click at [713, 369] on div at bounding box center [430, 287] width 861 height 575
click at [544, 304] on div "Pickup Coffe (fantasma)(turbo) Publicar menús" at bounding box center [518, 297] width 686 height 50
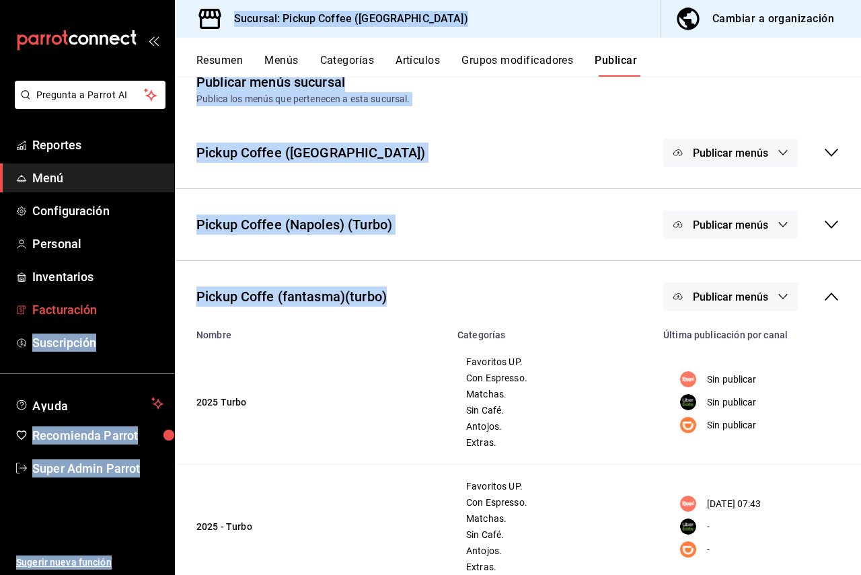
drag, startPoint x: 407, startPoint y: 290, endPoint x: 165, endPoint y: 303, distance: 241.8
click at [165, 303] on div "Pregunta a Parrot AI Reportes Menú Configuración Personal Inventarios Facturaci…" at bounding box center [430, 287] width 861 height 575
click at [323, 294] on div "Pickup Coffe (fantasma)(turbo)" at bounding box center [291, 296] width 190 height 20
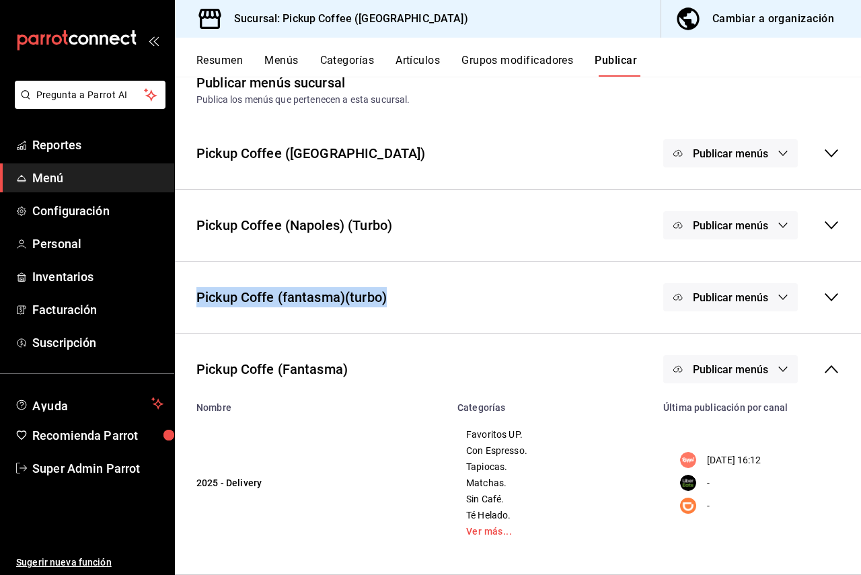
drag, startPoint x: 414, startPoint y: 295, endPoint x: 196, endPoint y: 305, distance: 217.5
click at [196, 305] on div "Pickup Coffe (fantasma)(turbo) Publicar menús" at bounding box center [518, 297] width 686 height 50
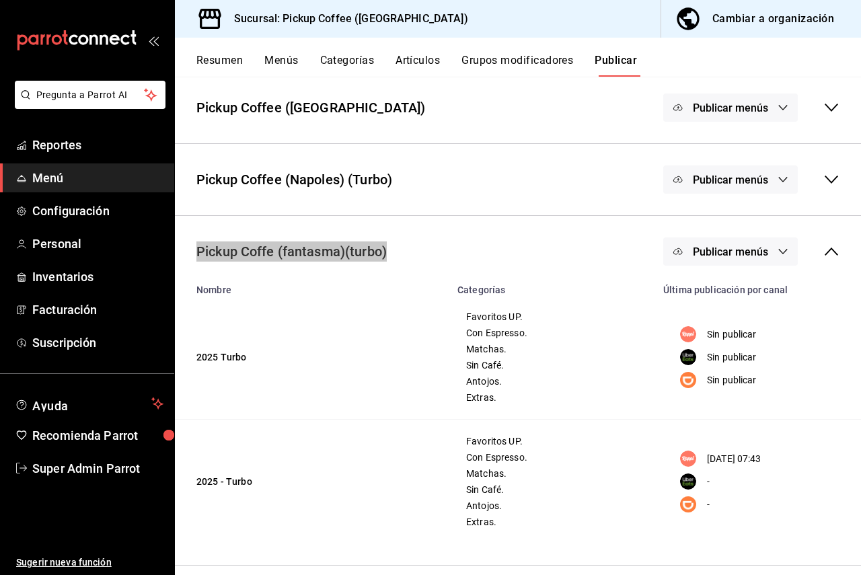
scroll to position [93, 0]
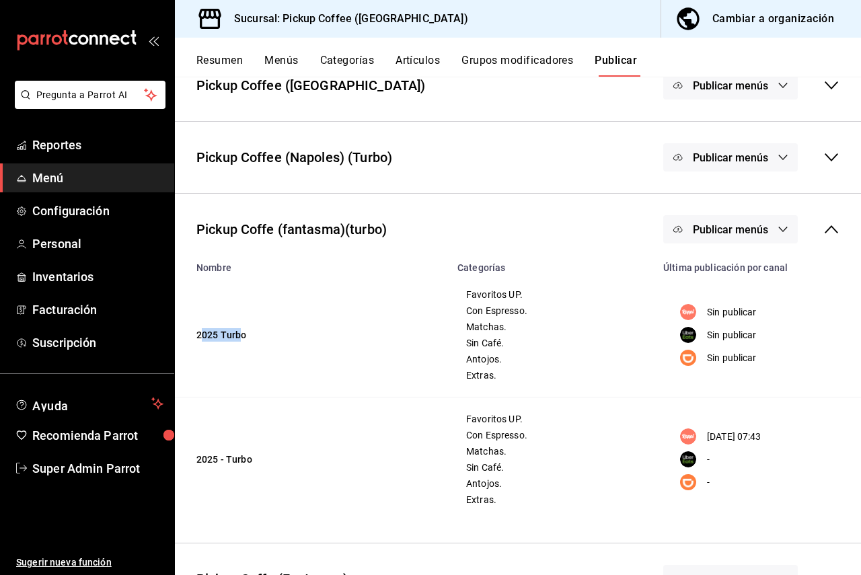
drag, startPoint x: 207, startPoint y: 334, endPoint x: 242, endPoint y: 330, distance: 35.2
click at [242, 330] on td "2025 Turbo" at bounding box center [312, 335] width 274 height 124
drag, startPoint x: 204, startPoint y: 461, endPoint x: 252, endPoint y: 459, distance: 47.1
click at [252, 402] on td "2025 - Turbo" at bounding box center [312, 459] width 274 height 124
drag, startPoint x: 251, startPoint y: 463, endPoint x: 243, endPoint y: 464, distance: 7.5
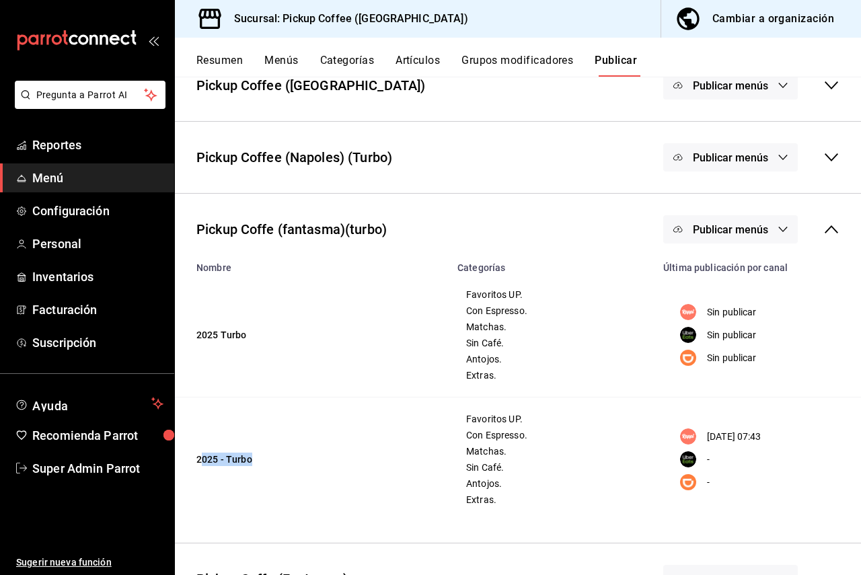
click at [251, 402] on td "2025 - Turbo" at bounding box center [312, 459] width 274 height 124
click at [231, 62] on button "Resumen" at bounding box center [219, 65] width 46 height 23
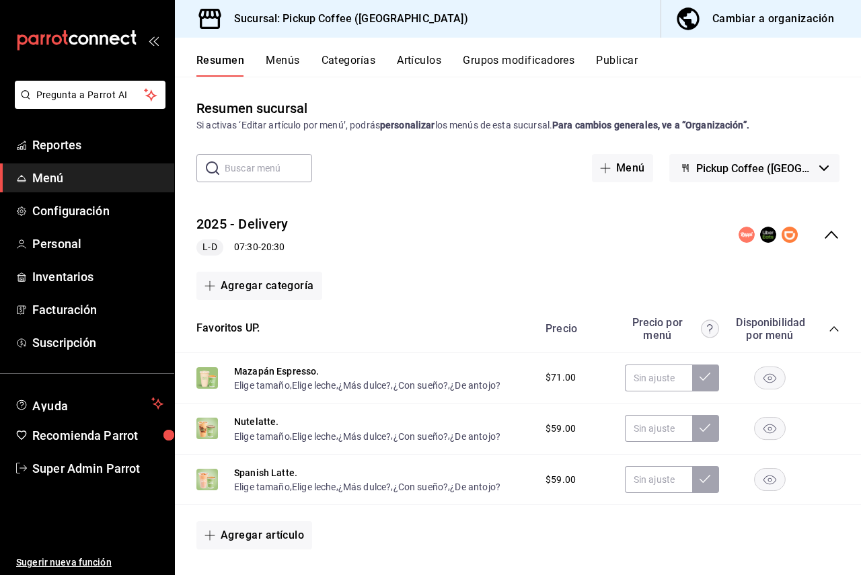
click at [270, 65] on button "Menús" at bounding box center [283, 65] width 34 height 23
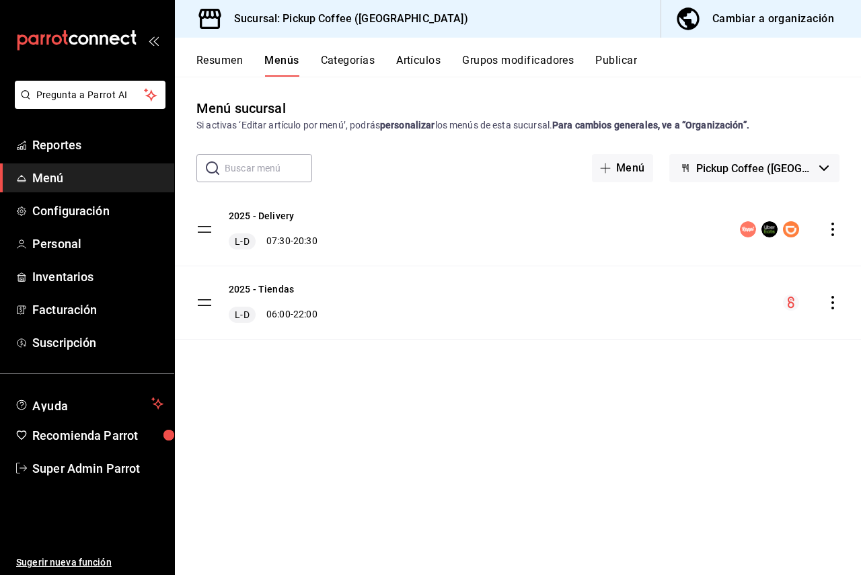
click at [208, 46] on div "Resumen Menús Categorías Artículos Grupos modificadores Publicar" at bounding box center [518, 57] width 686 height 39
click at [216, 62] on button "Resumen" at bounding box center [219, 65] width 46 height 23
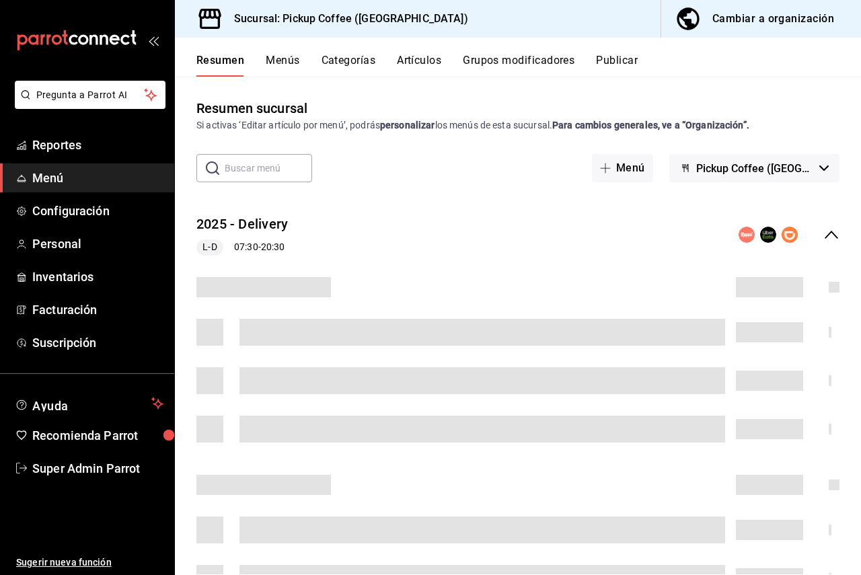
click at [615, 59] on button "Publicar" at bounding box center [617, 65] width 42 height 23
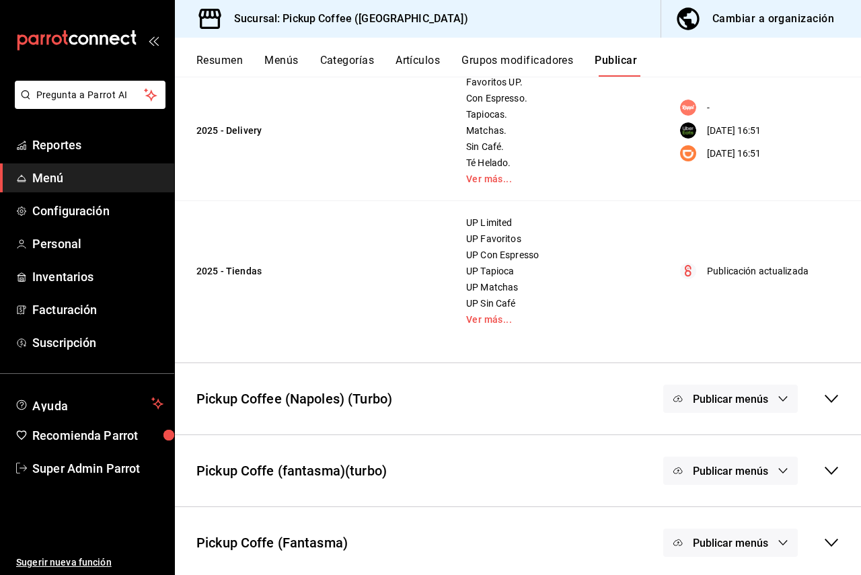
scroll to position [167, 0]
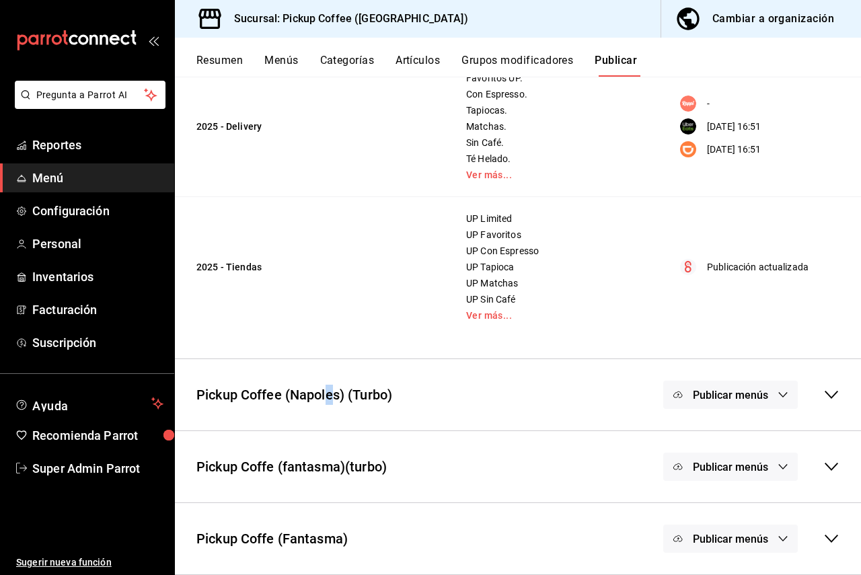
click at [330, 395] on div "Pickup Coffee (Napoles) (Turbo)" at bounding box center [294, 395] width 196 height 20
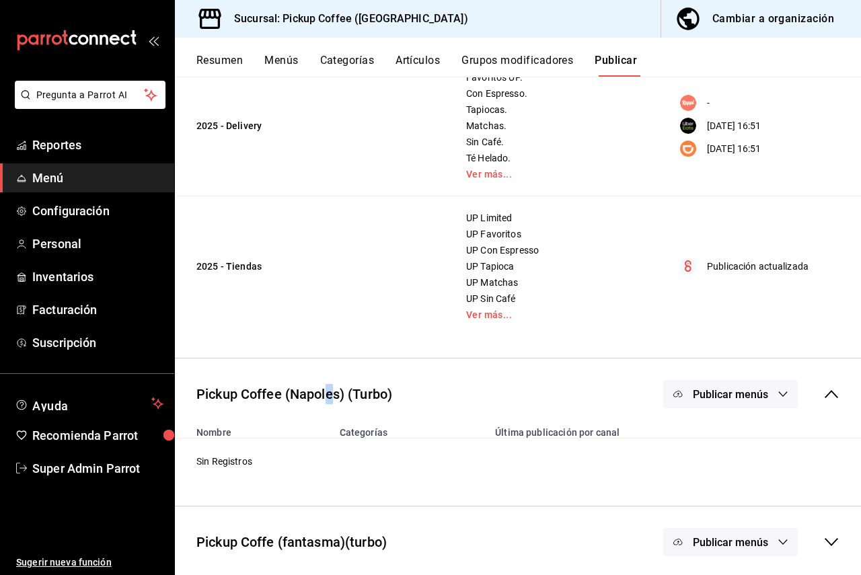
click at [330, 397] on div "Pickup Coffee (Napoles) (Turbo)" at bounding box center [294, 394] width 196 height 20
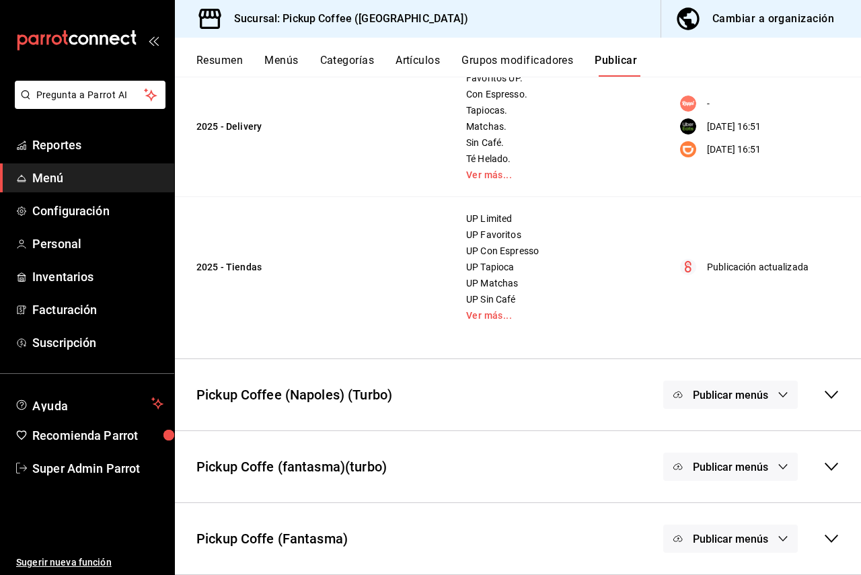
click at [397, 402] on div "Pickup Coffe (fantasma)(turbo) Publicar menús" at bounding box center [518, 467] width 686 height 50
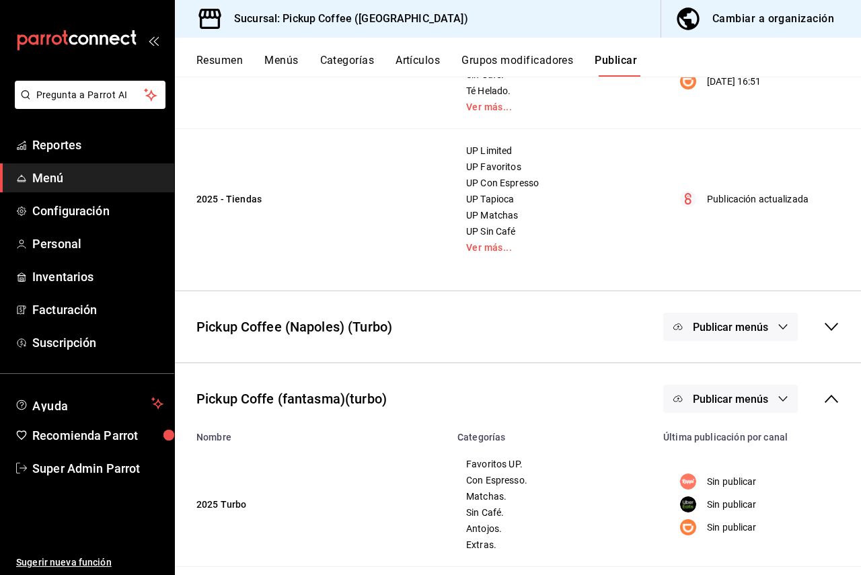
scroll to position [369, 0]
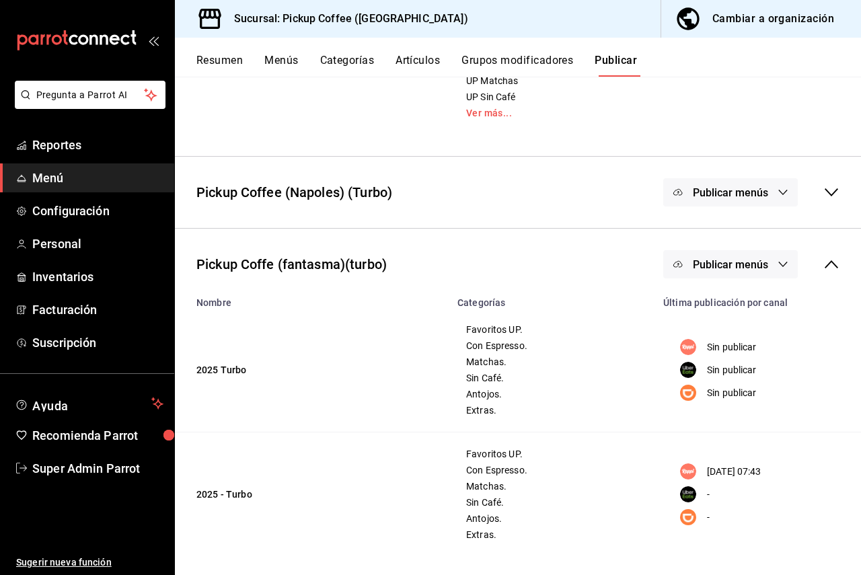
click at [269, 60] on button "Menús" at bounding box center [281, 65] width 34 height 23
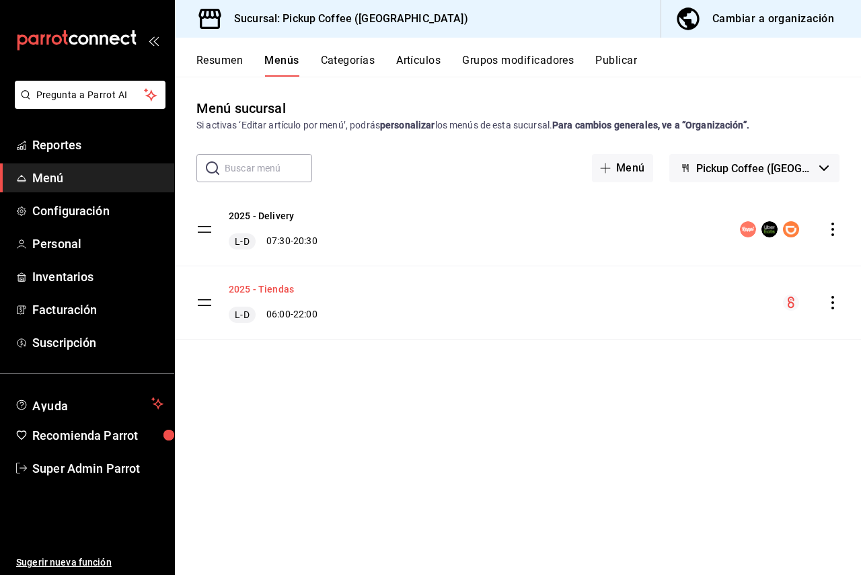
click at [248, 289] on button "2025 - Tiendas" at bounding box center [261, 288] width 65 height 13
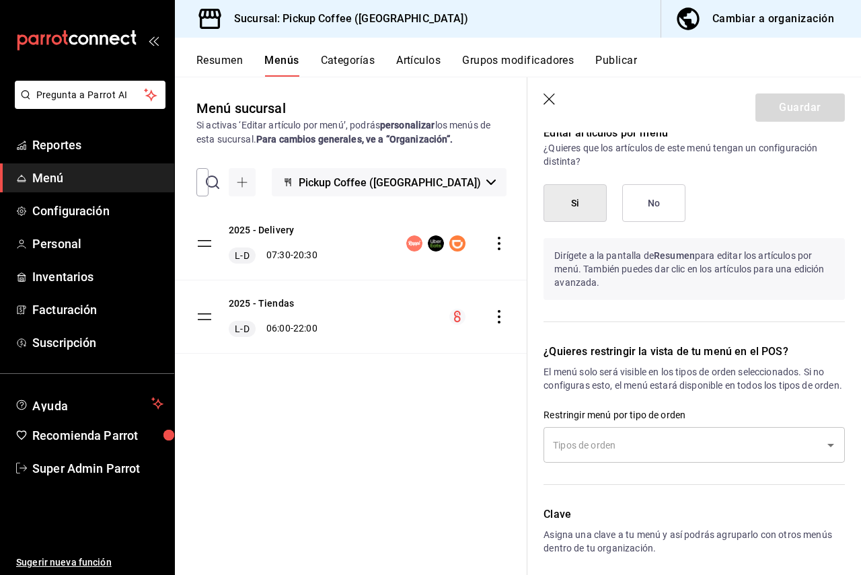
scroll to position [1009, 0]
click at [268, 224] on button "2025 - Delivery" at bounding box center [261, 229] width 65 height 13
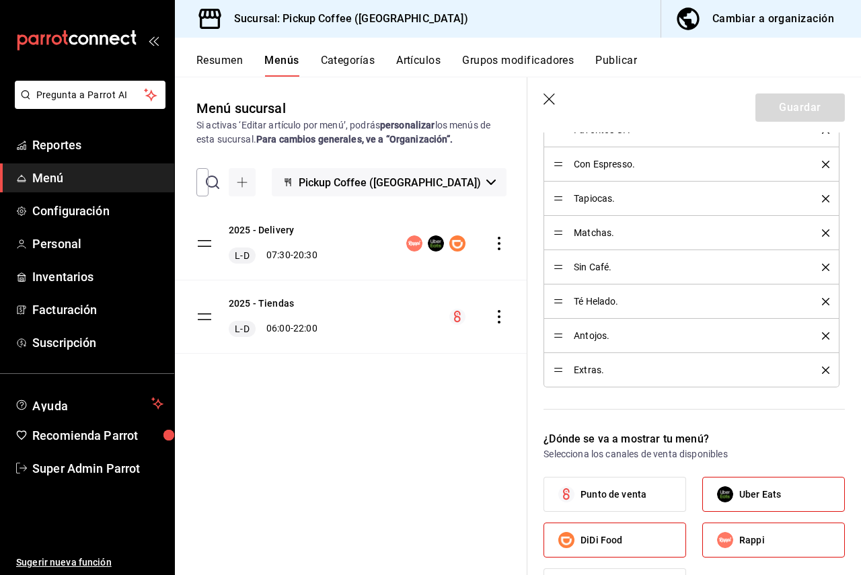
scroll to position [471, 0]
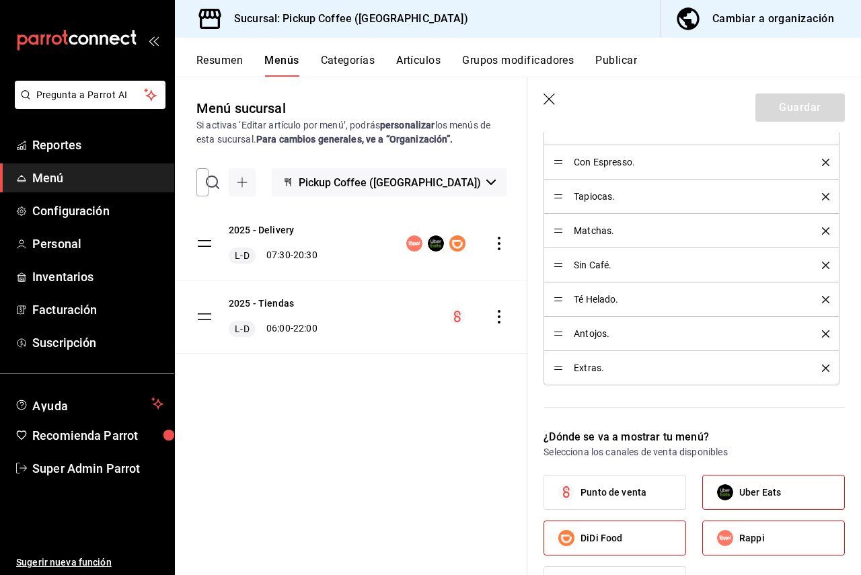
click at [550, 96] on icon "button" at bounding box center [549, 99] width 13 height 13
checkbox input "false"
type input "1758147667476"
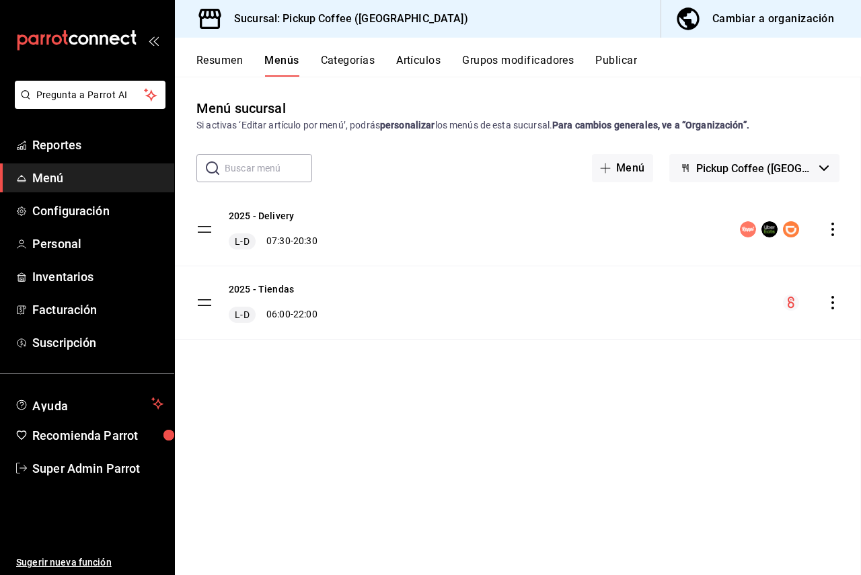
checkbox input "false"
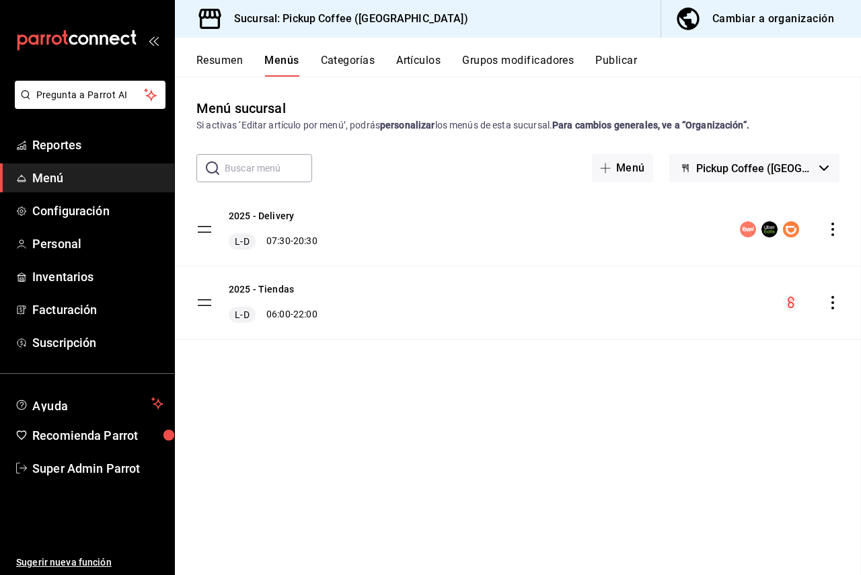
checkbox input "false"
click at [645, 52] on div "Resumen Menús Categorías Artículos Grupos modificadores Publicar" at bounding box center [518, 57] width 686 height 39
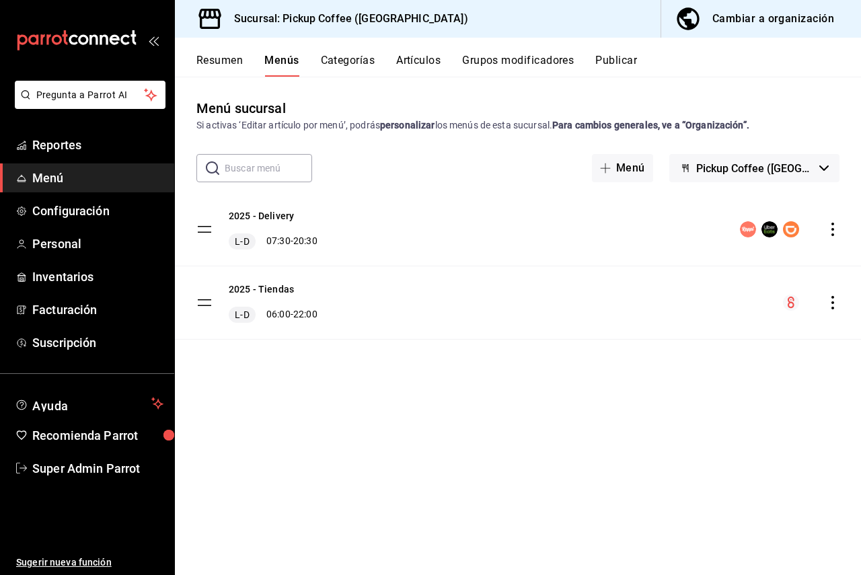
click at [637, 58] on button "Publicar" at bounding box center [616, 65] width 42 height 23
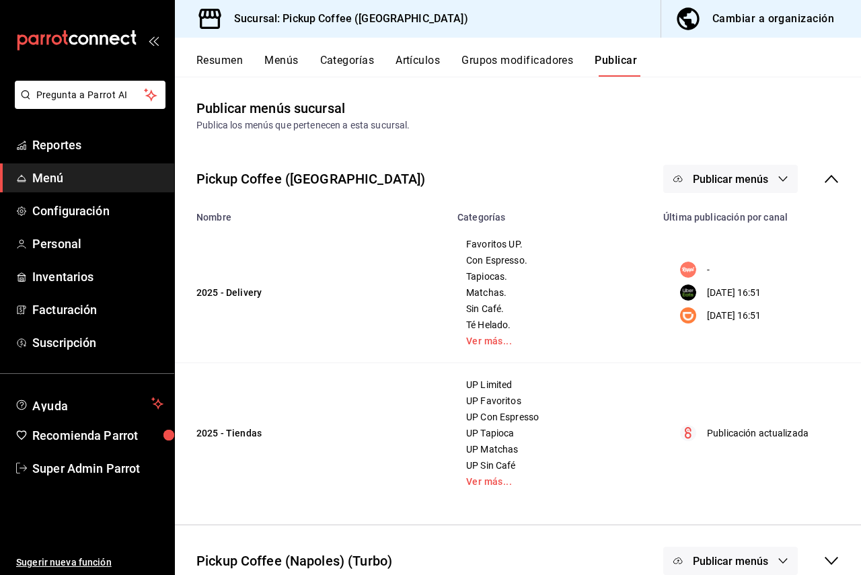
click at [812, 179] on div "Publicar menús" at bounding box center [751, 179] width 176 height 28
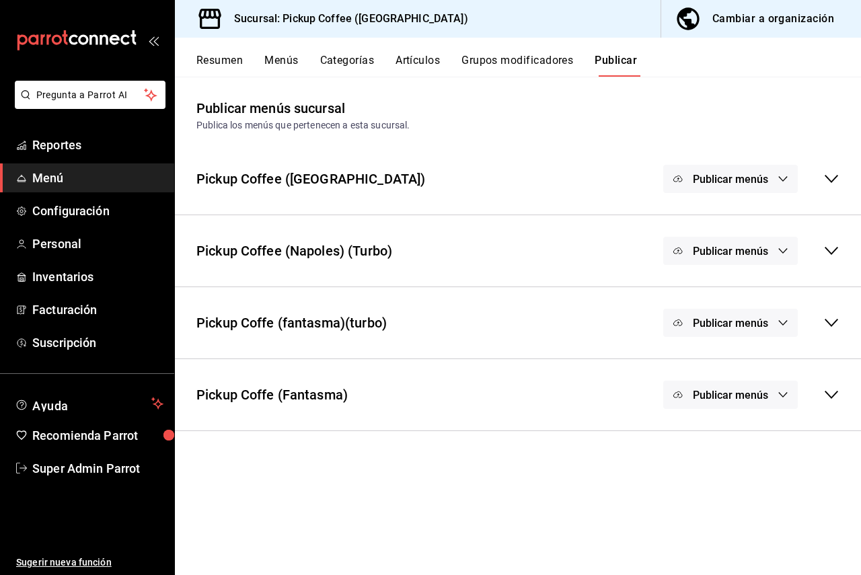
click at [826, 321] on icon at bounding box center [831, 323] width 13 height 8
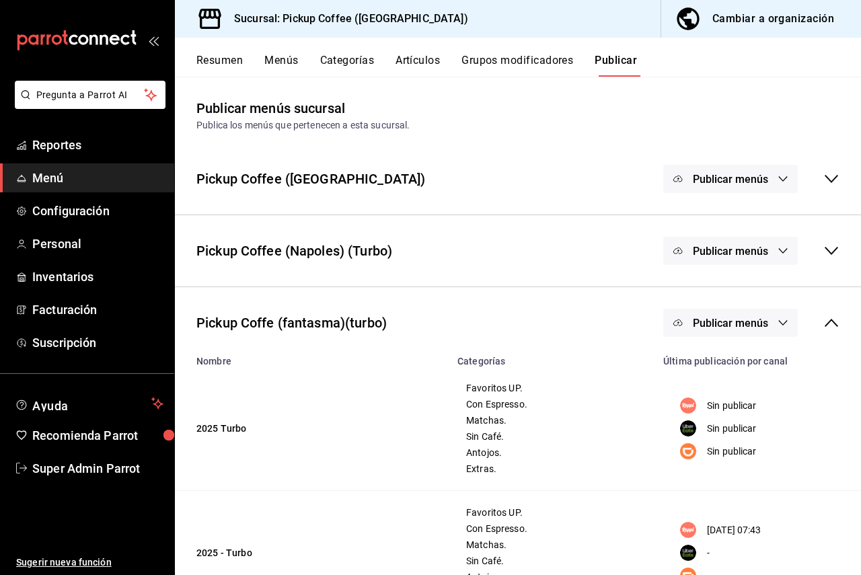
click at [235, 402] on td "2025 Turbo" at bounding box center [312, 429] width 274 height 124
click at [231, 402] on td "2025 - Turbo" at bounding box center [312, 553] width 274 height 124
click at [235, 402] on td "2025 - Turbo" at bounding box center [312, 553] width 274 height 124
click at [236, 402] on td "2025 - Turbo" at bounding box center [312, 553] width 274 height 124
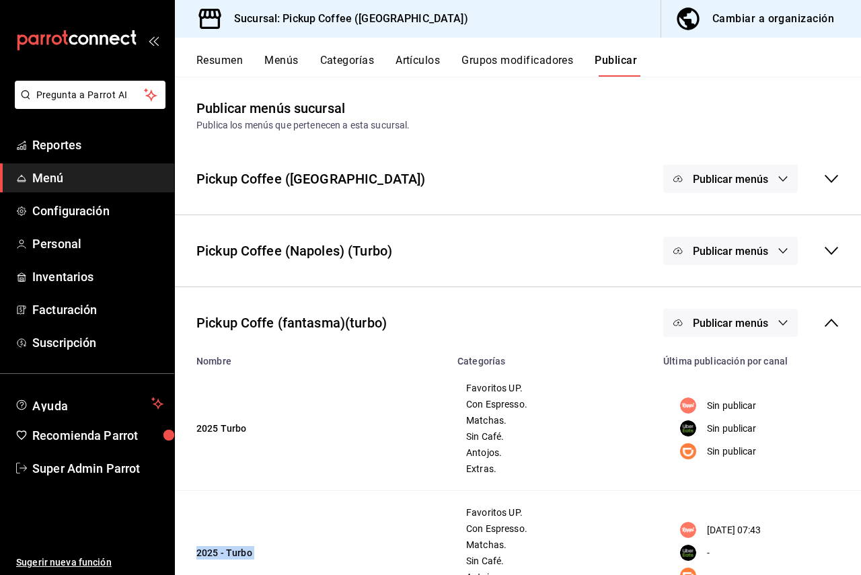
click at [236, 402] on td "2025 - Turbo" at bounding box center [312, 553] width 274 height 124
click at [217, 54] on button "Resumen" at bounding box center [219, 65] width 46 height 23
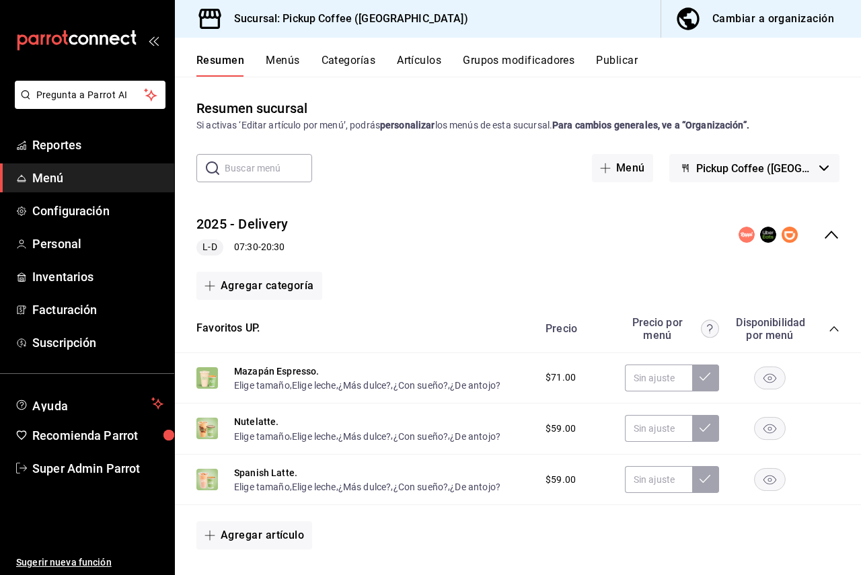
click at [820, 222] on div "2025 - Delivery L-D 07:30 - 20:30" at bounding box center [518, 235] width 686 height 63
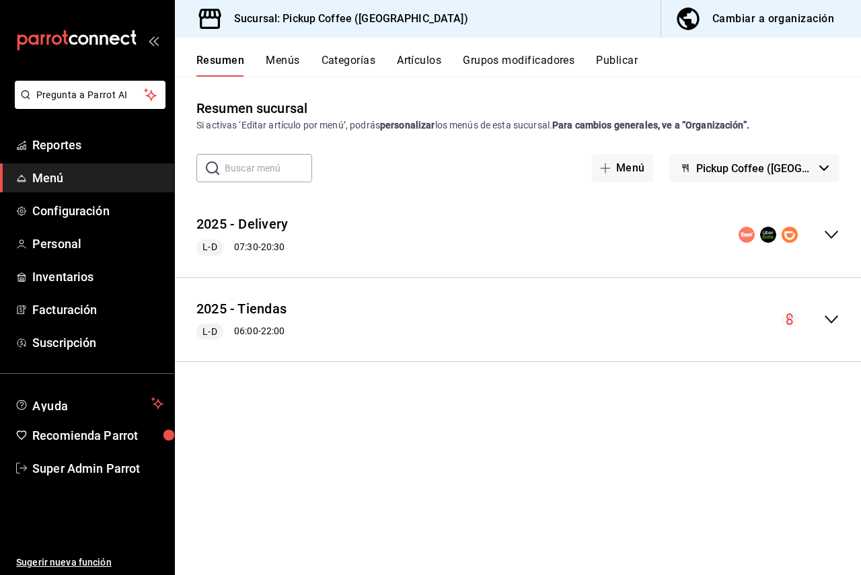
click at [785, 155] on button "Pickup Coffee (Nápoles)" at bounding box center [754, 168] width 170 height 28
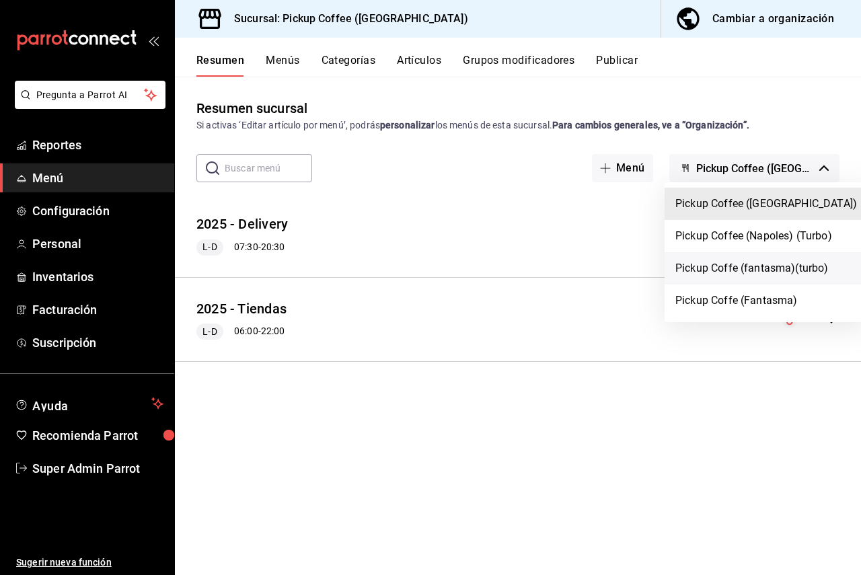
click at [746, 260] on li "Pickup Coffe (fantasma)(turbo)" at bounding box center [765, 268] width 203 height 32
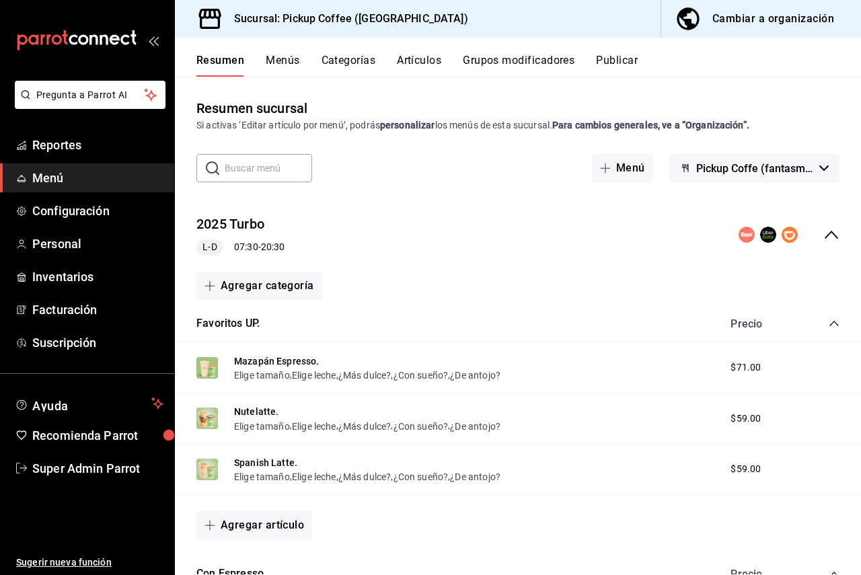
click at [823, 232] on icon "collapse-menu-row" at bounding box center [831, 235] width 16 height 16
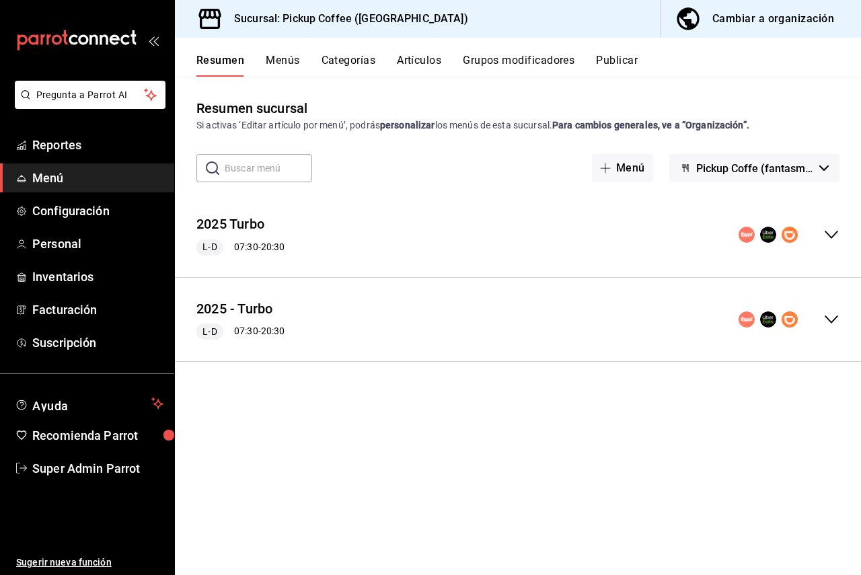
click at [241, 306] on button "2025 - Turbo" at bounding box center [234, 309] width 77 height 20
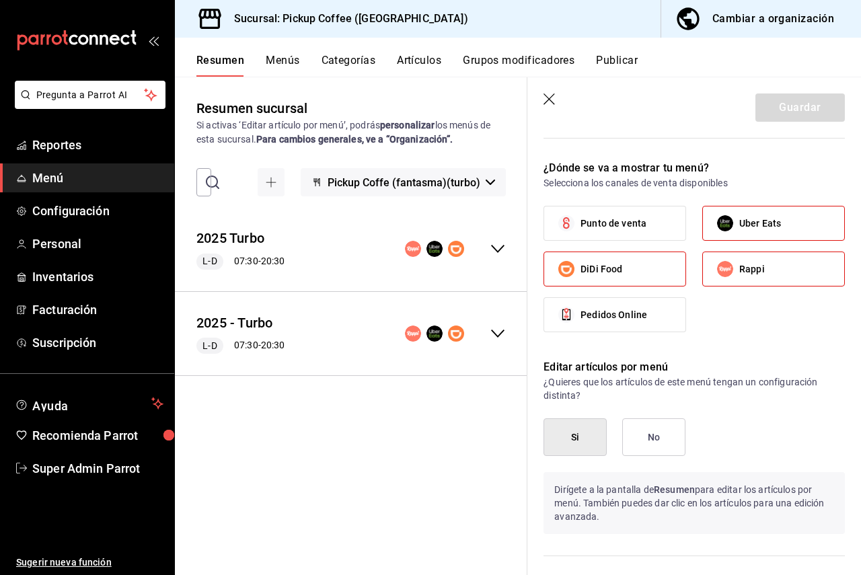
scroll to position [740, 0]
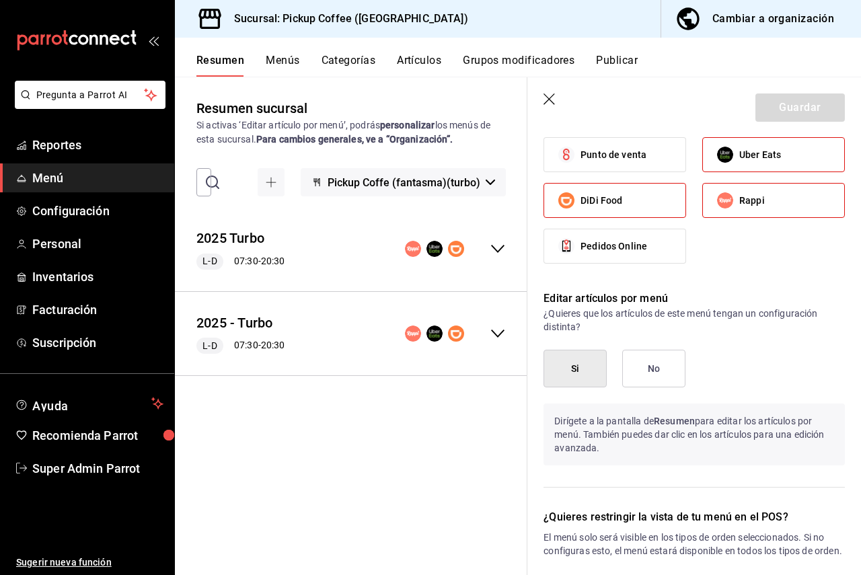
click at [741, 205] on span "Rappi" at bounding box center [752, 201] width 26 height 14
click at [739, 205] on input "Rappi" at bounding box center [725, 200] width 28 height 28
checkbox input "false"
click at [768, 97] on button "Guardar" at bounding box center [799, 107] width 89 height 28
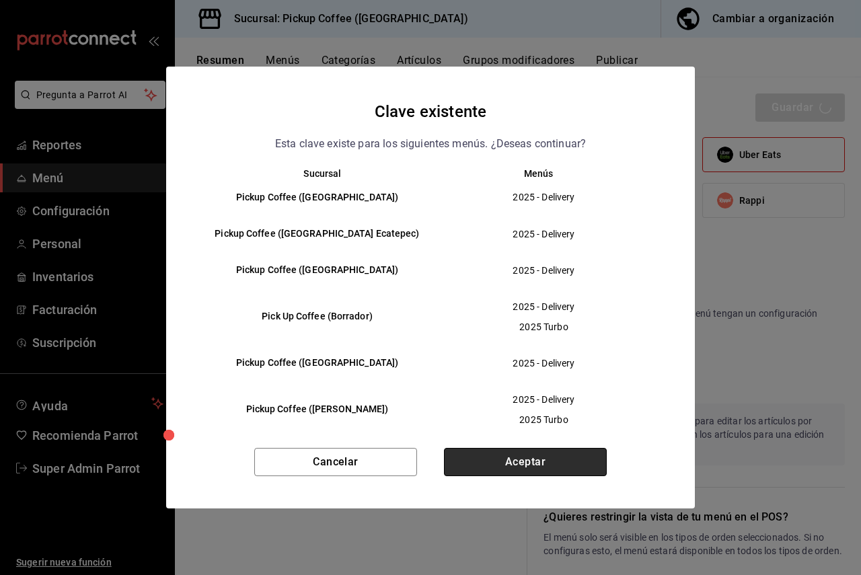
click at [492, 402] on button "Aceptar" at bounding box center [525, 462] width 163 height 28
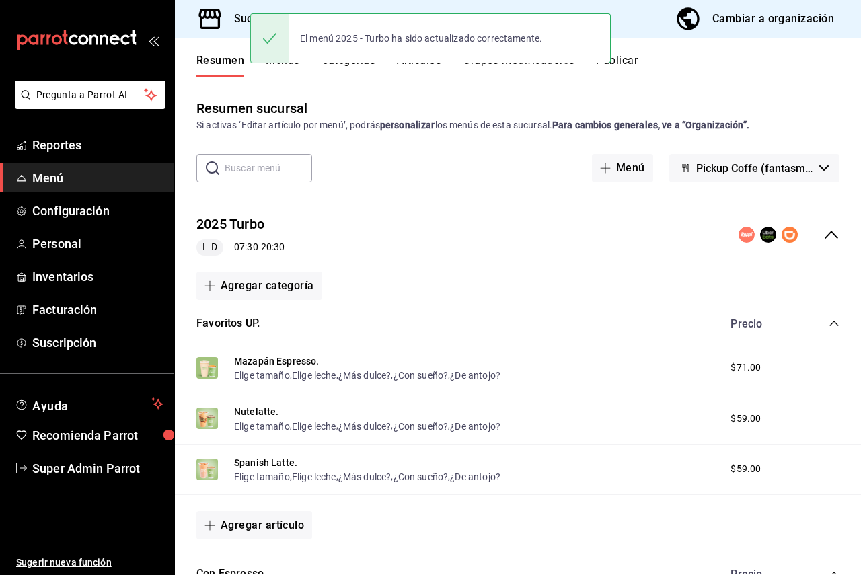
click at [636, 61] on button "Publicar" at bounding box center [617, 65] width 42 height 23
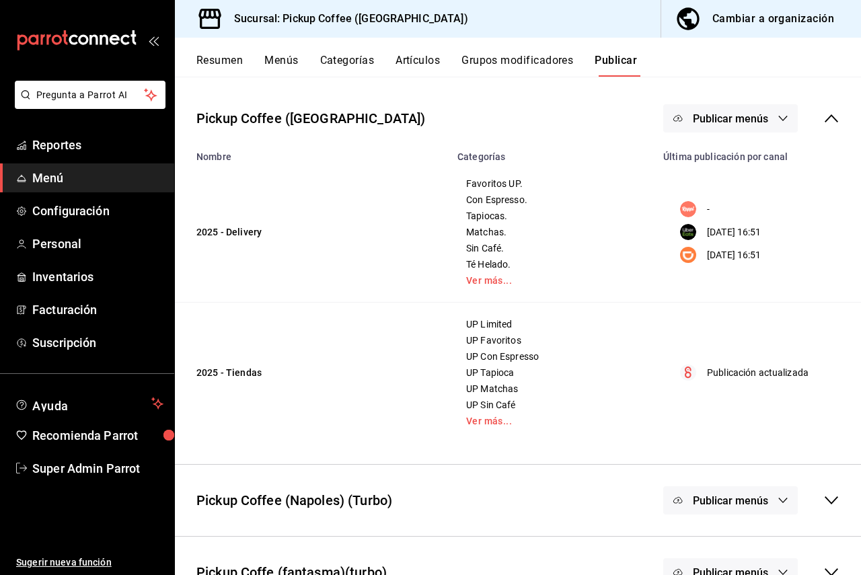
scroll to position [167, 0]
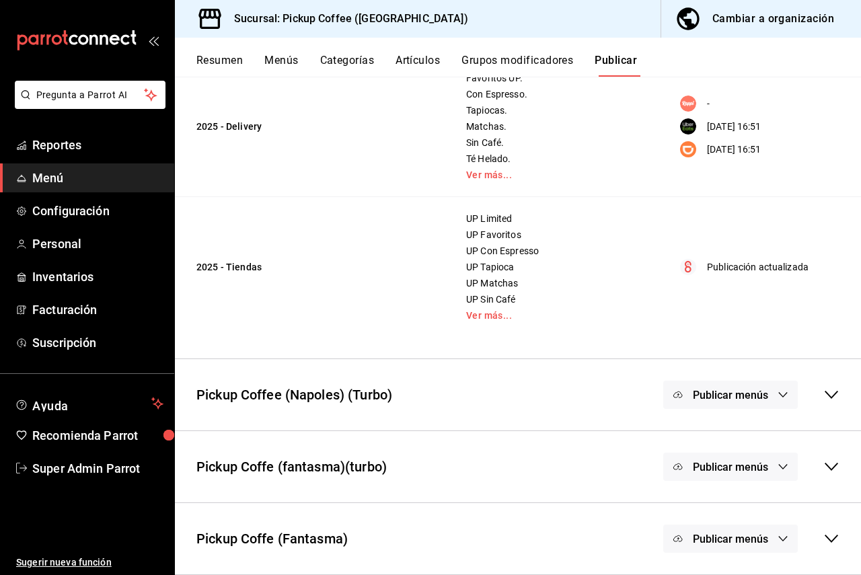
click at [835, 402] on div "Pickup Coffe (fantasma)(turbo) Publicar menús" at bounding box center [518, 467] width 686 height 50
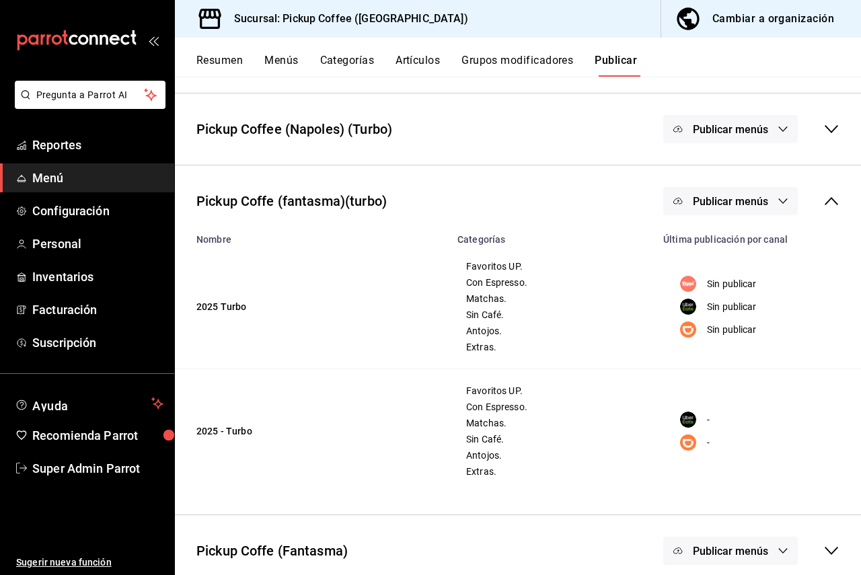
scroll to position [445, 0]
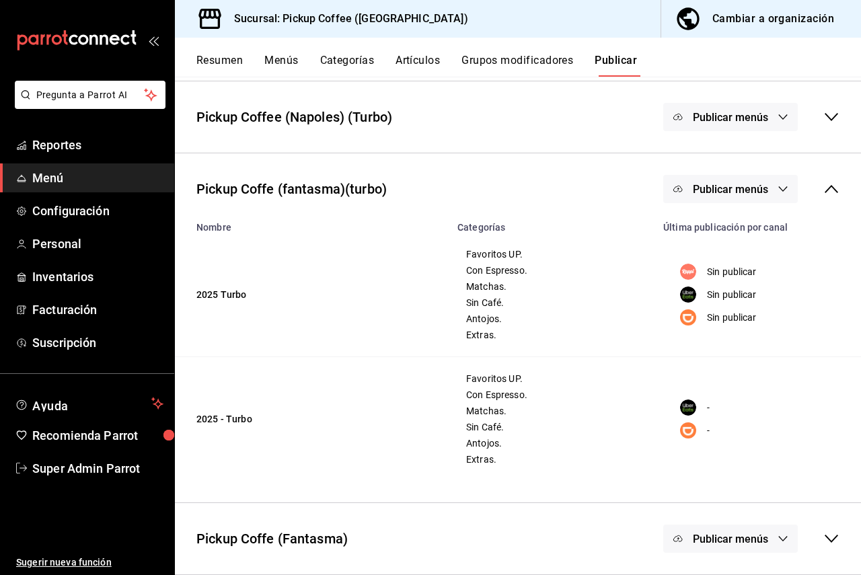
click at [713, 192] on span "Publicar menús" at bounding box center [730, 189] width 75 height 13
click at [714, 240] on div at bounding box center [700, 232] width 38 height 22
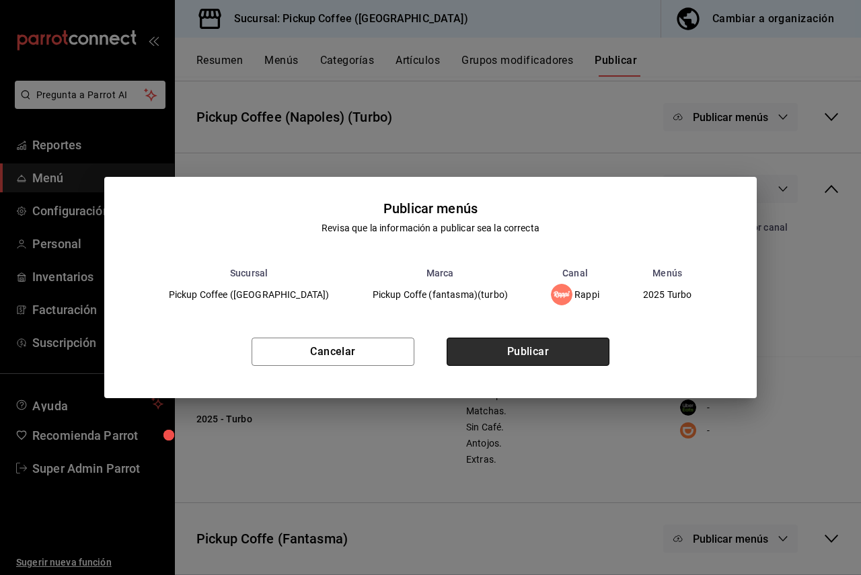
click at [544, 347] on button "Publicar" at bounding box center [528, 352] width 163 height 28
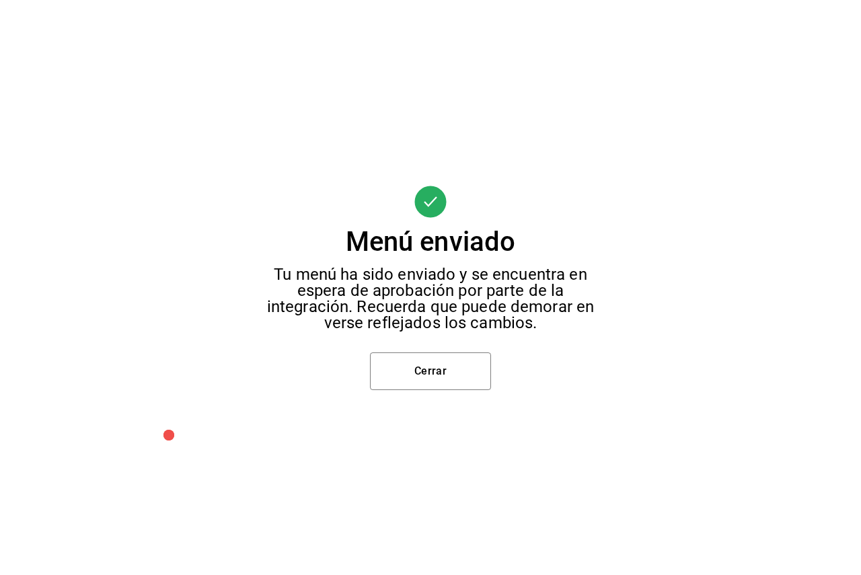
scroll to position [17, 0]
click at [434, 380] on button "Cerrar" at bounding box center [430, 371] width 121 height 38
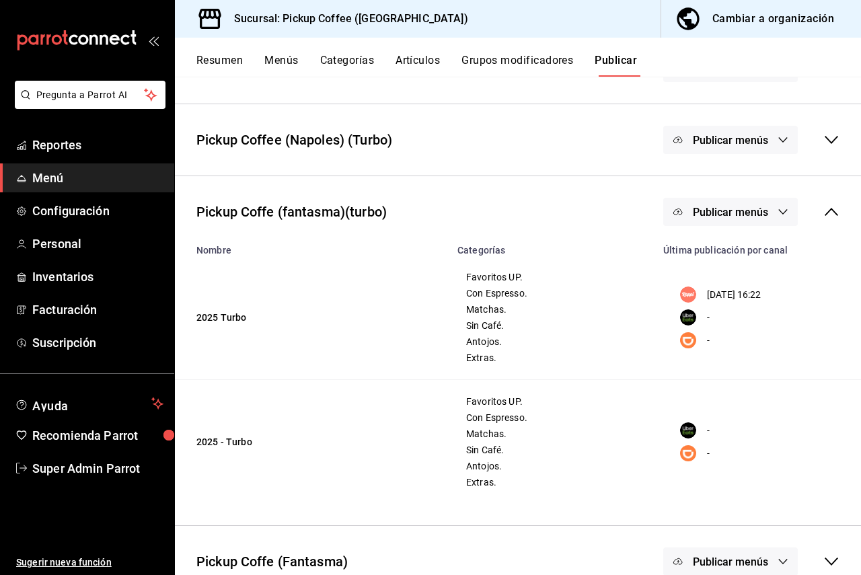
scroll to position [135, 0]
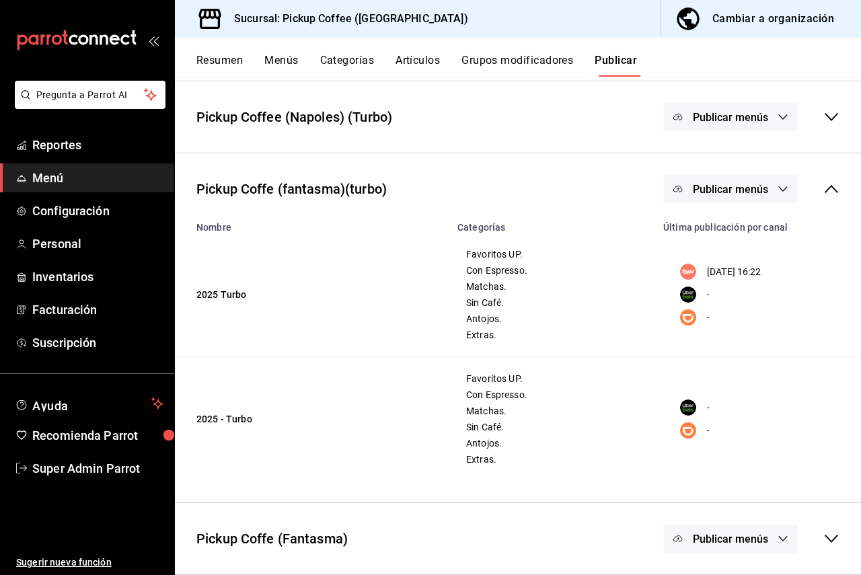
click at [823, 402] on icon at bounding box center [831, 539] width 16 height 16
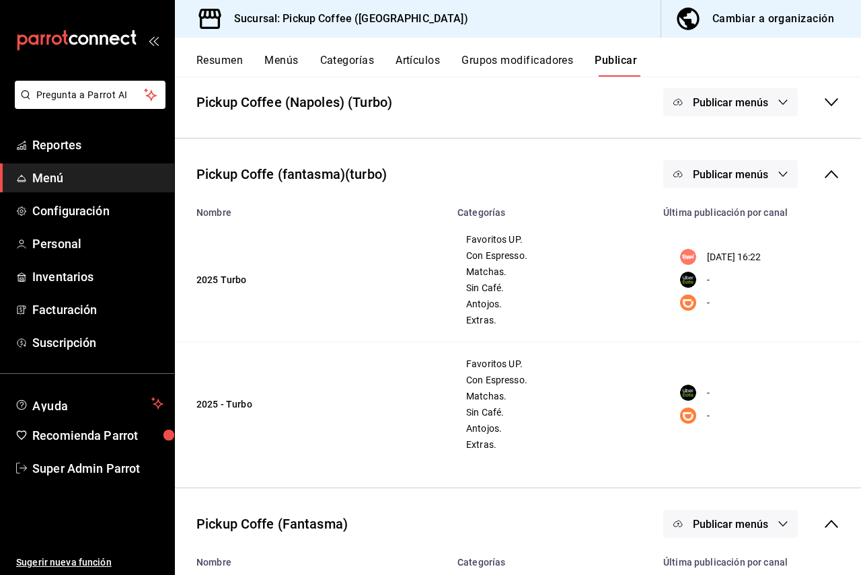
scroll to position [170, 0]
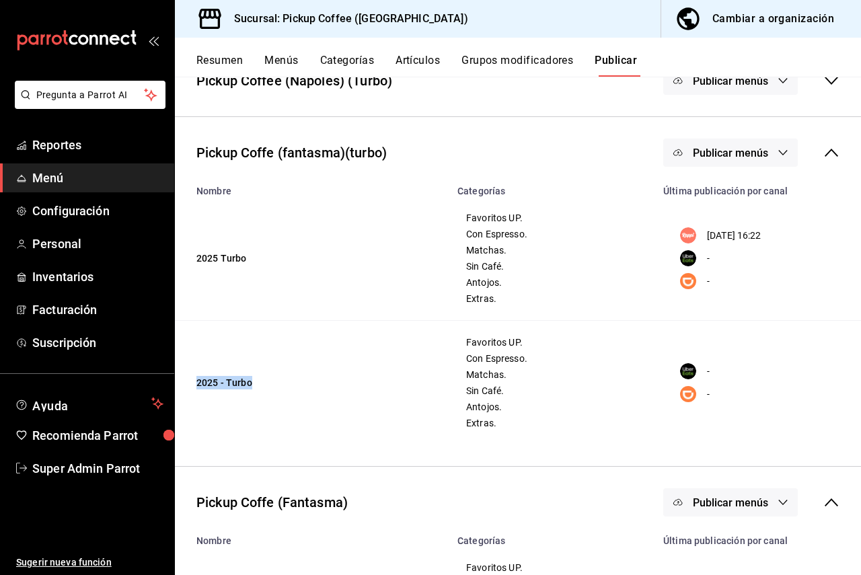
drag, startPoint x: 194, startPoint y: 384, endPoint x: 256, endPoint y: 385, distance: 62.5
click at [256, 385] on td "2025 - Turbo" at bounding box center [312, 383] width 274 height 124
drag, startPoint x: 681, startPoint y: 399, endPoint x: 677, endPoint y: 370, distance: 29.9
click at [677, 370] on div "- -" at bounding box center [755, 382] width 168 height 40
drag, startPoint x: 262, startPoint y: 386, endPoint x: 211, endPoint y: 381, distance: 50.7
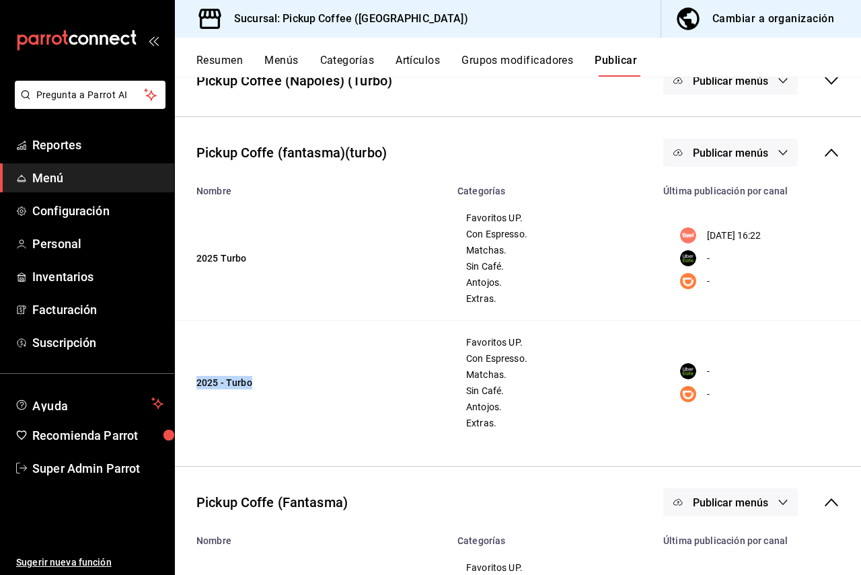
click at [196, 383] on td "2025 - Turbo" at bounding box center [312, 383] width 274 height 124
drag, startPoint x: 676, startPoint y: 348, endPoint x: 703, endPoint y: 348, distance: 26.9
click at [703, 348] on td "- -" at bounding box center [758, 383] width 206 height 124
drag, startPoint x: 247, startPoint y: 265, endPoint x: 194, endPoint y: 258, distance: 53.0
click at [194, 258] on td "2025 Turbo" at bounding box center [312, 258] width 274 height 124
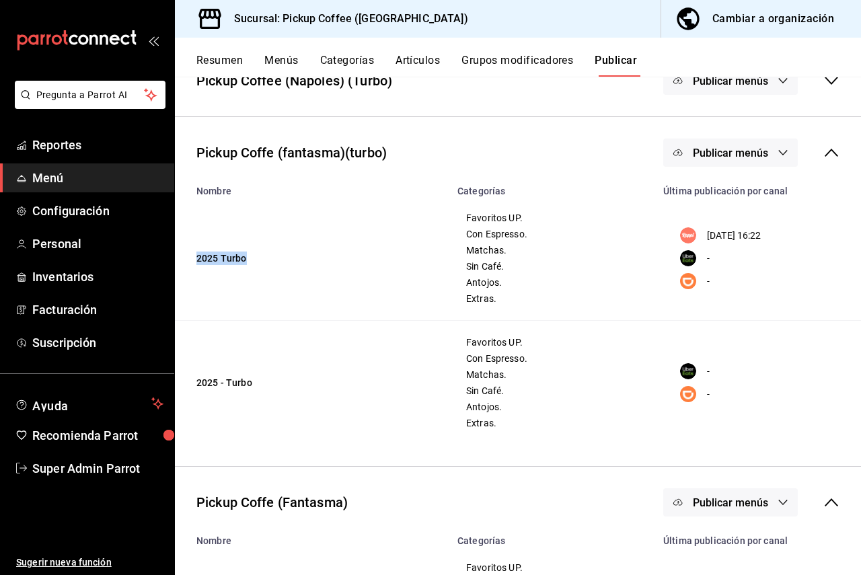
drag, startPoint x: 701, startPoint y: 236, endPoint x: 777, endPoint y: 232, distance: 75.4
click at [761, 232] on p "17/09/2025 16:22" at bounding box center [734, 236] width 54 height 14
click at [275, 66] on button "Menús" at bounding box center [281, 65] width 34 height 23
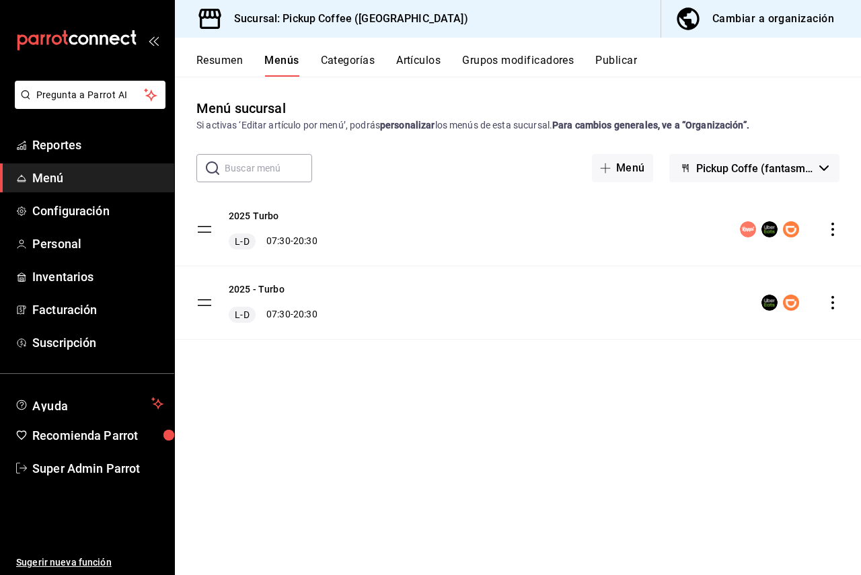
click at [773, 171] on span "Pickup Coffe (fantasma)(turbo)" at bounding box center [755, 168] width 118 height 13
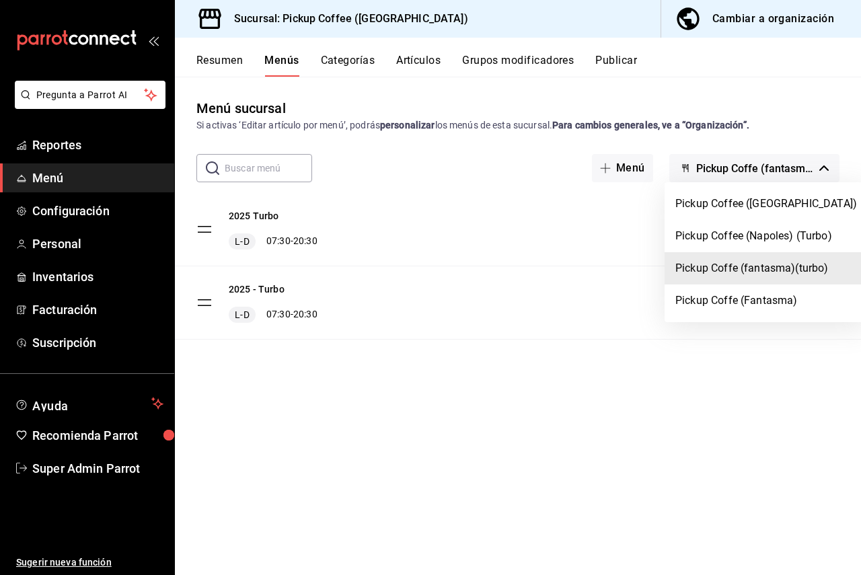
click at [714, 270] on li "Pickup Coffe (fantasma)(turbo)" at bounding box center [765, 268] width 203 height 32
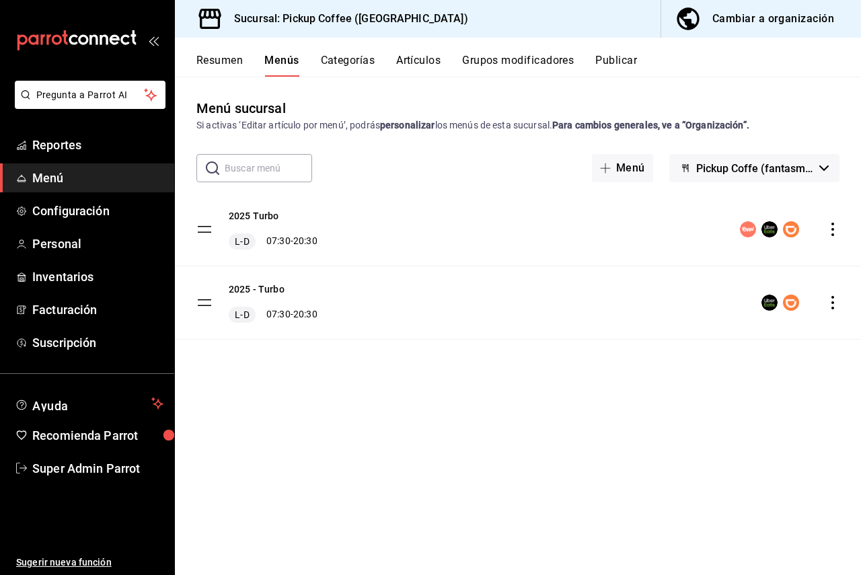
click at [834, 301] on icon "actions" at bounding box center [832, 302] width 13 height 13
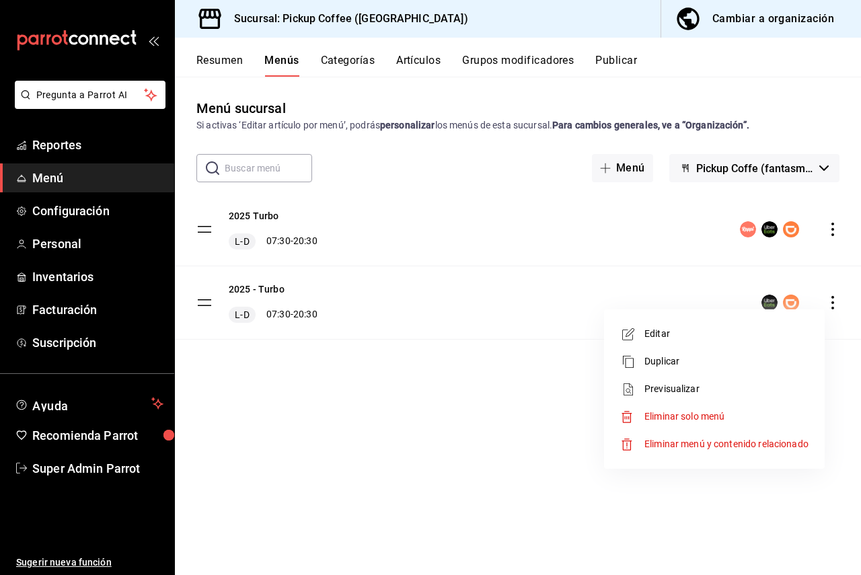
click at [528, 286] on div at bounding box center [430, 287] width 861 height 575
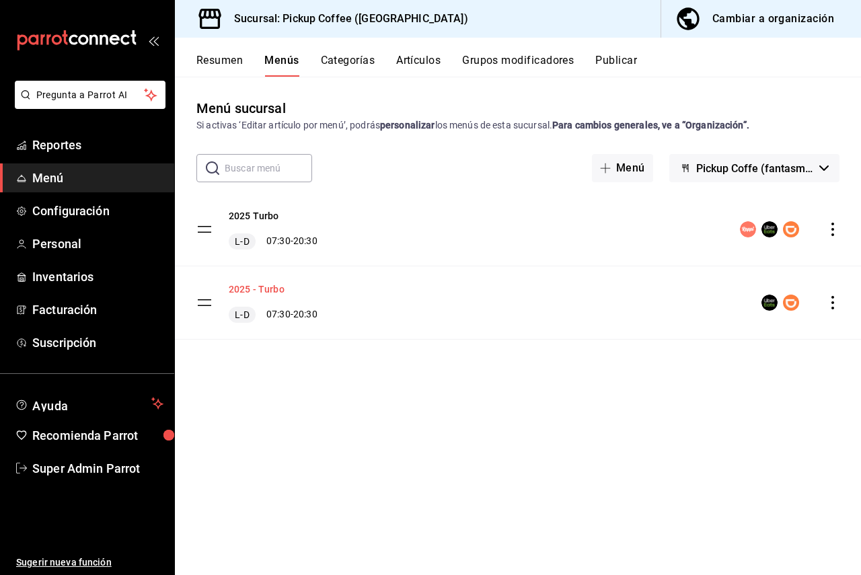
click at [258, 293] on button "2025 - Turbo" at bounding box center [257, 288] width 56 height 13
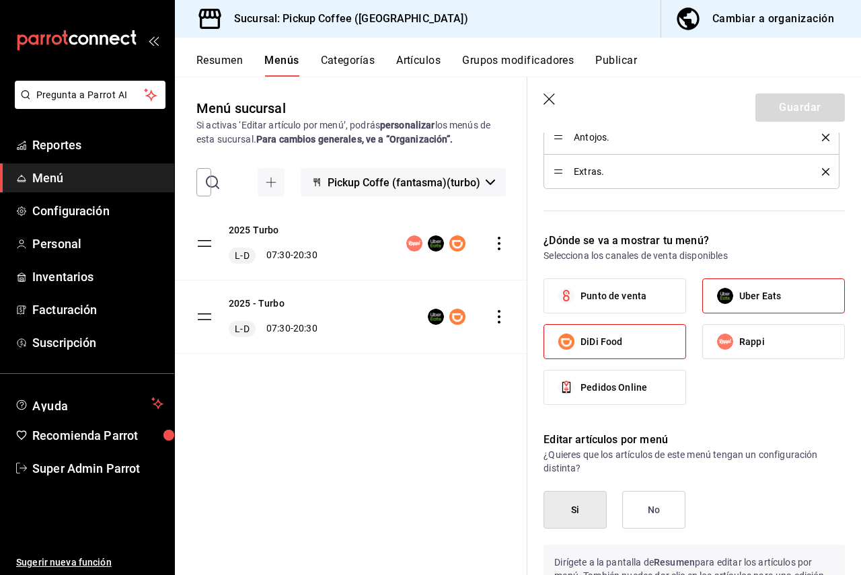
scroll to position [740, 0]
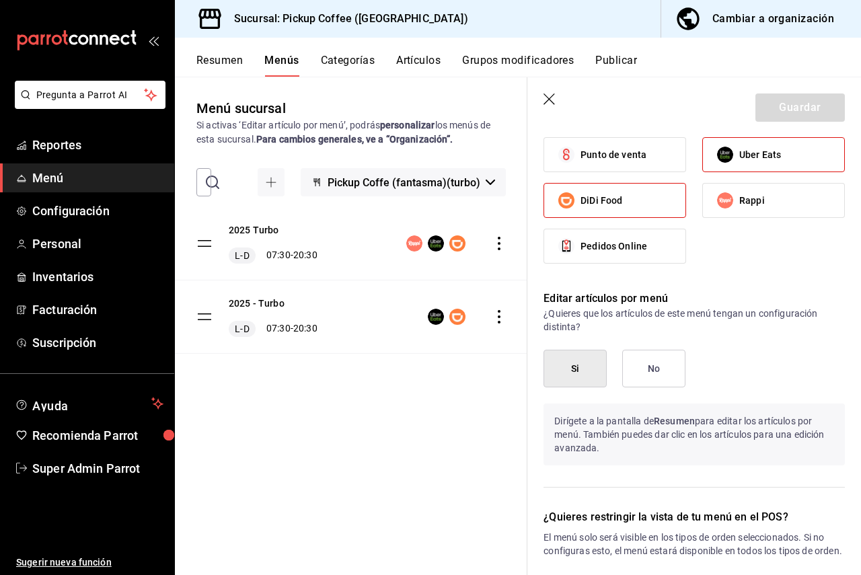
click at [733, 161] on input "Uber Eats" at bounding box center [725, 155] width 28 height 28
checkbox input "false"
click at [642, 196] on label "DiDi Food" at bounding box center [614, 201] width 141 height 34
click at [580, 196] on input "DiDi Food" at bounding box center [566, 200] width 28 height 28
checkbox input "false"
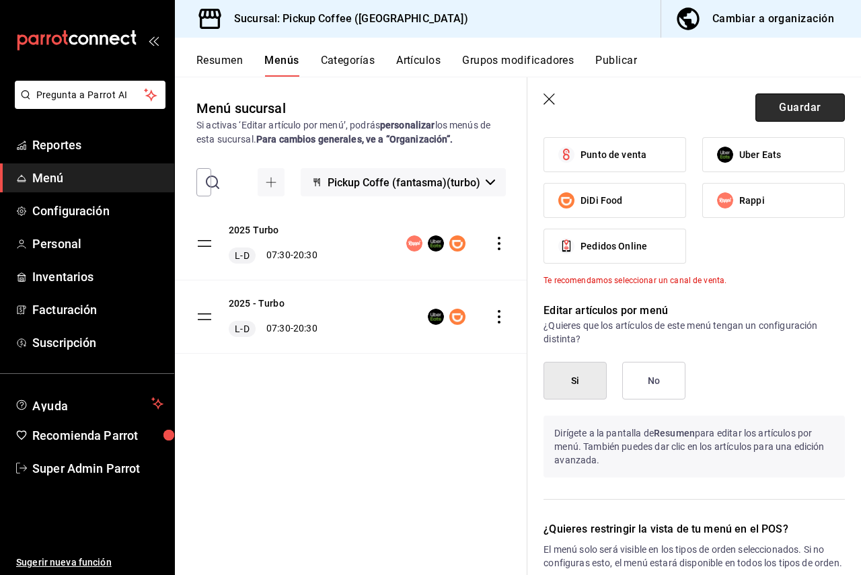
click at [783, 94] on button "Guardar" at bounding box center [799, 107] width 89 height 28
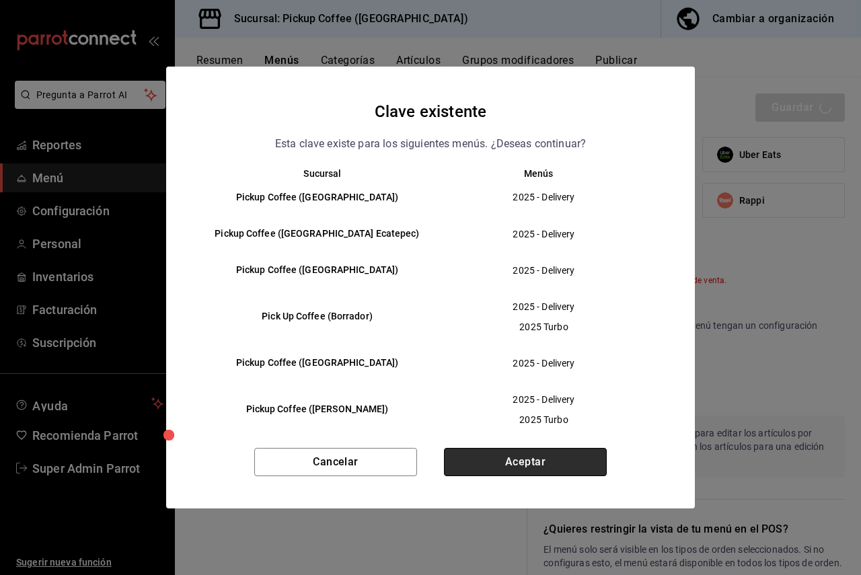
click at [530, 402] on button "Aceptar" at bounding box center [525, 462] width 163 height 28
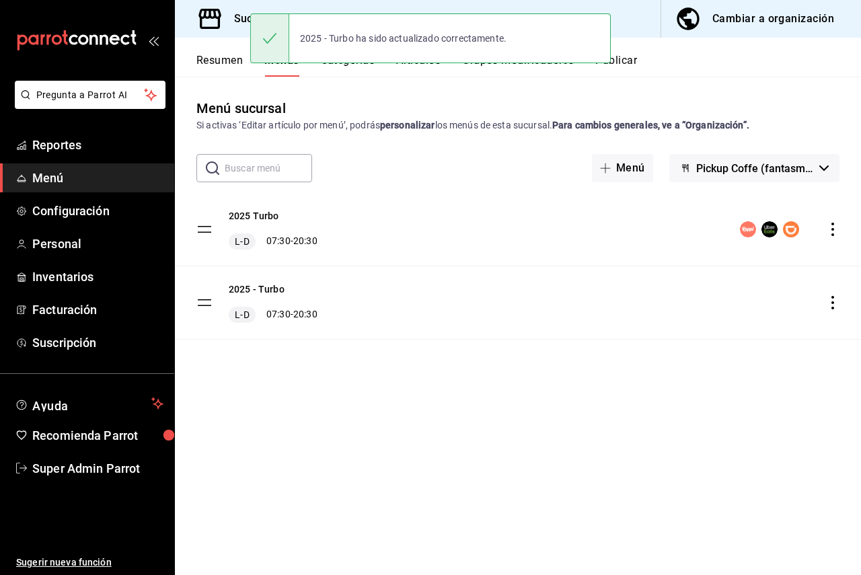
click at [837, 299] on icon "actions" at bounding box center [832, 302] width 13 height 13
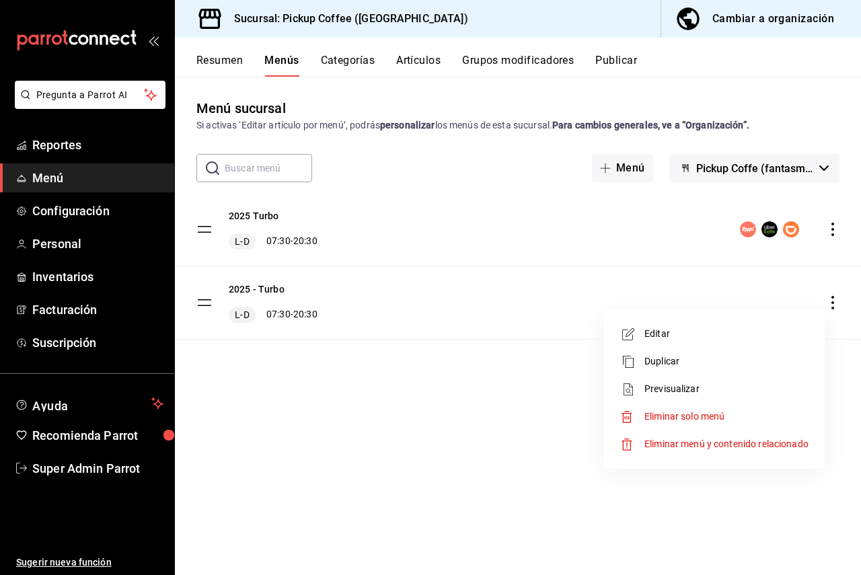
click at [666, 402] on span "Eliminar solo menú" at bounding box center [684, 416] width 80 height 11
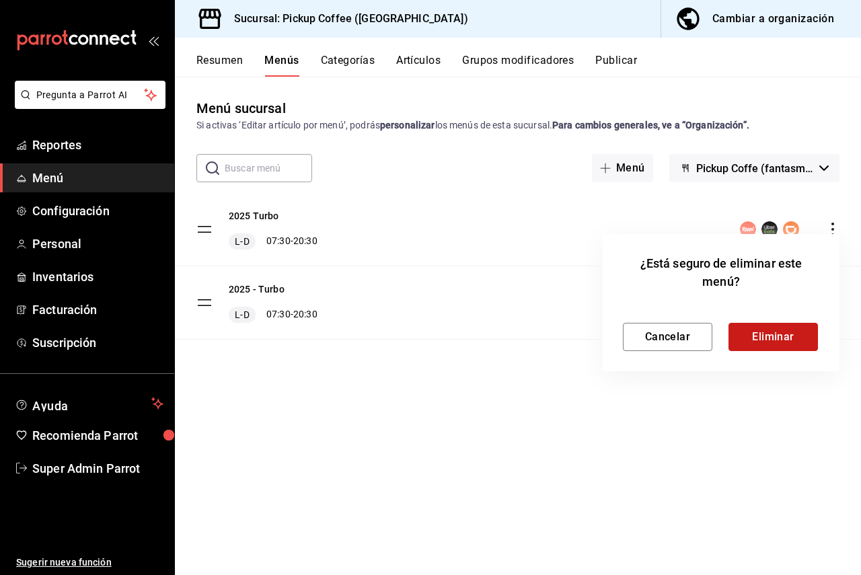
click at [771, 343] on button "Eliminar" at bounding box center [772, 337] width 89 height 28
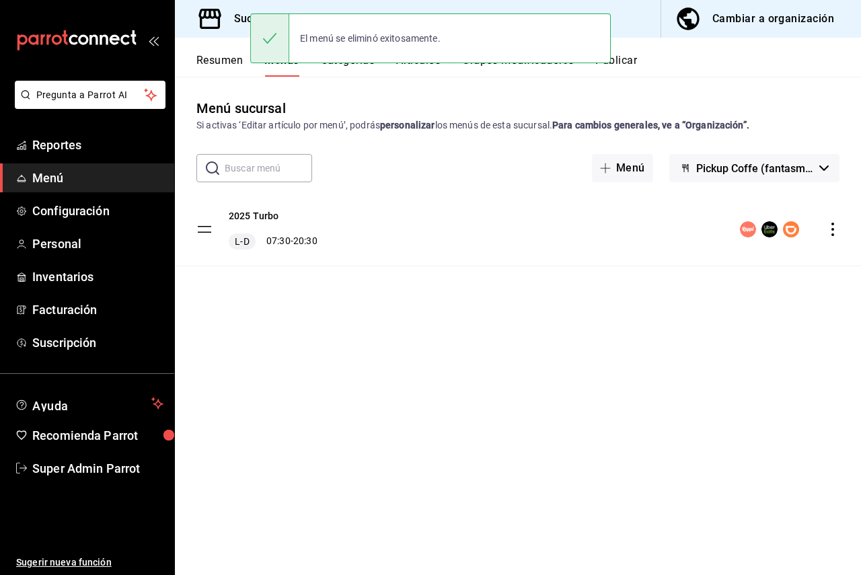
click at [740, 167] on span "Pickup Coffe (fantasma)(turbo)" at bounding box center [755, 168] width 118 height 13
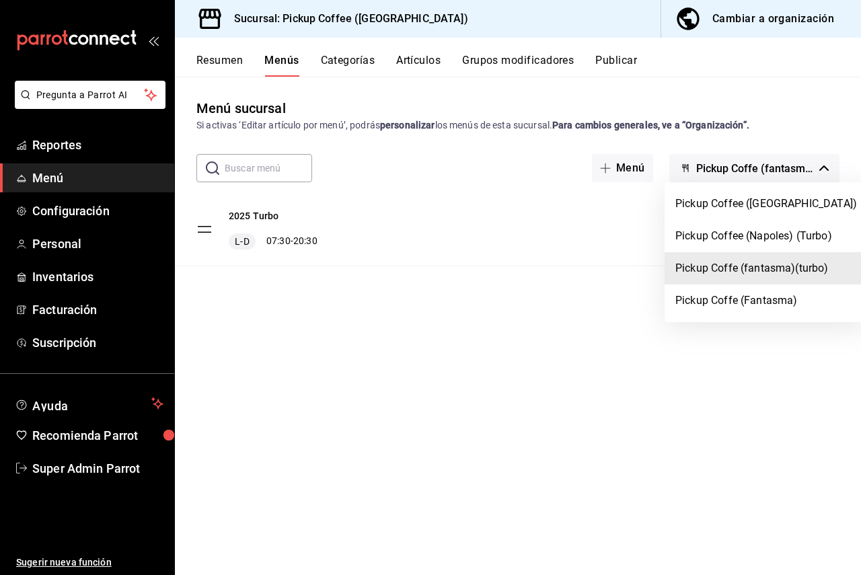
click at [455, 280] on div at bounding box center [430, 287] width 861 height 575
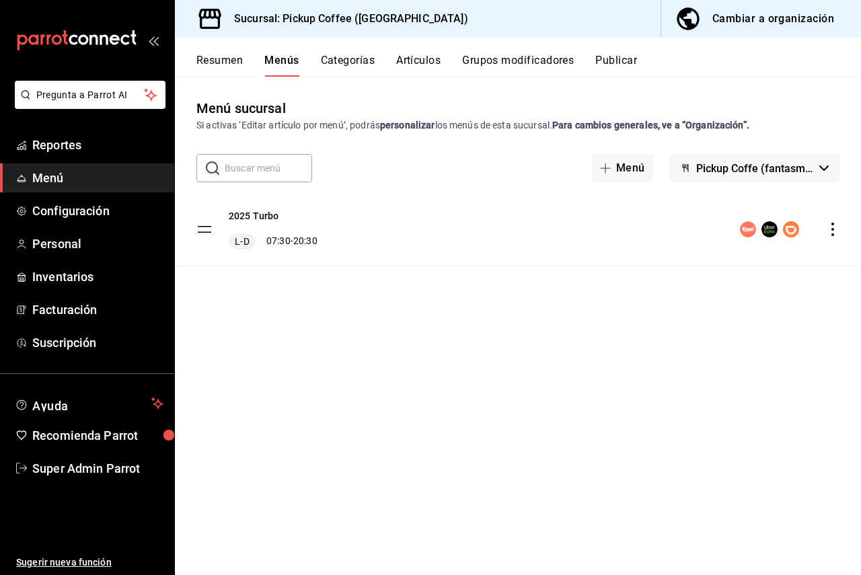
click at [615, 54] on button "Publicar" at bounding box center [616, 65] width 42 height 23
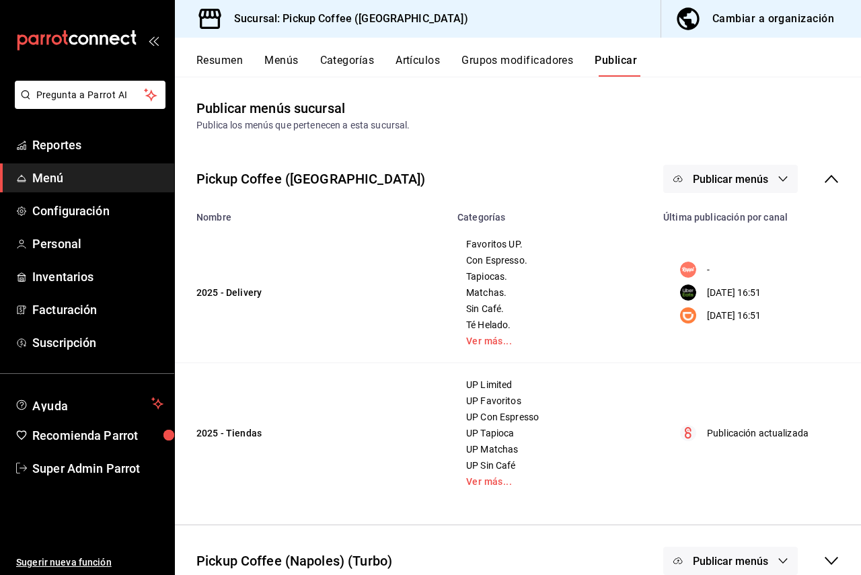
click at [823, 171] on icon at bounding box center [831, 179] width 16 height 16
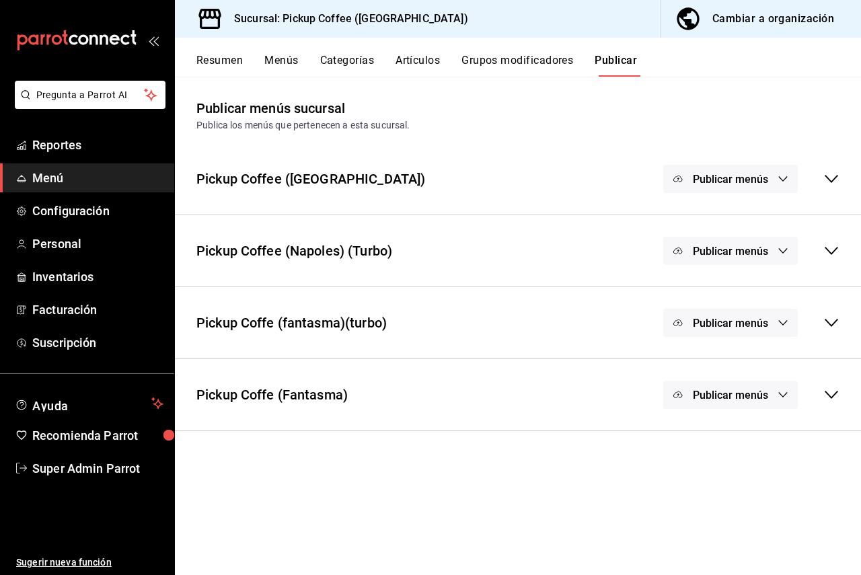
click at [818, 323] on div "Publicar menús" at bounding box center [751, 323] width 176 height 28
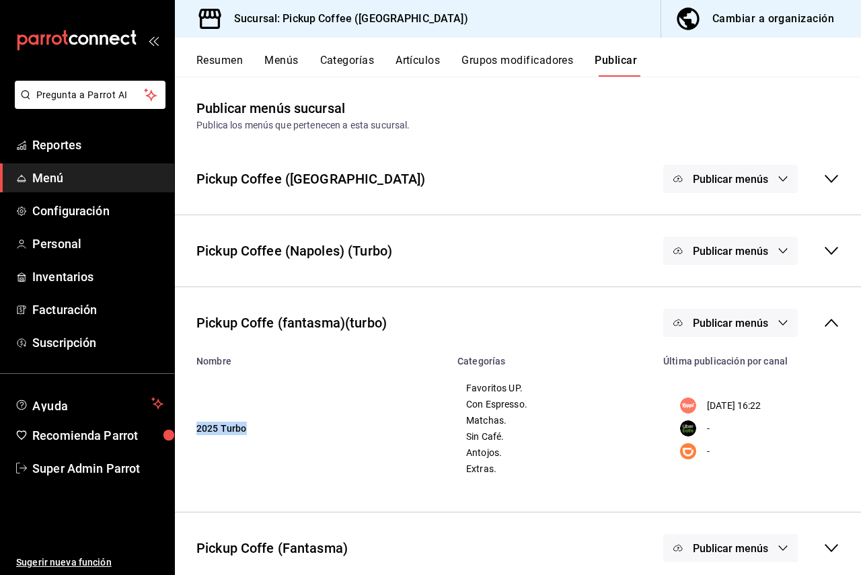
drag, startPoint x: 195, startPoint y: 426, endPoint x: 260, endPoint y: 429, distance: 64.6
click at [260, 402] on td "2025 Turbo" at bounding box center [312, 429] width 274 height 124
drag, startPoint x: 693, startPoint y: 410, endPoint x: 781, endPoint y: 406, distance: 88.9
click at [781, 402] on div "17/09/2025 16:22" at bounding box center [755, 405] width 167 height 16
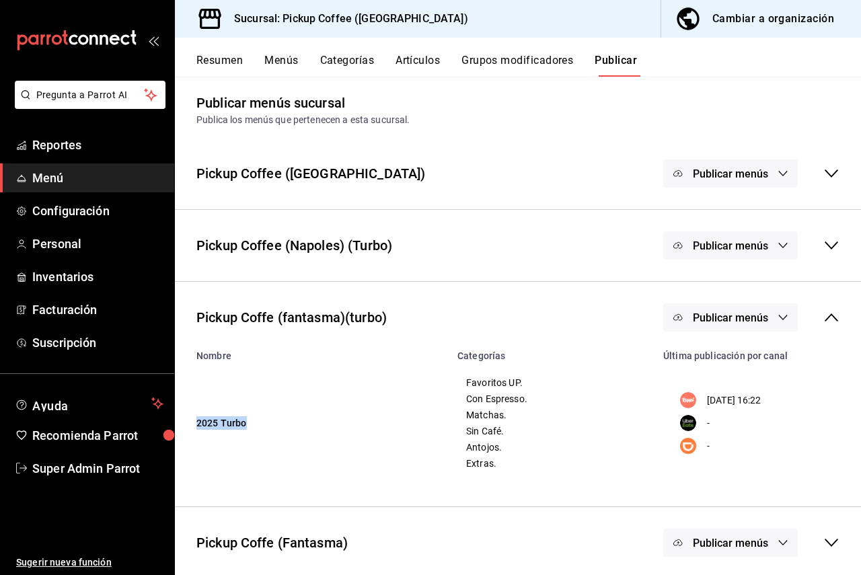
scroll to position [10, 0]
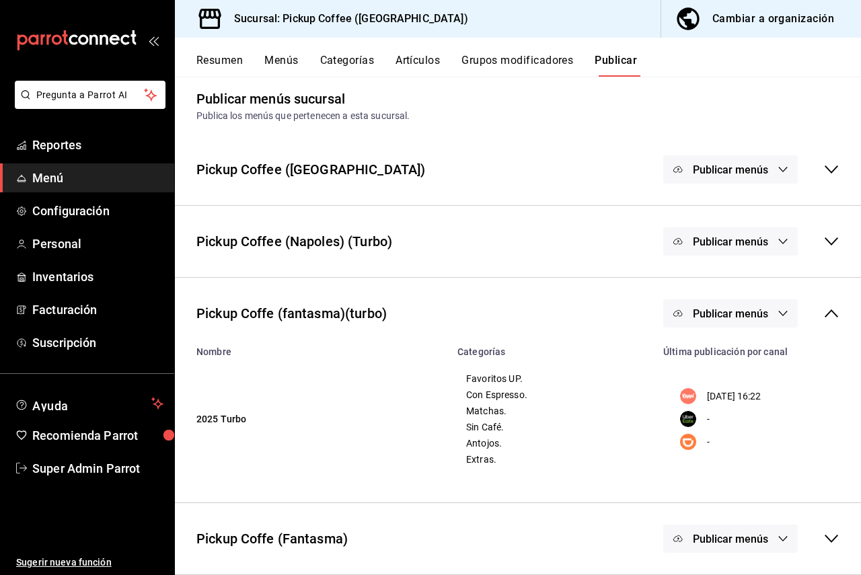
click at [823, 402] on icon at bounding box center [831, 539] width 16 height 16
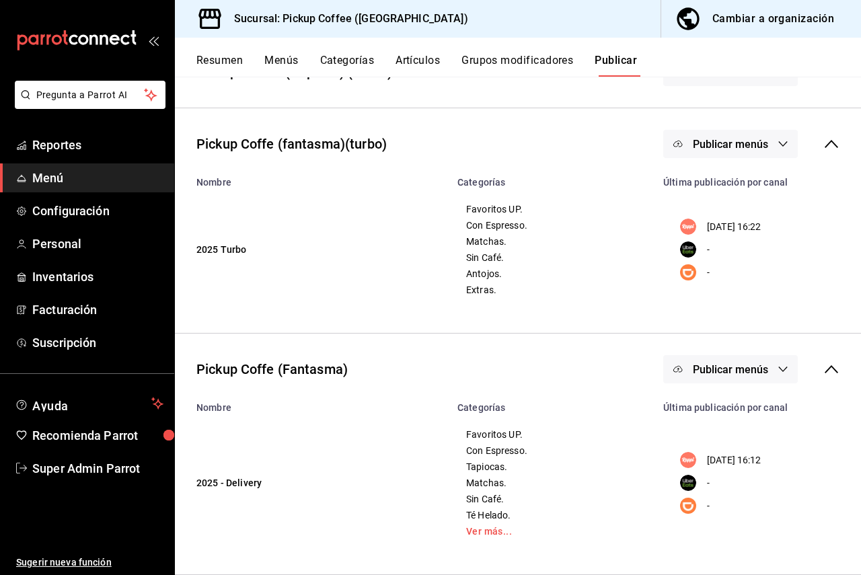
scroll to position [180, 0]
drag, startPoint x: 297, startPoint y: 375, endPoint x: 336, endPoint y: 372, distance: 38.4
click at [336, 372] on div "Pickup Coffe (Fantasma)" at bounding box center [271, 369] width 151 height 20
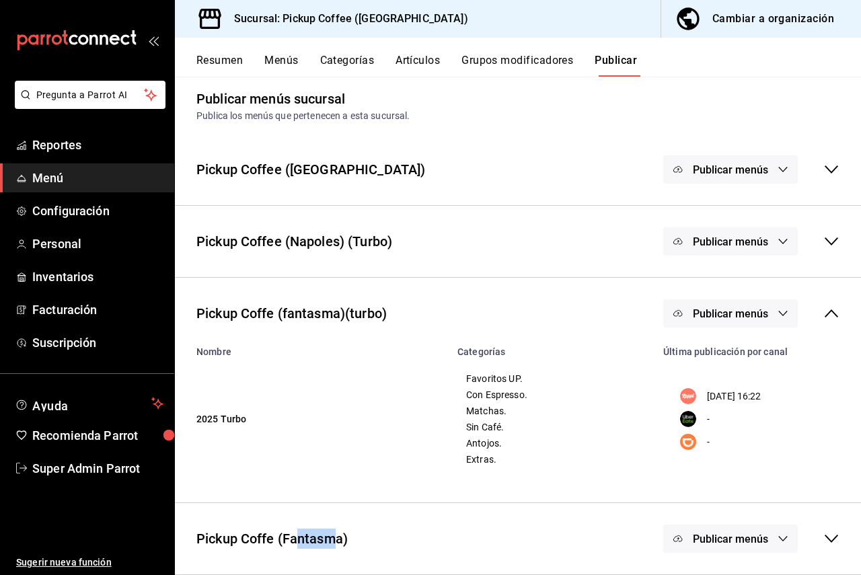
scroll to position [10, 0]
click at [823, 402] on icon at bounding box center [831, 539] width 16 height 16
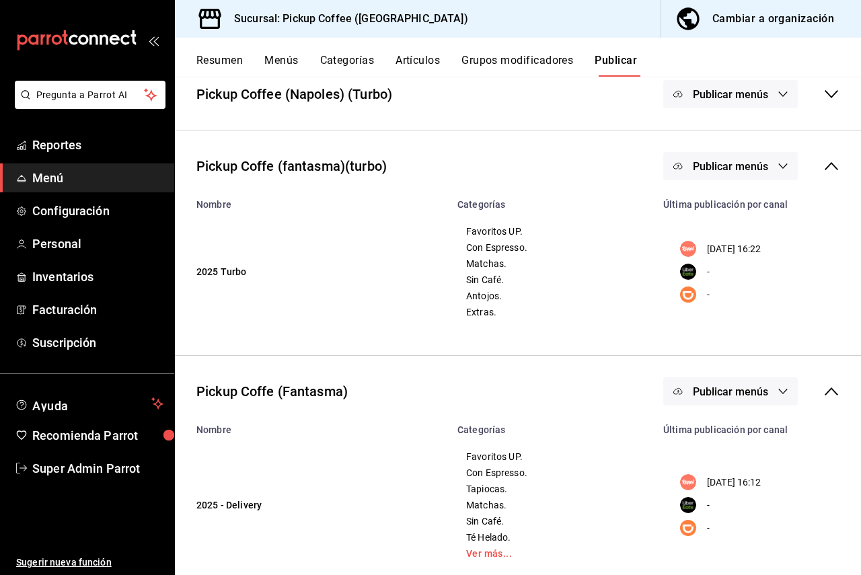
scroll to position [180, 0]
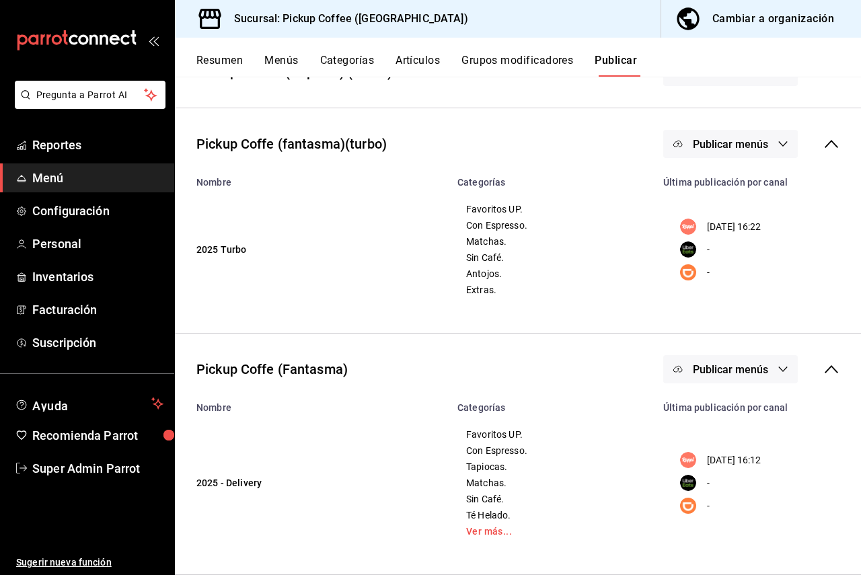
click at [270, 59] on button "Menús" at bounding box center [281, 65] width 34 height 23
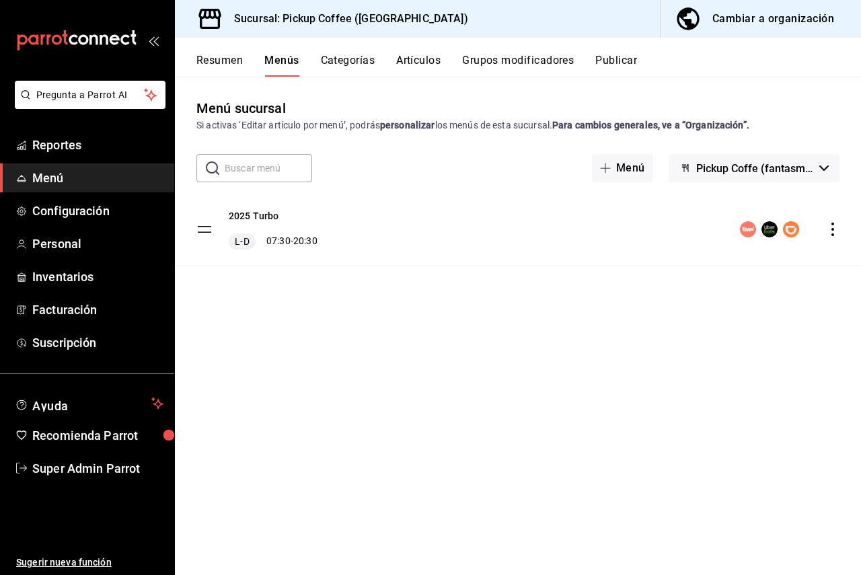
click at [789, 169] on span "Pickup Coffe (fantasma)(turbo)" at bounding box center [755, 168] width 118 height 13
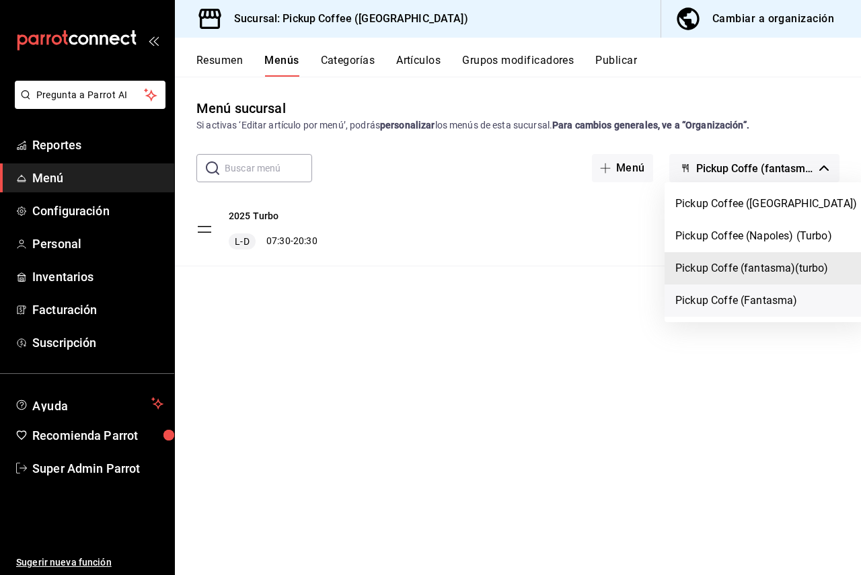
click at [723, 310] on li "Pickup Coffe (Fantasma)" at bounding box center [765, 300] width 203 height 32
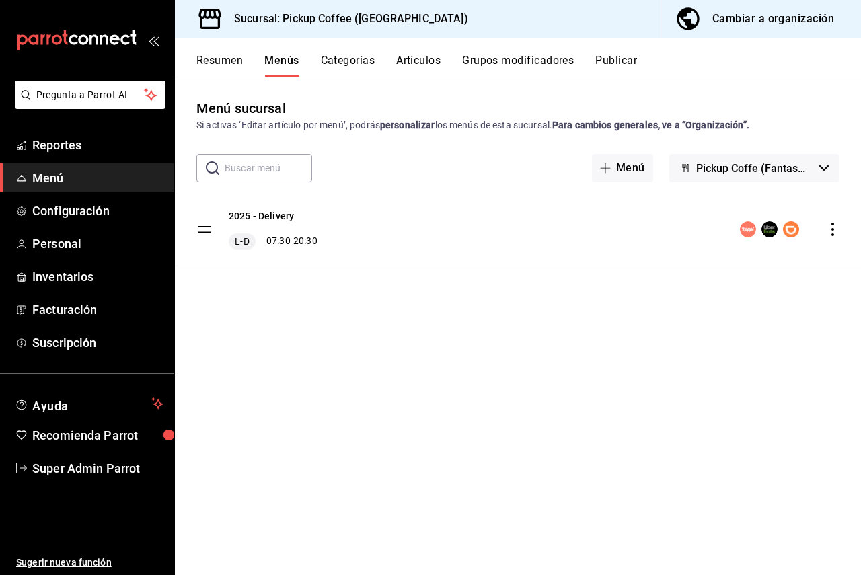
click at [624, 64] on button "Publicar" at bounding box center [616, 65] width 42 height 23
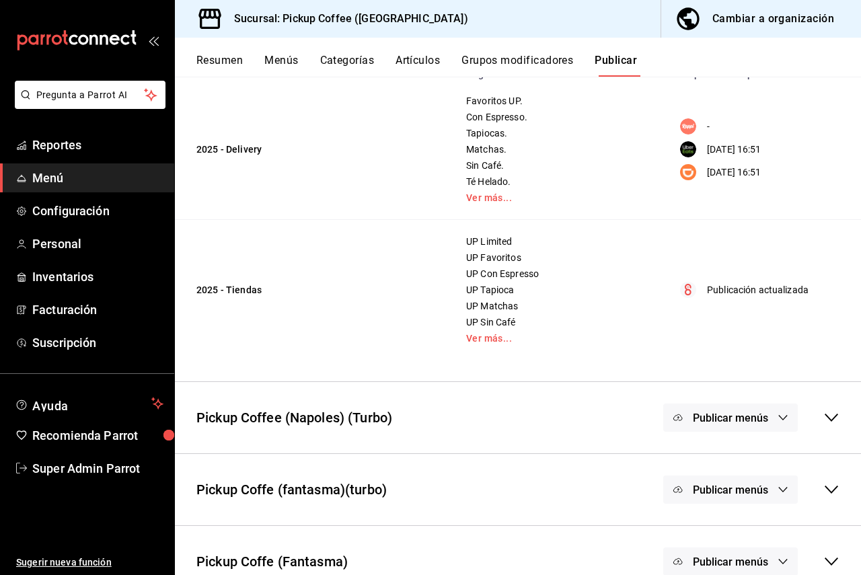
scroll to position [167, 0]
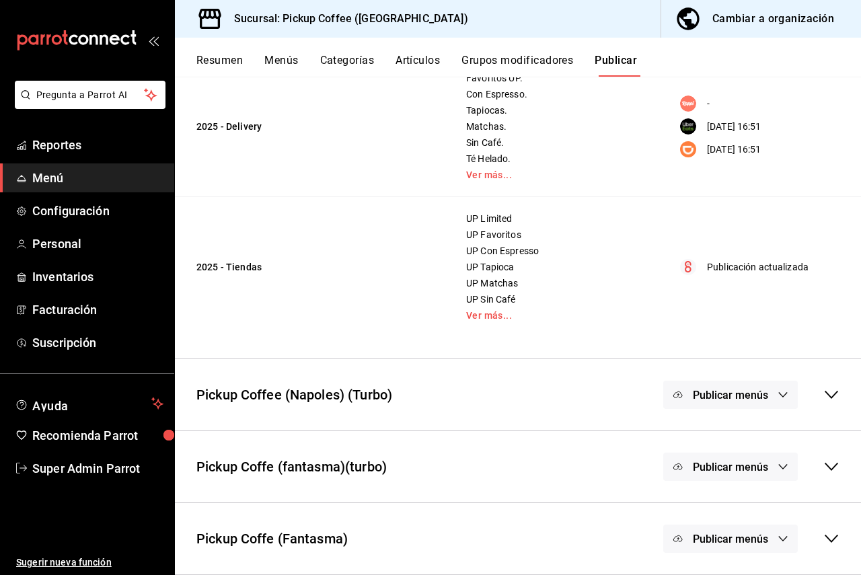
click at [823, 402] on icon at bounding box center [831, 539] width 16 height 16
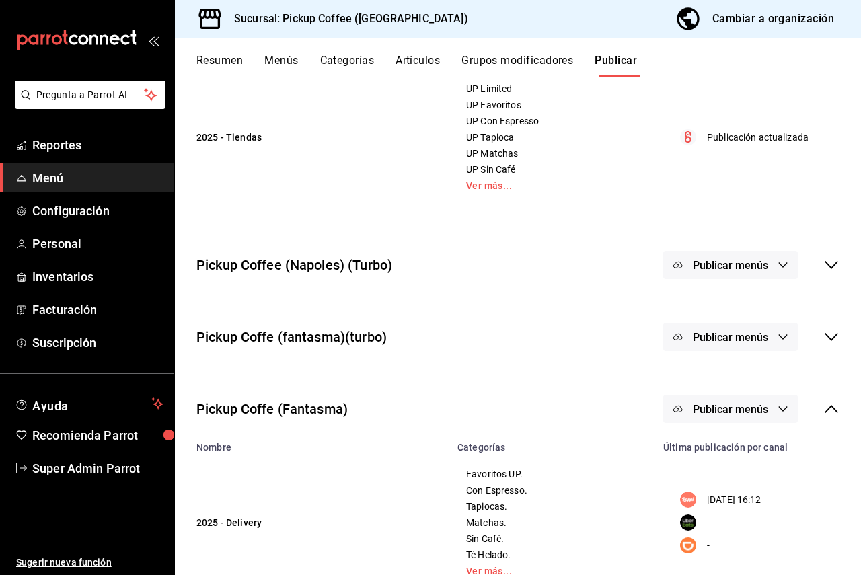
scroll to position [337, 0]
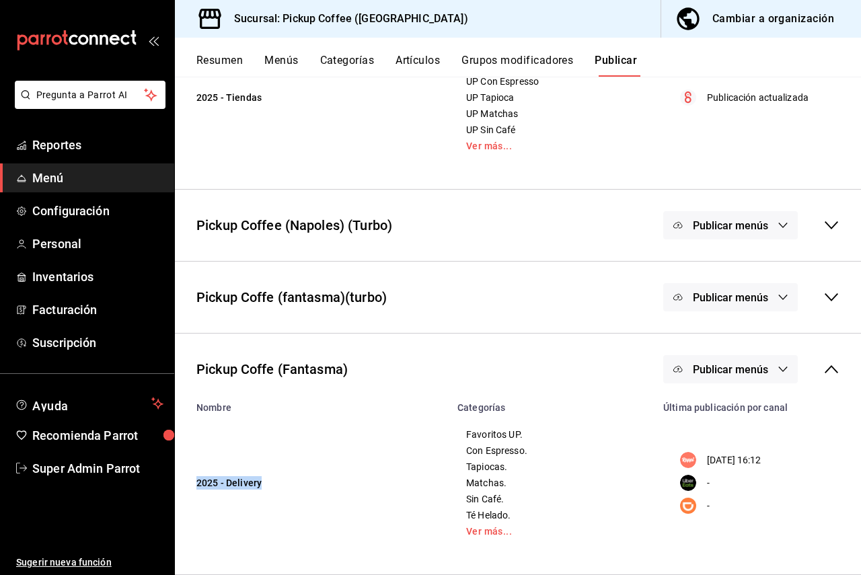
drag, startPoint x: 192, startPoint y: 481, endPoint x: 264, endPoint y: 484, distance: 72.0
click at [264, 402] on td "2025 - Delivery" at bounding box center [312, 483] width 274 height 140
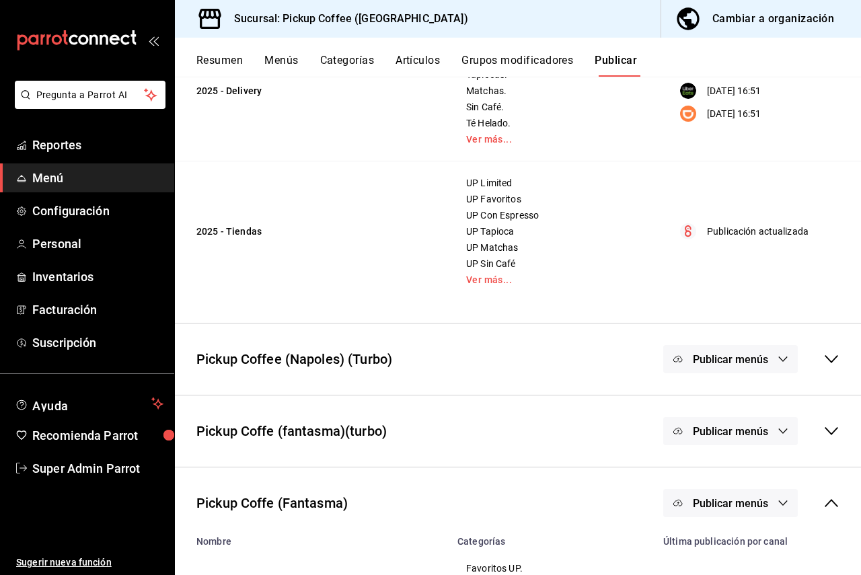
scroll to position [269, 0]
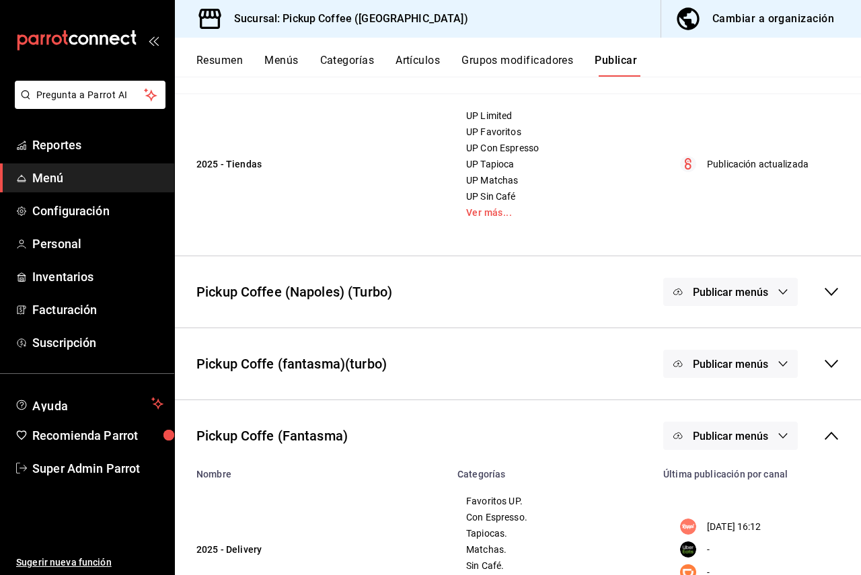
click at [826, 365] on icon at bounding box center [831, 364] width 16 height 16
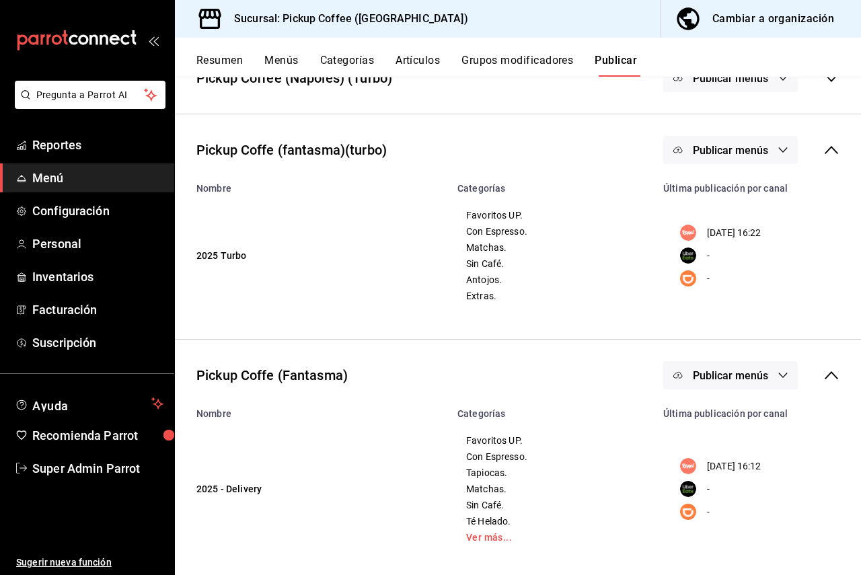
scroll to position [491, 0]
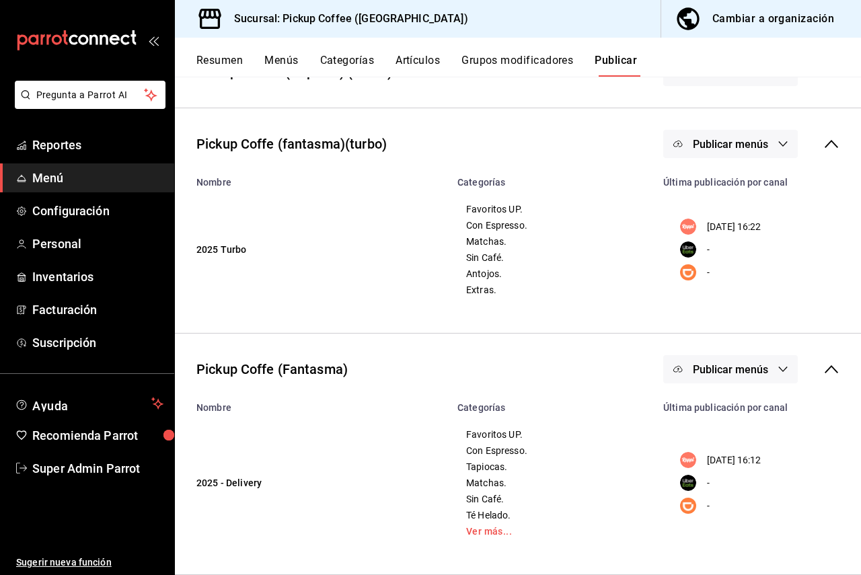
click at [714, 20] on div "Cambiar a organización" at bounding box center [773, 18] width 122 height 19
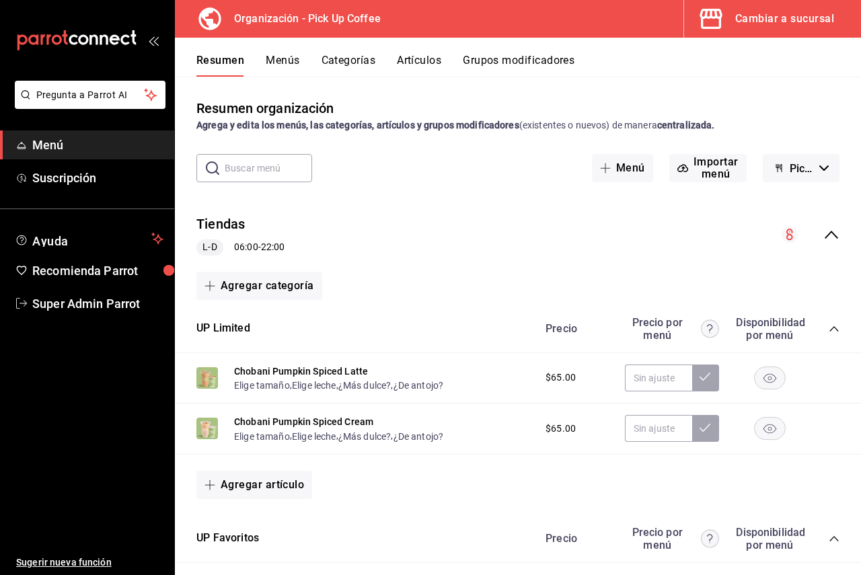
click at [285, 58] on button "Menús" at bounding box center [283, 65] width 34 height 23
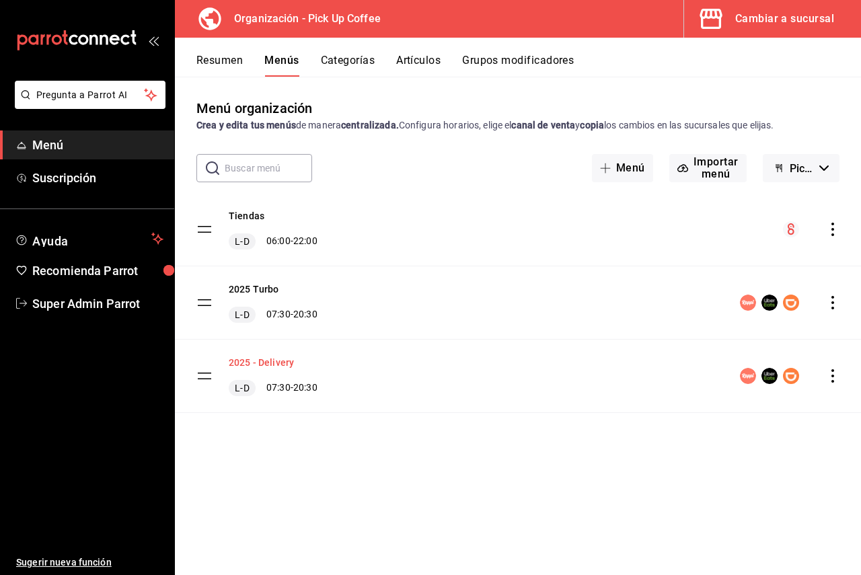
click at [278, 368] on button "2025 - Delivery" at bounding box center [261, 362] width 65 height 13
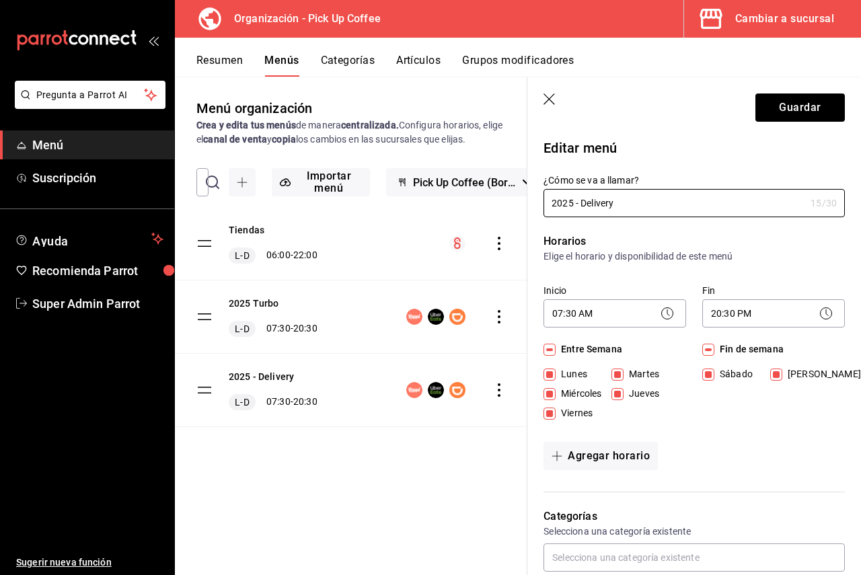
click at [317, 402] on div "Tiendas L-D 06:00 - 22:00 2025 Turbo L-D 07:30 - 20:30 2025 - Delivery L-D 07:3…" at bounding box center [351, 336] width 352 height 258
click at [539, 95] on header "Guardar" at bounding box center [694, 104] width 334 height 55
click at [547, 98] on icon "button" at bounding box center [549, 99] width 13 height 13
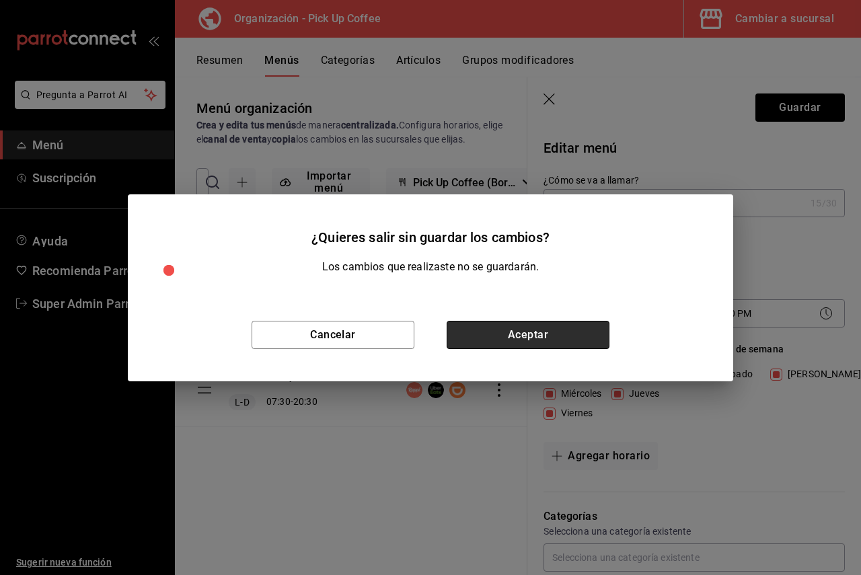
click at [484, 340] on button "Aceptar" at bounding box center [528, 335] width 163 height 28
checkbox input "false"
type input "1758148105879"
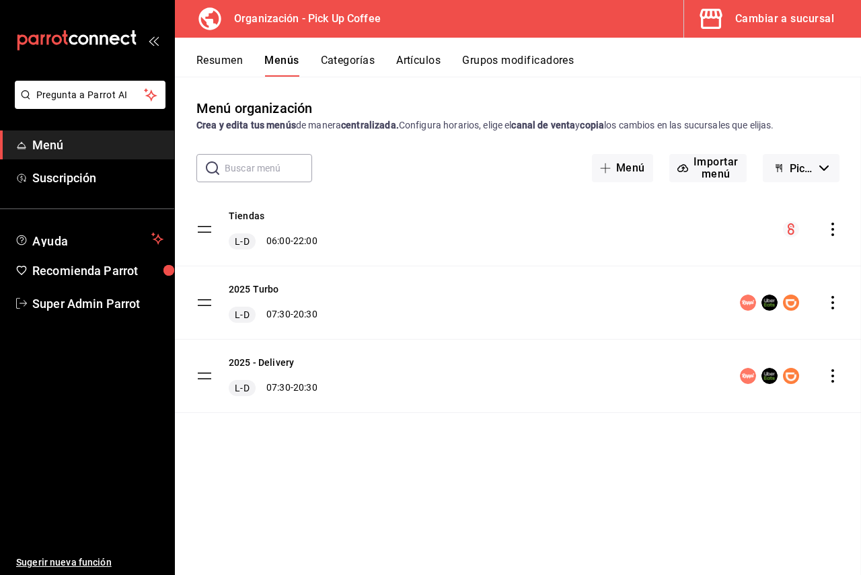
checkbox input "false"
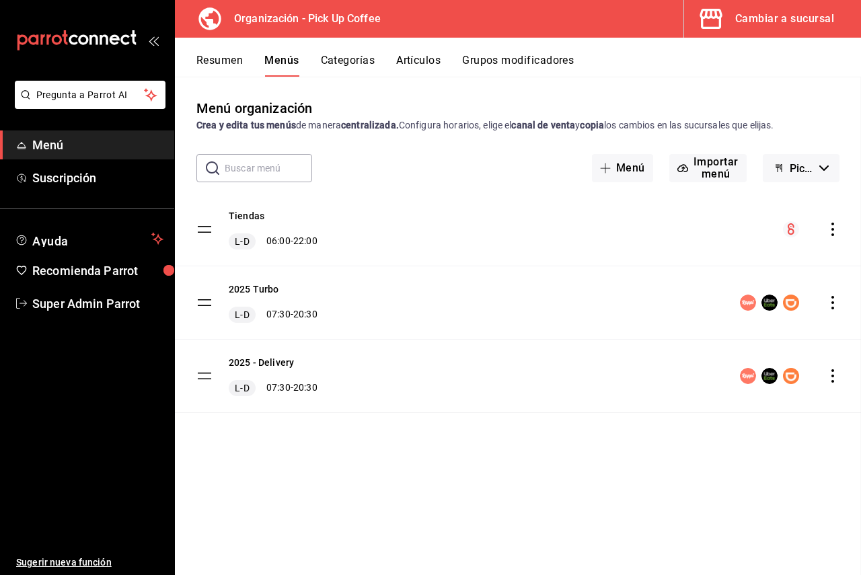
checkbox input "false"
click at [825, 377] on div "menu-maker-table" at bounding box center [790, 376] width 100 height 16
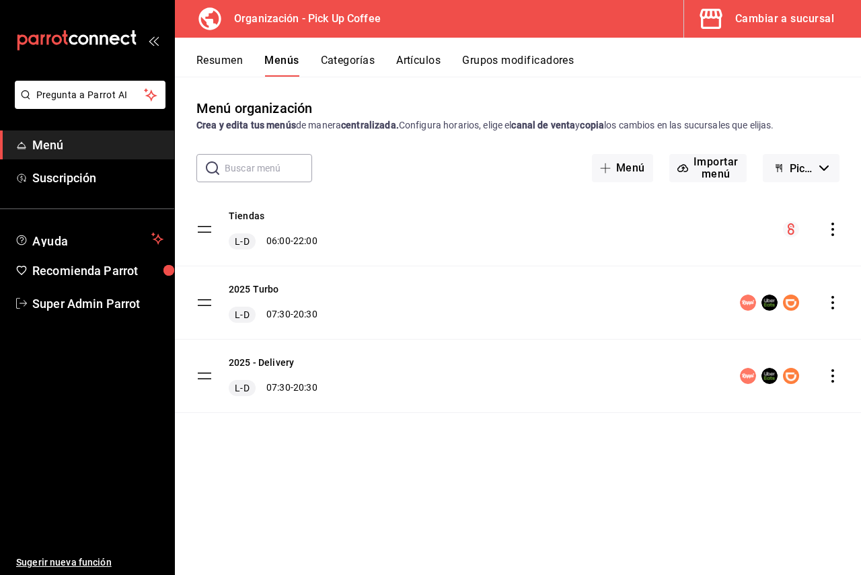
click at [836, 373] on icon "actions" at bounding box center [832, 375] width 13 height 13
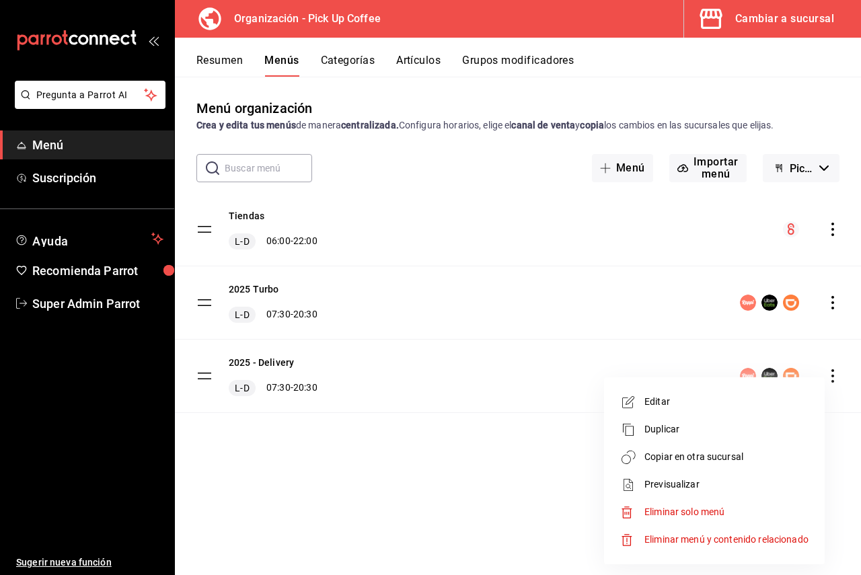
click at [632, 402] on icon at bounding box center [627, 484] width 9 height 11
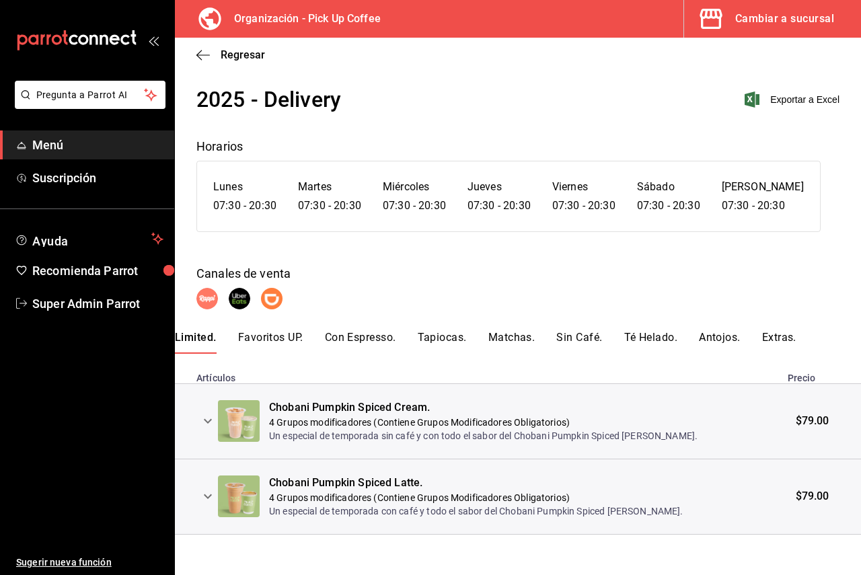
scroll to position [24, 0]
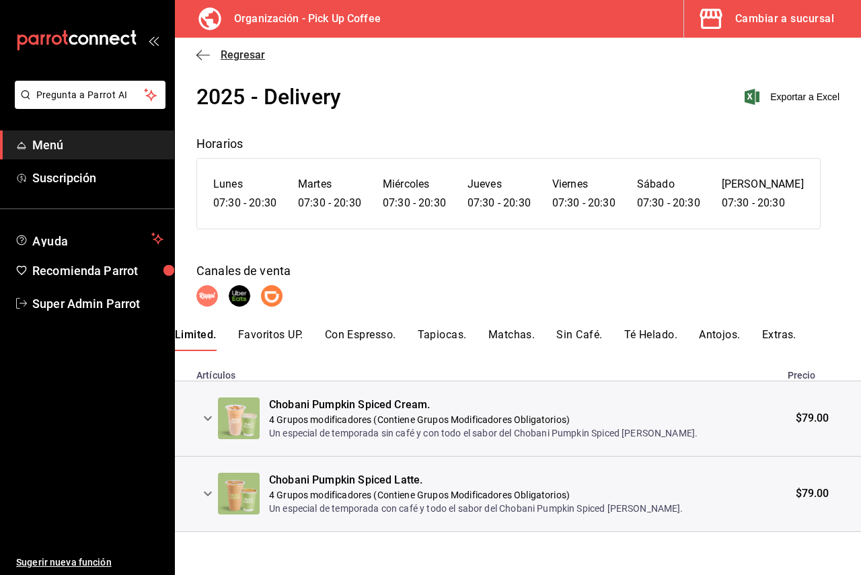
click at [225, 52] on span "Regresar" at bounding box center [243, 54] width 44 height 13
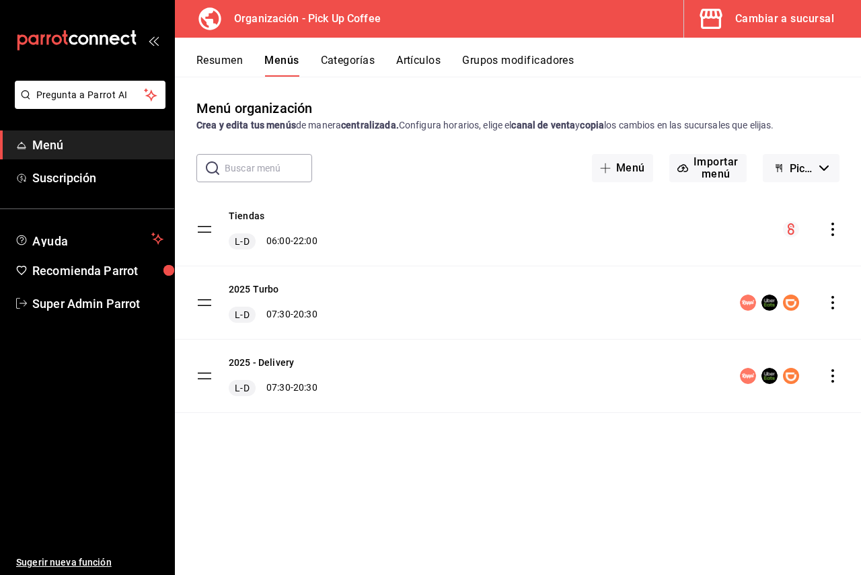
click at [834, 295] on div "2025 Turbo L-D 07:30 - 20:30" at bounding box center [518, 302] width 686 height 73
click at [833, 302] on icon "actions" at bounding box center [832, 302] width 13 height 13
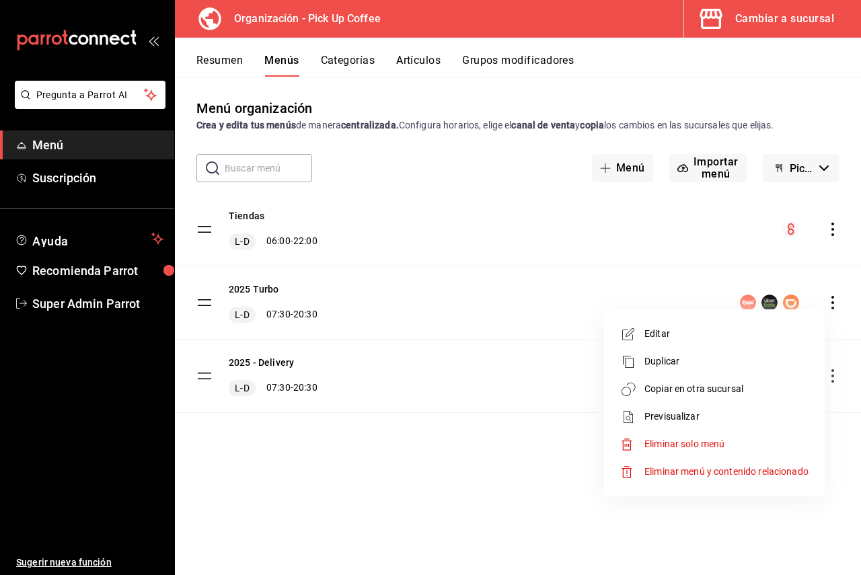
click at [660, 402] on span "Previsualizar" at bounding box center [726, 417] width 164 height 14
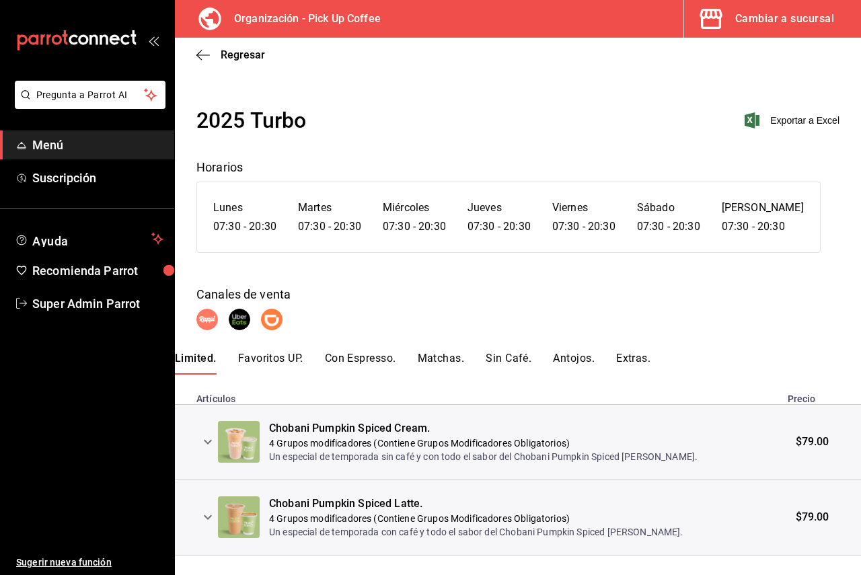
scroll to position [24, 0]
